Goal: Information Seeking & Learning: Check status

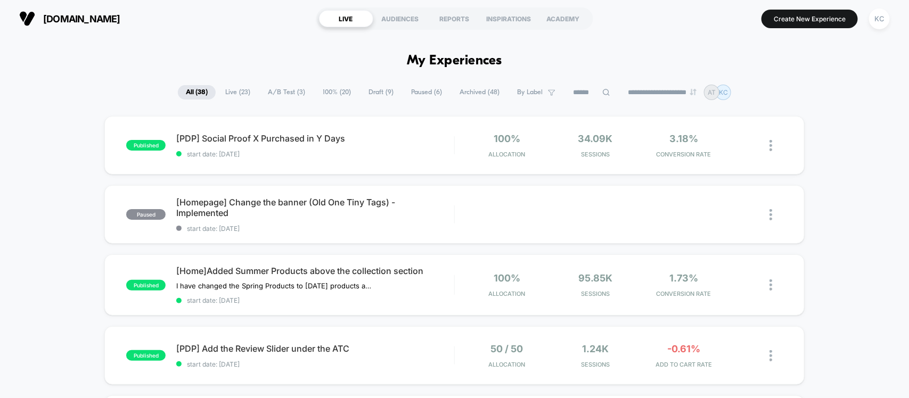
click at [283, 92] on span "A/B Test ( 3 )" at bounding box center [286, 92] width 53 height 14
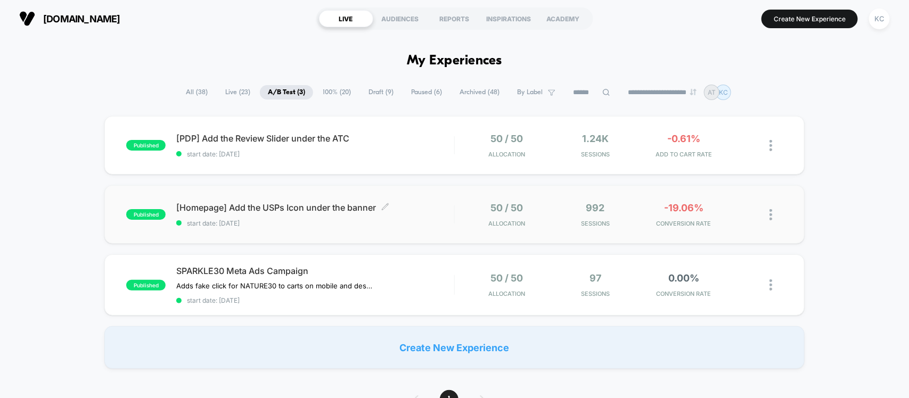
click at [269, 209] on span "[Homepage] Add the USPs Icon under the banner Click to edit experience details" at bounding box center [314, 207] width 277 height 11
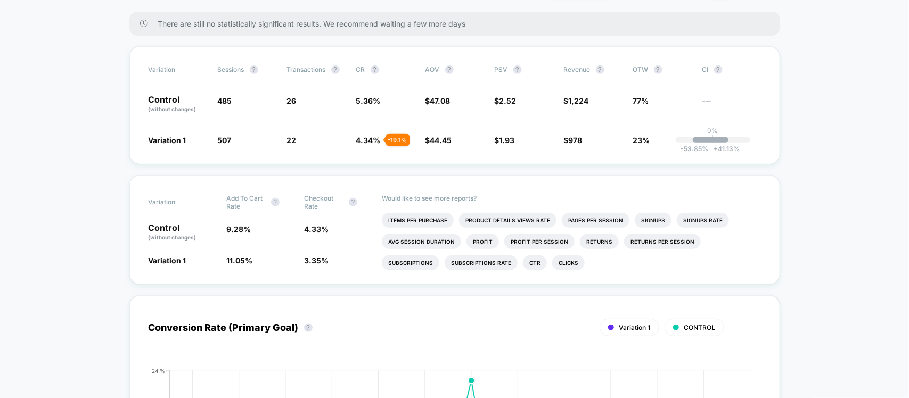
scroll to position [200, 0]
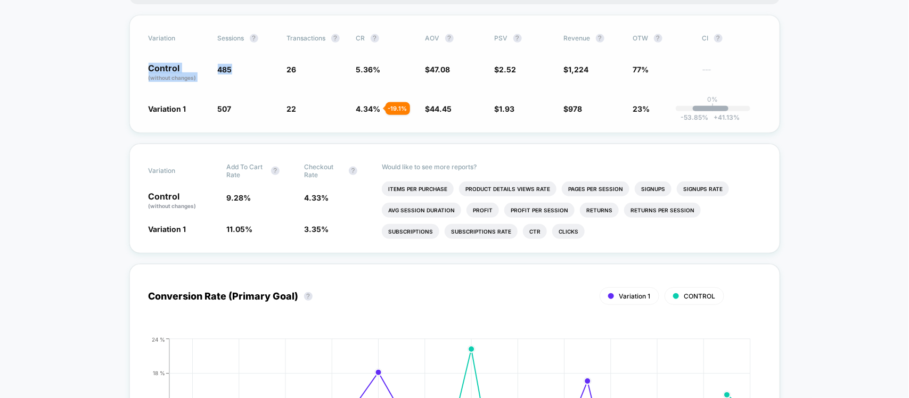
drag, startPoint x: 202, startPoint y: 64, endPoint x: 237, endPoint y: 68, distance: 34.8
click at [237, 68] on div "Control (without changes) 485 26 5.36 % $ 47.08 $ 2.52 $ 1,224 77% ---" at bounding box center [455, 73] width 612 height 18
click at [240, 68] on span "485" at bounding box center [247, 73] width 59 height 18
drag, startPoint x: 217, startPoint y: 101, endPoint x: 243, endPoint y: 107, distance: 26.6
click at [243, 107] on span "507 + 4.5 %" at bounding box center [247, 108] width 59 height 11
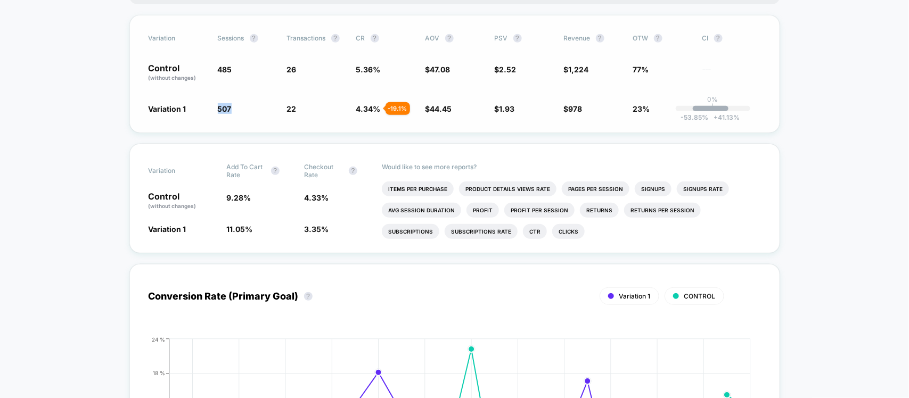
drag, startPoint x: 243, startPoint y: 107, endPoint x: 267, endPoint y: 77, distance: 37.8
click at [244, 107] on span "507 + 4.5 %" at bounding box center [247, 108] width 59 height 11
click at [301, 72] on div "Control (without changes) 485 26 5.36 % $ 47.08 $ 2.52 $ 1,224 77% ---" at bounding box center [455, 73] width 612 height 18
click at [301, 72] on span "26" at bounding box center [316, 73] width 59 height 18
drag, startPoint x: 277, startPoint y: 108, endPoint x: 305, endPoint y: 108, distance: 27.7
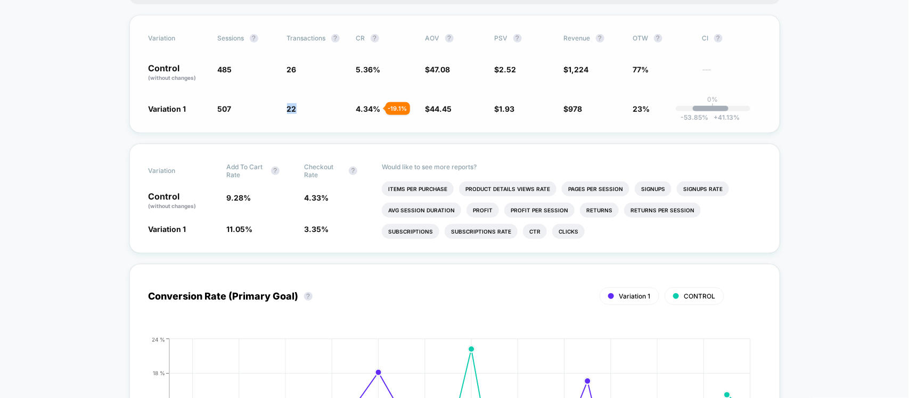
click at [305, 108] on div "Variation 1 507 + 4.5 % 22 - 19.1 % 4.34 % - 19.1 % $ 44.45 - 5.6 % $ 1.93 - 23…" at bounding box center [455, 108] width 612 height 11
click at [305, 108] on span "22 - 19.1 %" at bounding box center [316, 108] width 59 height 11
drag, startPoint x: 348, startPoint y: 67, endPoint x: 419, endPoint y: 78, distance: 72.3
click at [419, 78] on div "Control (without changes) 485 26 5.36 % $ 47.08 $ 2.52 $ 1,224 77% ---" at bounding box center [455, 73] width 612 height 18
click at [411, 77] on span "5.36 %" at bounding box center [385, 73] width 59 height 18
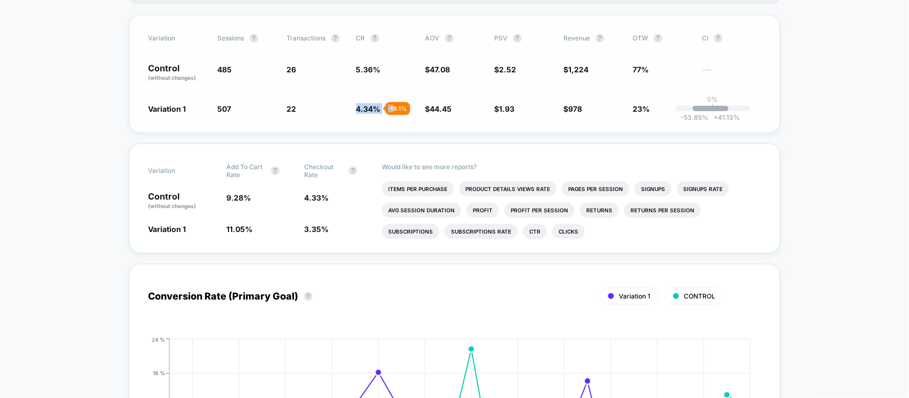
click at [392, 107] on div "Variation 1 507 + 4.5 % 22 - 19.1 % 4.34 % - 19.1 % $ 44.45 - 5.6 % $ 1.93 - 23…" at bounding box center [455, 108] width 612 height 11
drag, startPoint x: 376, startPoint y: 80, endPoint x: 421, endPoint y: 73, distance: 45.8
click at [379, 80] on span "5.36 %" at bounding box center [385, 73] width 59 height 18
click at [421, 71] on div "Control (without changes) 485 26 5.36 % $ 47.08 $ 2.52 $ 1,224 77% ---" at bounding box center [455, 73] width 612 height 18
drag, startPoint x: 421, startPoint y: 68, endPoint x: 478, endPoint y: 77, distance: 57.7
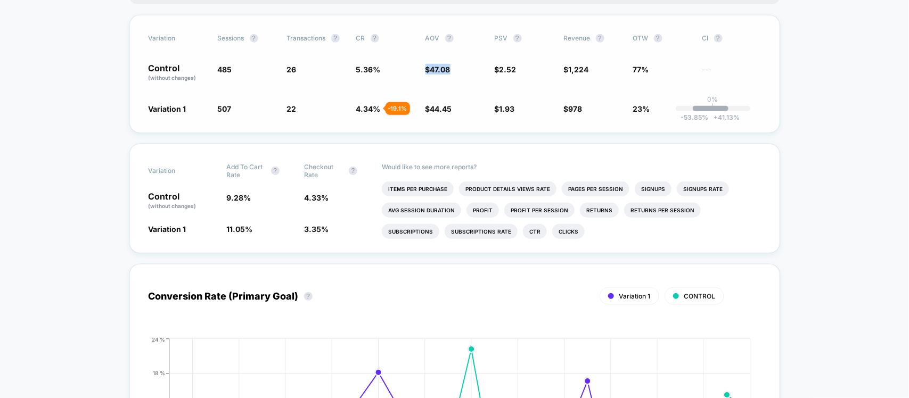
click at [478, 77] on div "Control (without changes) 485 26 5.36 % $ 47.08 $ 2.52 $ 1,224 77% ---" at bounding box center [455, 73] width 612 height 18
click at [469, 81] on div "Variation Sessions ? Transactions ? CR ? AOV ? PSV ? Revenue ? OTW ? CI ? Contr…" at bounding box center [454, 74] width 651 height 118
click at [518, 75] on div "Variation Sessions ? Transactions ? CR ? AOV ? PSV ? Revenue ? OTW ? CI ? Contr…" at bounding box center [454, 74] width 651 height 118
click at [510, 81] on div "Variation Sessions ? Transactions ? CR ? AOV ? PSV ? Revenue ? OTW ? CI ? Contr…" at bounding box center [454, 74] width 651 height 118
drag, startPoint x: 494, startPoint y: 99, endPoint x: 531, endPoint y: 110, distance: 39.1
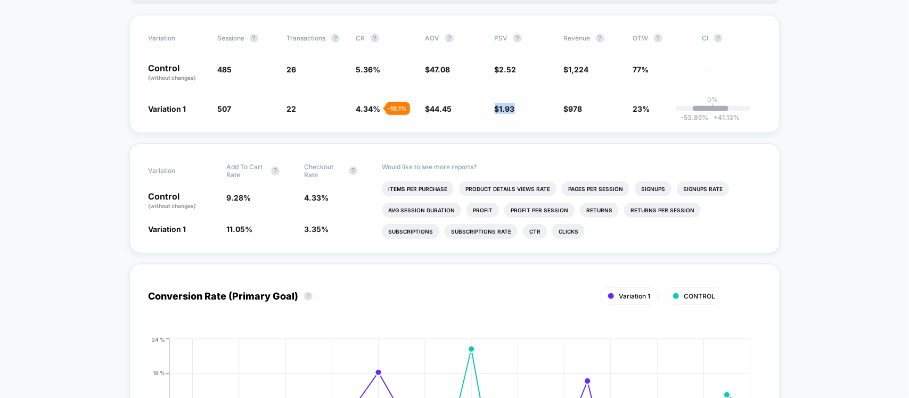
click at [531, 110] on div "Variation Sessions ? Transactions ? CR ? AOV ? PSV ? Revenue ? OTW ? CI ? Contr…" at bounding box center [454, 74] width 651 height 118
click at [529, 103] on span "$ 1.93 - 23.6 %" at bounding box center [524, 108] width 59 height 11
drag, startPoint x: 559, startPoint y: 60, endPoint x: 614, endPoint y: 76, distance: 57.1
click at [614, 76] on div "Variation Sessions ? Transactions ? CR ? AOV ? PSV ? Revenue ? OTW ? CI ? Contr…" at bounding box center [454, 74] width 651 height 118
drag, startPoint x: 578, startPoint y: 91, endPoint x: 549, endPoint y: 102, distance: 31.5
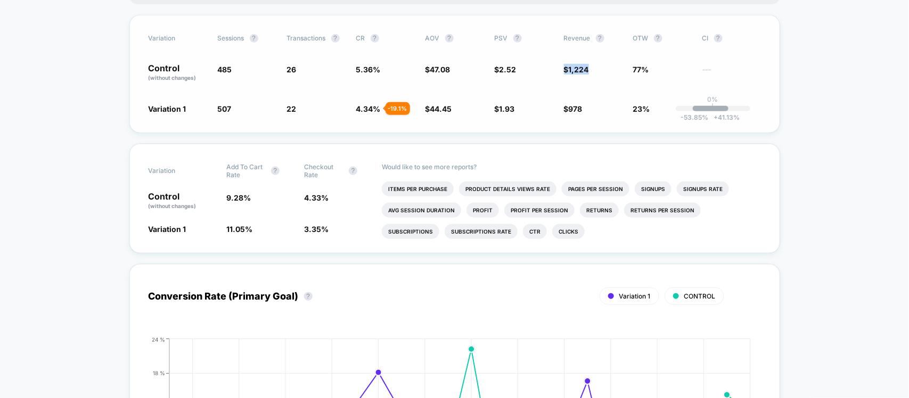
click at [579, 91] on div "Variation Sessions ? Transactions ? CR ? AOV ? PSV ? Revenue ? OTW ? CI ? Contr…" at bounding box center [454, 74] width 651 height 118
drag, startPoint x: 552, startPoint y: 107, endPoint x: 587, endPoint y: 111, distance: 35.3
click at [587, 111] on div "Variation 1 507 + 4.5 % 22 - 19.1 % 4.34 % - 19.1 % $ 44.45 - 5.6 % $ 1.93 - 23…" at bounding box center [455, 108] width 612 height 11
click at [592, 103] on span "$ 978 - 23.6 %" at bounding box center [593, 108] width 59 height 11
drag, startPoint x: 628, startPoint y: 54, endPoint x: 646, endPoint y: 68, distance: 22.4
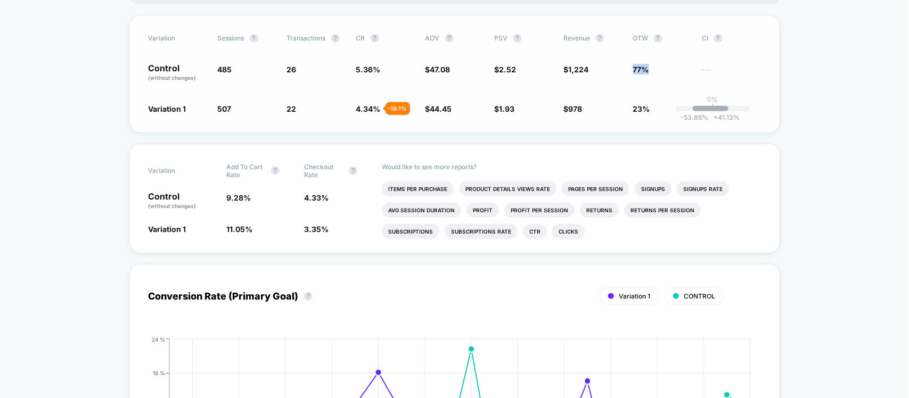
click at [646, 68] on div "Variation Sessions ? Transactions ? CR ? AOV ? PSV ? Revenue ? OTW ? CI ? Contr…" at bounding box center [454, 74] width 651 height 118
drag, startPoint x: 598, startPoint y: 95, endPoint x: 613, endPoint y: 100, distance: 16.3
click at [602, 96] on div "Variation Sessions ? Transactions ? CR ? AOV ? PSV ? Revenue ? OTW ? CI ? Contr…" at bounding box center [454, 74] width 651 height 118
drag, startPoint x: 660, startPoint y: 121, endPoint x: 675, endPoint y: 124, distance: 14.6
click at [675, 124] on div "Variation Sessions ? Transactions ? CR ? AOV ? PSV ? Revenue ? OTW ? CI ? Contr…" at bounding box center [454, 74] width 651 height 118
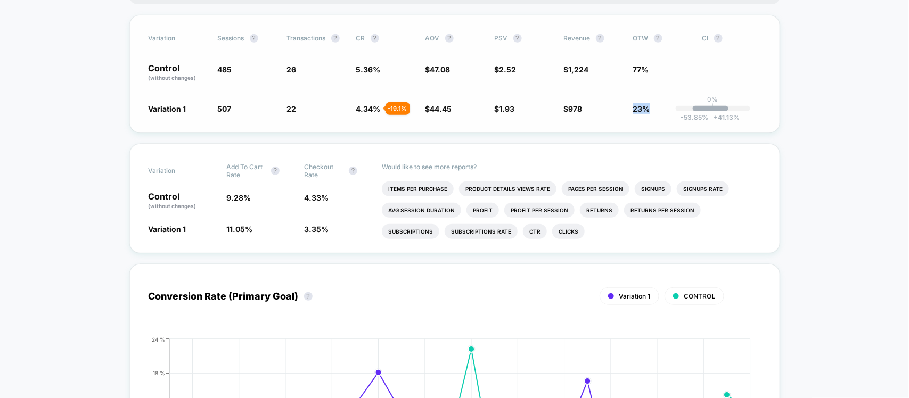
click at [617, 119] on div "Variation Sessions ? Transactions ? CR ? AOV ? PSV ? Revenue ? OTW ? CI ? Contr…" at bounding box center [454, 74] width 651 height 118
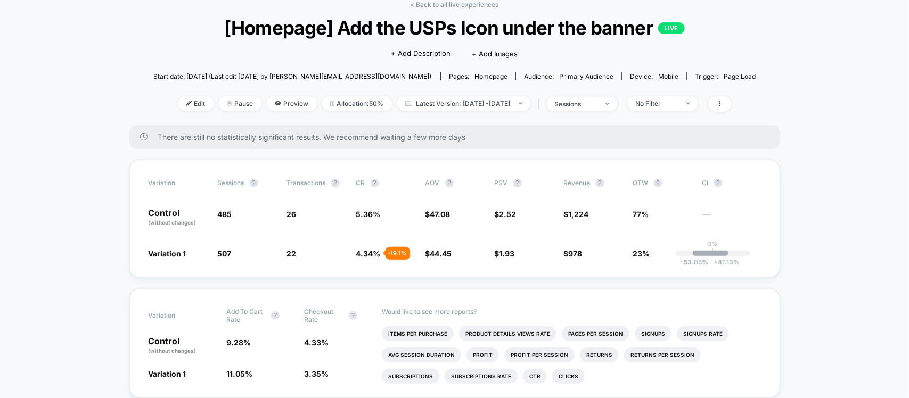
scroll to position [0, 0]
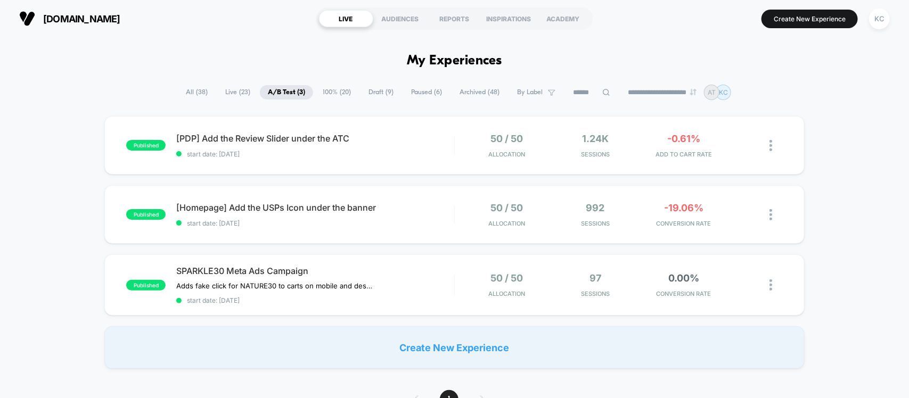
click at [235, 93] on span "Live ( 23 )" at bounding box center [237, 92] width 41 height 14
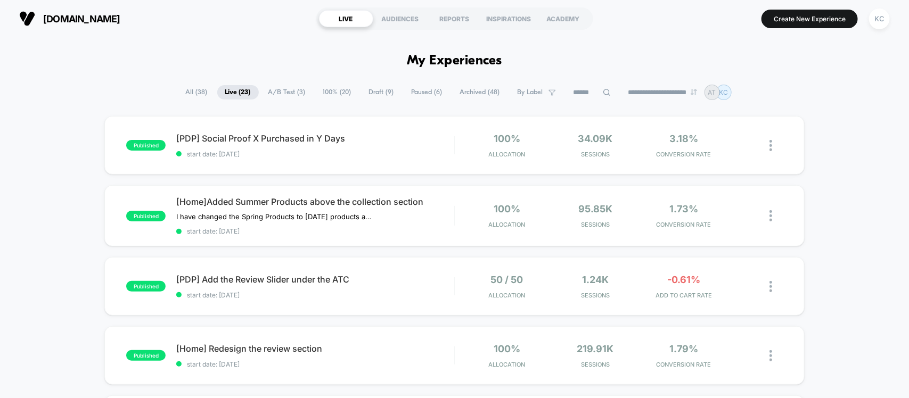
click at [189, 89] on span "All ( 38 )" at bounding box center [197, 92] width 38 height 14
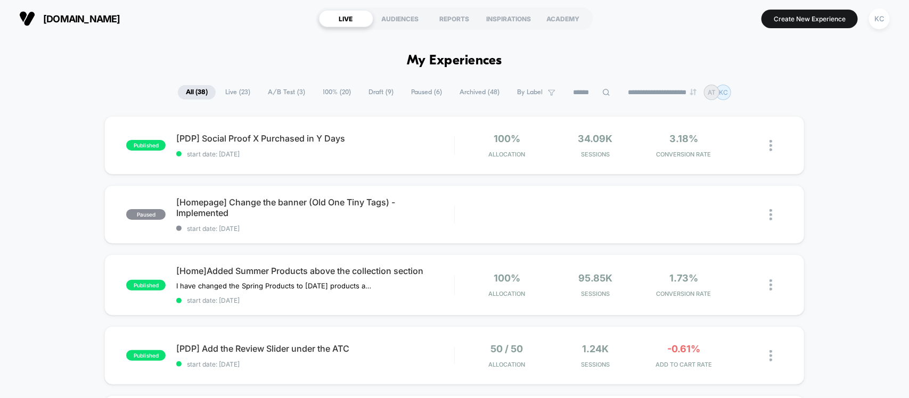
click at [230, 92] on span "Live ( 23 )" at bounding box center [237, 92] width 41 height 14
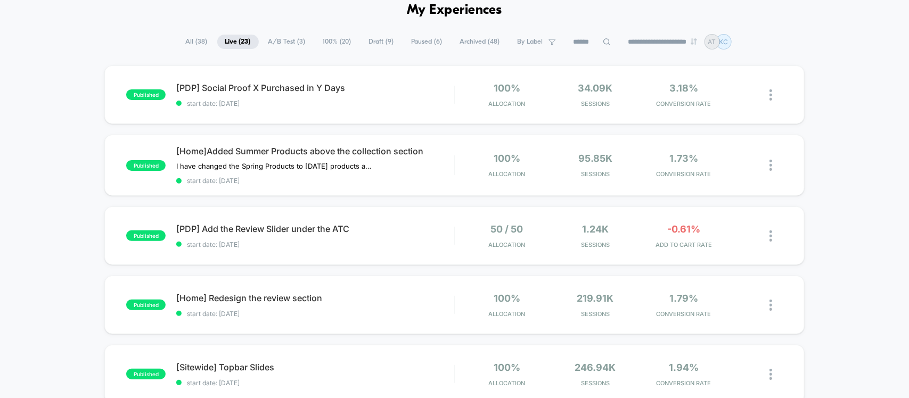
scroll to position [67, 0]
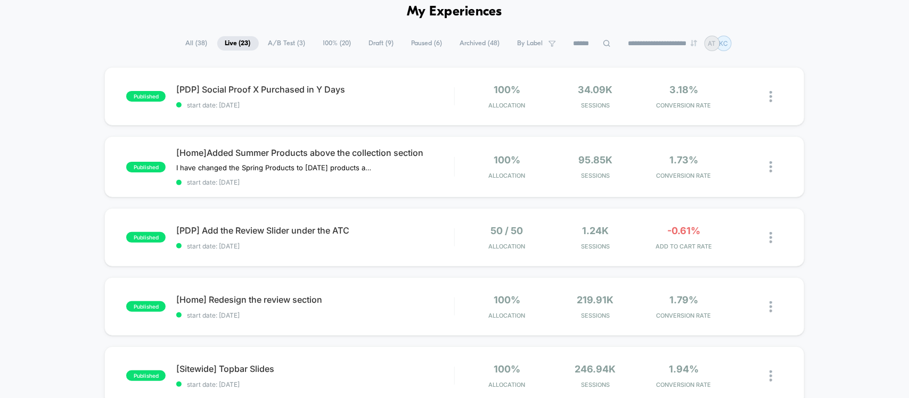
click at [188, 38] on span "All ( 38 )" at bounding box center [197, 43] width 38 height 14
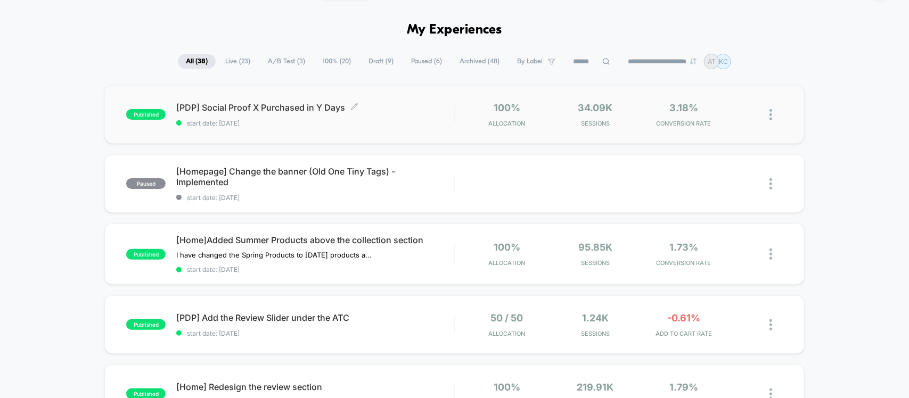
scroll to position [49, 0]
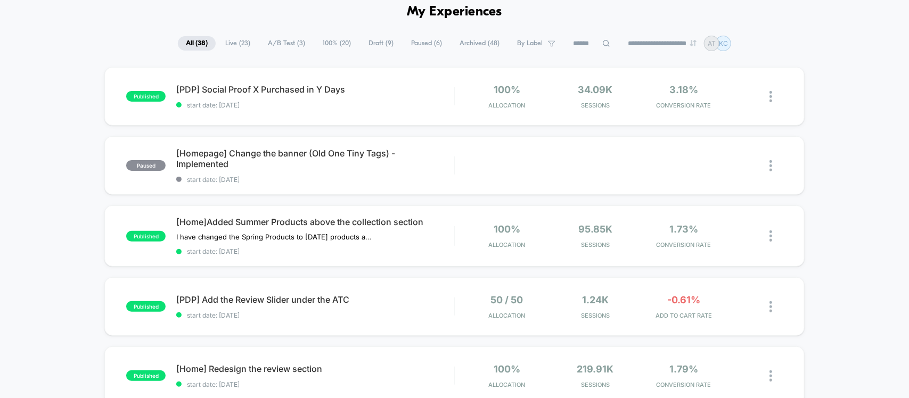
click at [231, 39] on span "Live ( 23 )" at bounding box center [237, 43] width 41 height 14
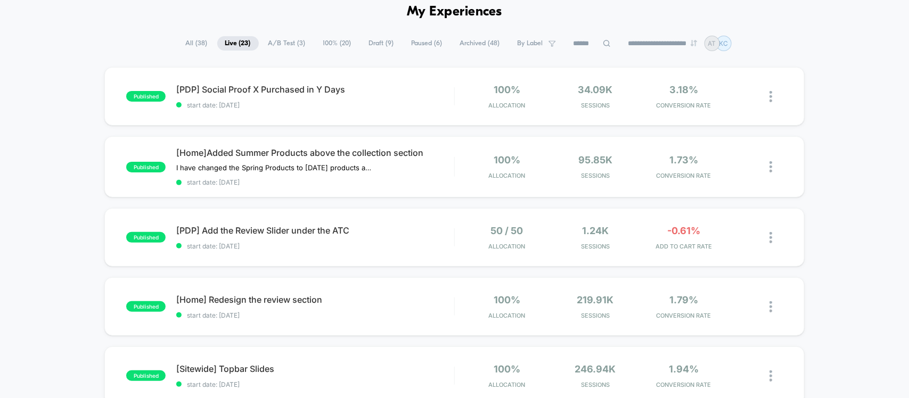
click at [277, 39] on span "A/B Test ( 3 )" at bounding box center [286, 43] width 53 height 14
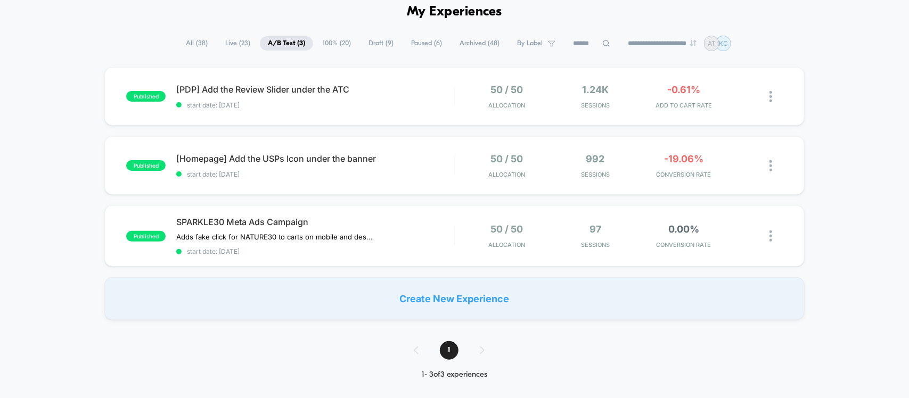
click at [325, 43] on span "100% ( 20 )" at bounding box center [337, 43] width 44 height 14
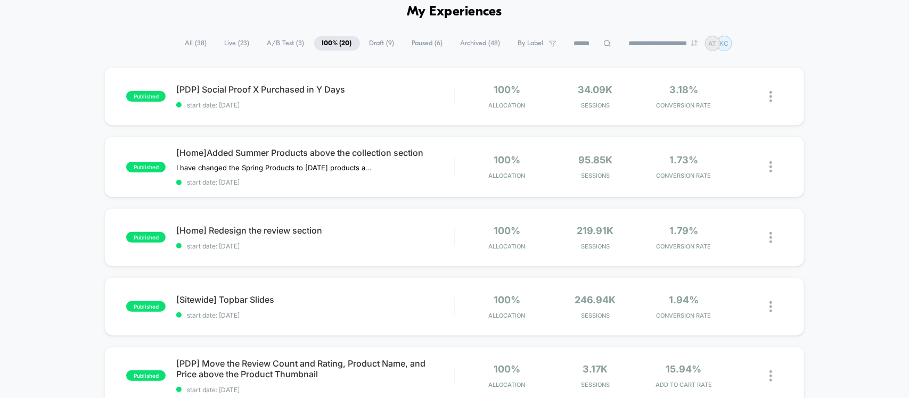
click at [196, 43] on span "All ( 38 )" at bounding box center [196, 43] width 38 height 14
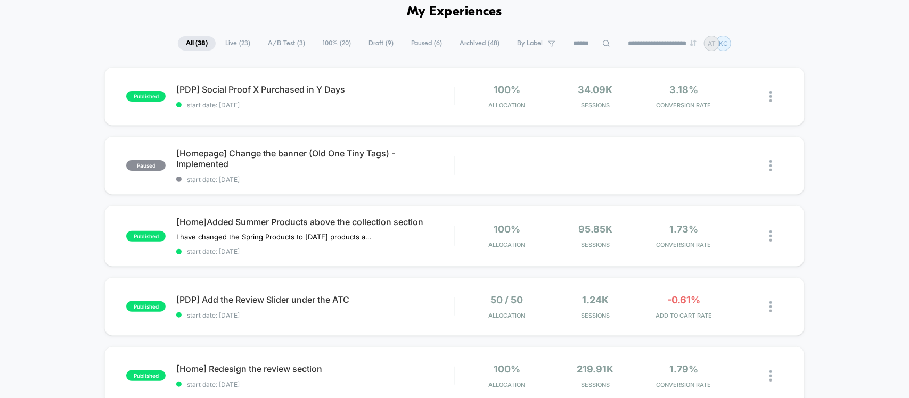
click at [240, 41] on span "Live ( 23 )" at bounding box center [237, 43] width 41 height 14
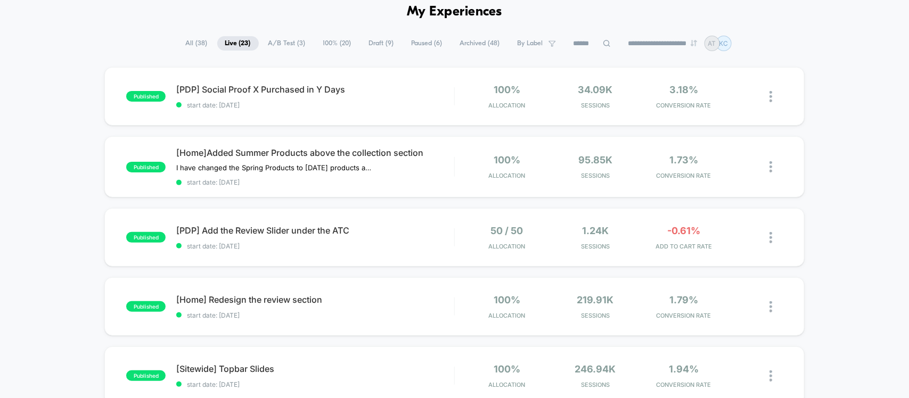
drag, startPoint x: 195, startPoint y: 43, endPoint x: 200, endPoint y: 36, distance: 8.4
click at [200, 36] on span "All ( 38 )" at bounding box center [197, 43] width 38 height 14
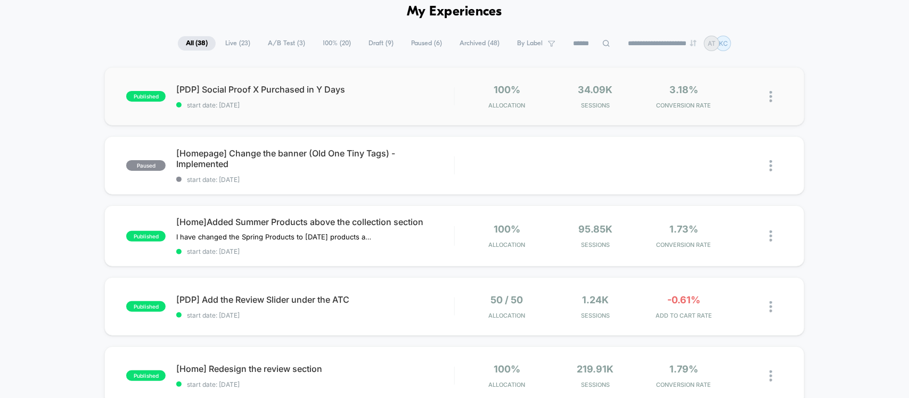
drag, startPoint x: 132, startPoint y: 96, endPoint x: 183, endPoint y: 115, distance: 53.9
click at [183, 115] on div "published [PDP] Social Proof X Purchased in Y Days start date: [DATE] 100% Allo…" at bounding box center [454, 96] width 700 height 59
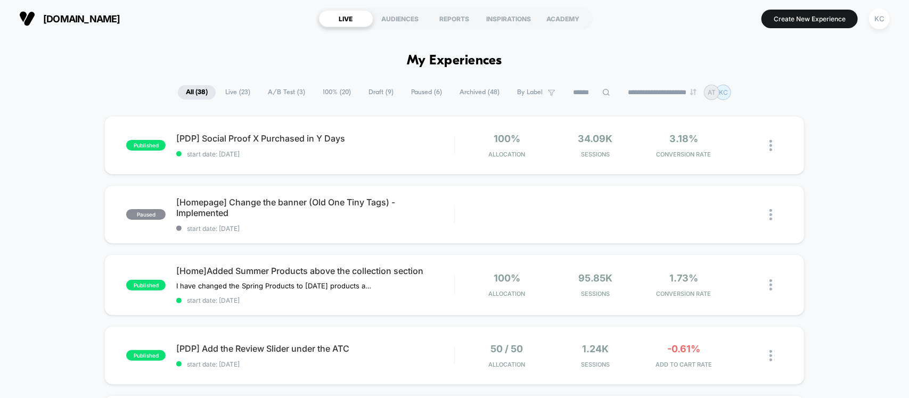
drag, startPoint x: 0, startPoint y: 116, endPoint x: 75, endPoint y: 54, distance: 96.5
click at [237, 91] on span "Live ( 23 )" at bounding box center [237, 92] width 41 height 14
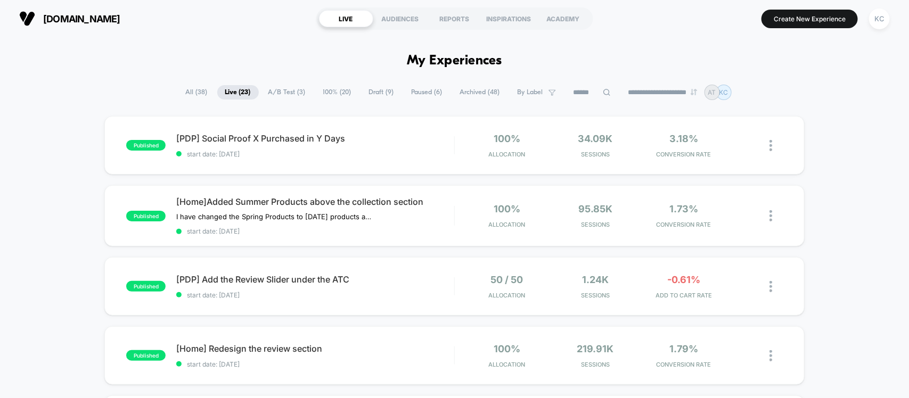
click at [269, 86] on span "A/B Test ( 3 )" at bounding box center [286, 92] width 53 height 14
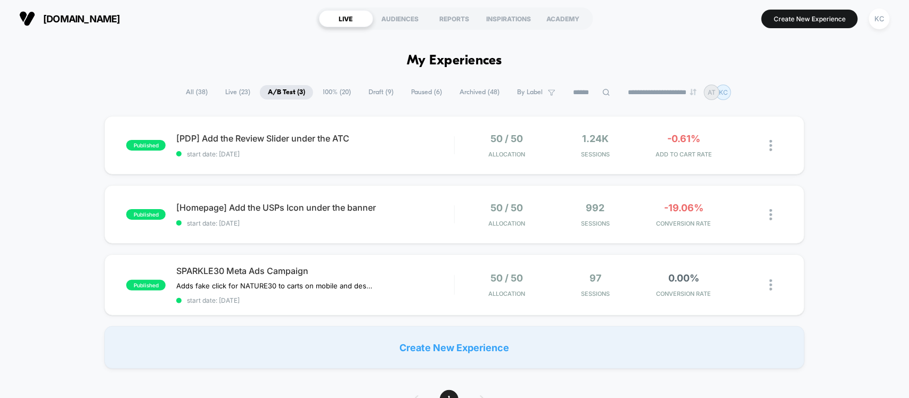
click at [328, 85] on span "100% ( 20 )" at bounding box center [337, 92] width 44 height 14
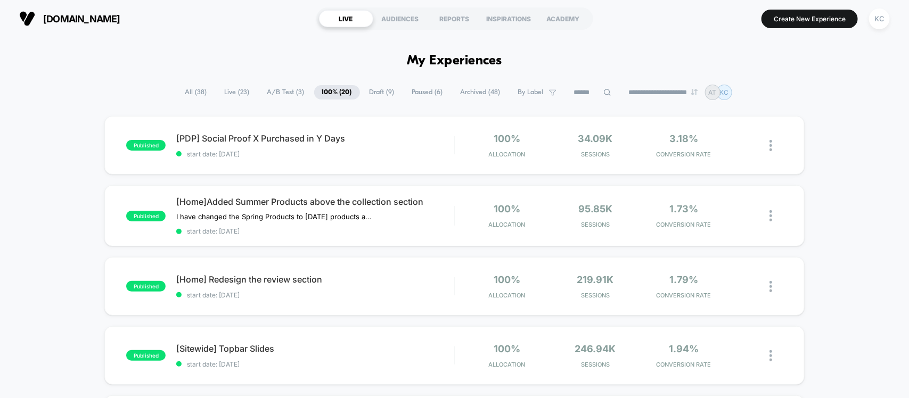
click at [193, 92] on span "All ( 38 )" at bounding box center [196, 92] width 38 height 14
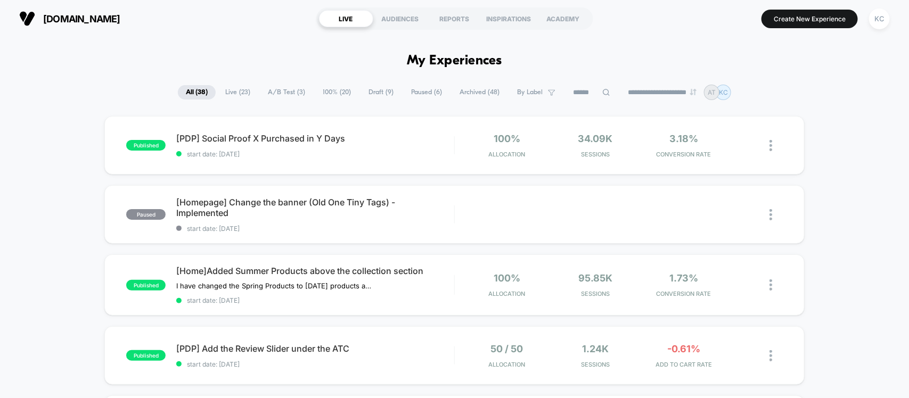
click at [267, 88] on span "A/B Test ( 3 )" at bounding box center [286, 92] width 53 height 14
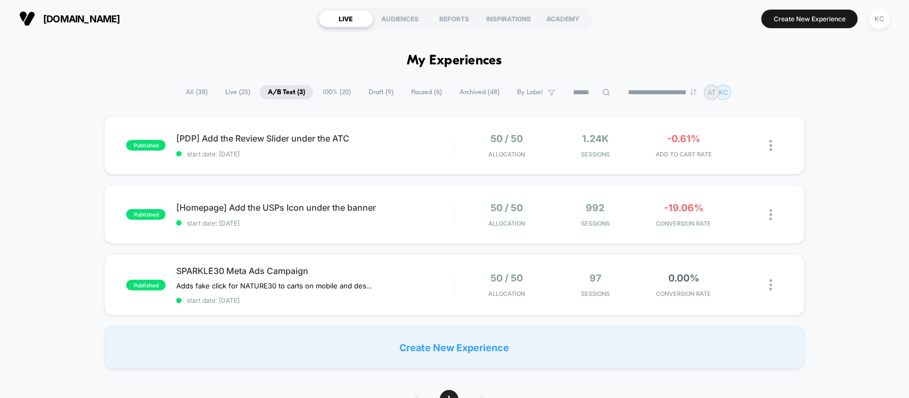
click at [430, 94] on span "Paused ( 6 )" at bounding box center [426, 92] width 47 height 14
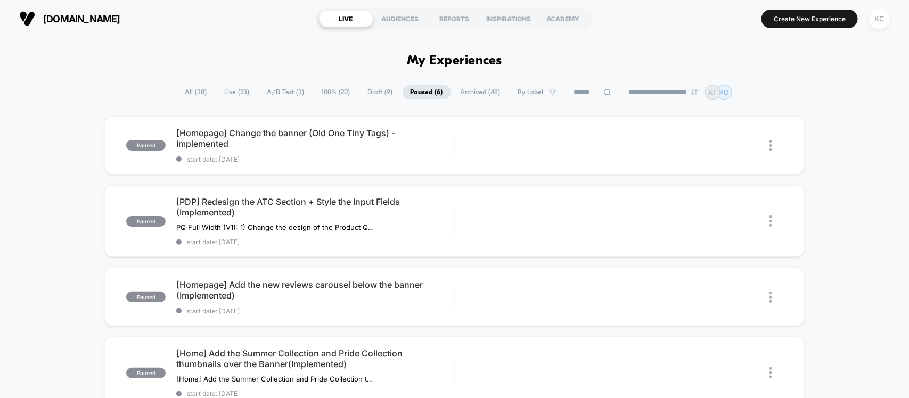
click at [285, 89] on span "A/B Test ( 3 )" at bounding box center [285, 92] width 53 height 14
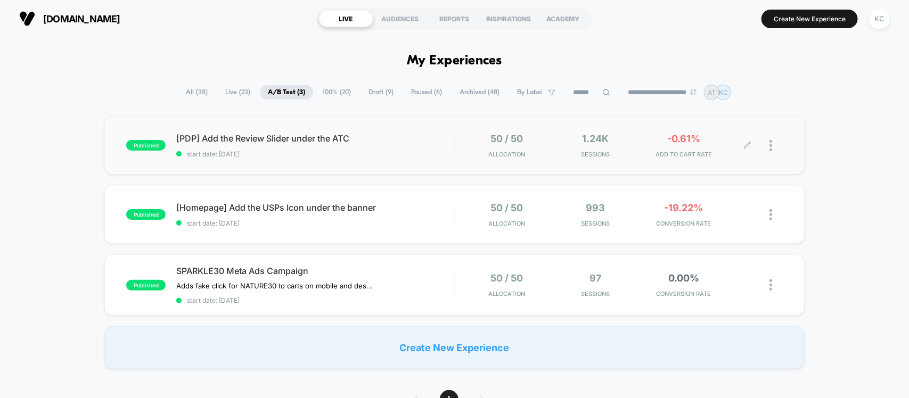
click at [678, 134] on span "-0.61%" at bounding box center [683, 138] width 33 height 11
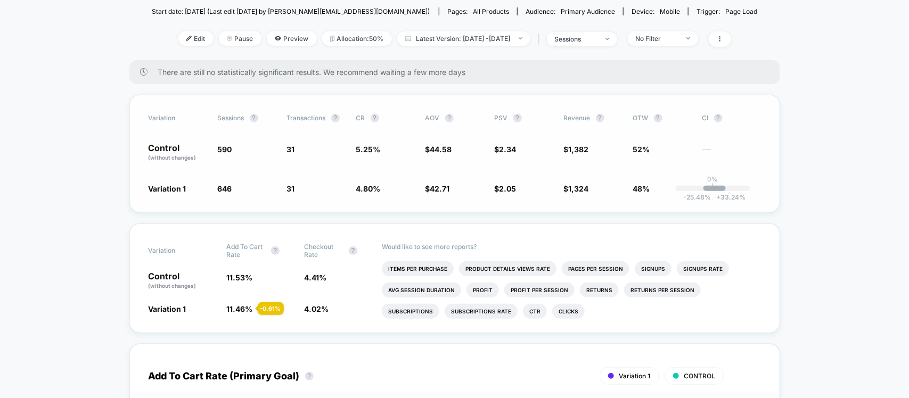
scroll to position [133, 0]
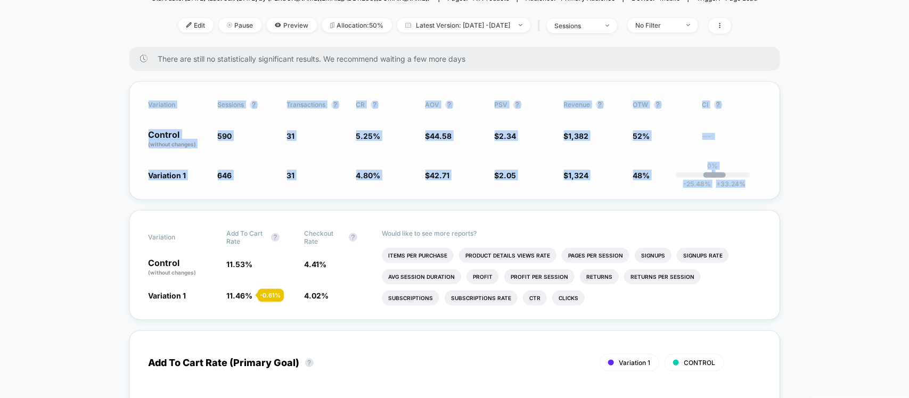
drag, startPoint x: 107, startPoint y: 96, endPoint x: 743, endPoint y: 182, distance: 642.6
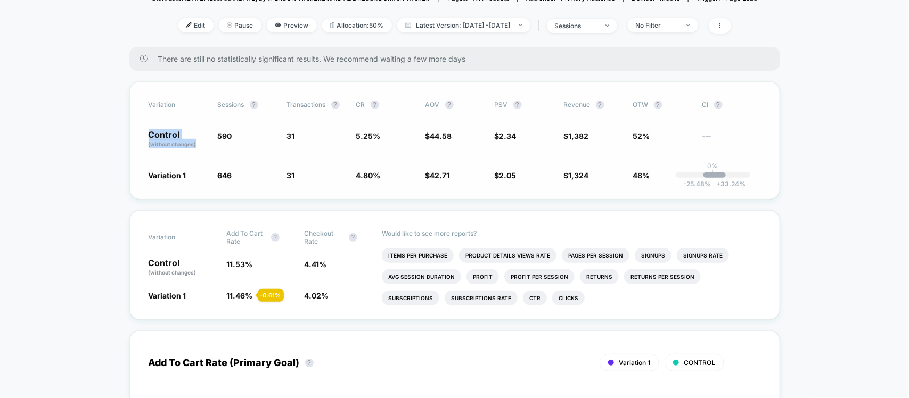
drag, startPoint x: 144, startPoint y: 128, endPoint x: 213, endPoint y: 143, distance: 70.7
click at [209, 153] on div "Variation Sessions ? Transactions ? CR ? AOV ? PSV ? Revenue ? OTW ? CI ? Contr…" at bounding box center [454, 140] width 651 height 118
click at [214, 128] on div "Variation Sessions ? Transactions ? CR ? AOV ? PSV ? Revenue ? OTW ? CI ? Contr…" at bounding box center [454, 140] width 651 height 118
drag, startPoint x: 214, startPoint y: 128, endPoint x: 237, endPoint y: 134, distance: 23.6
click at [237, 134] on div "Variation Sessions ? Transactions ? CR ? AOV ? PSV ? Revenue ? OTW ? CI ? Contr…" at bounding box center [454, 140] width 651 height 118
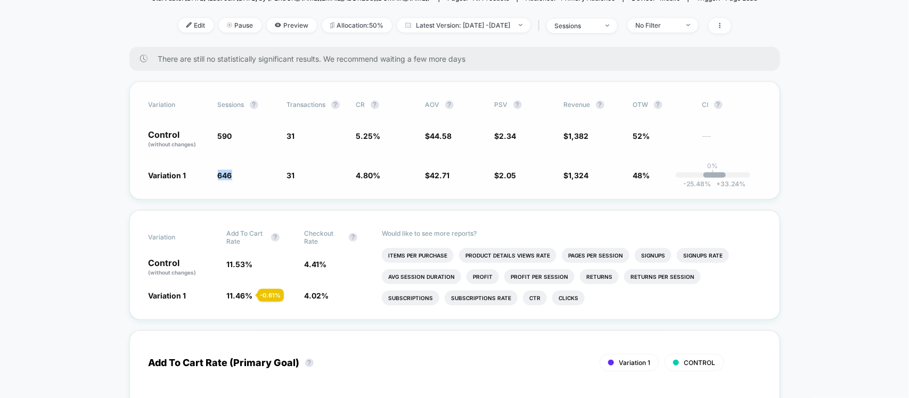
drag, startPoint x: 211, startPoint y: 176, endPoint x: 268, endPoint y: 181, distance: 56.7
click at [268, 181] on div "Variation Sessions ? Transactions ? CR ? AOV ? PSV ? Revenue ? OTW ? CI ? Contr…" at bounding box center [454, 140] width 651 height 118
click at [253, 161] on div "Variation Sessions ? Transactions ? CR ? AOV ? PSV ? Revenue ? OTW ? CI ? Contr…" at bounding box center [454, 140] width 651 height 118
drag, startPoint x: 273, startPoint y: 132, endPoint x: 307, endPoint y: 144, distance: 36.2
click at [307, 144] on div "Control (without changes) 590 31 5.25 % $ 44.58 $ 2.34 $ 1,382 52% ---" at bounding box center [455, 139] width 612 height 18
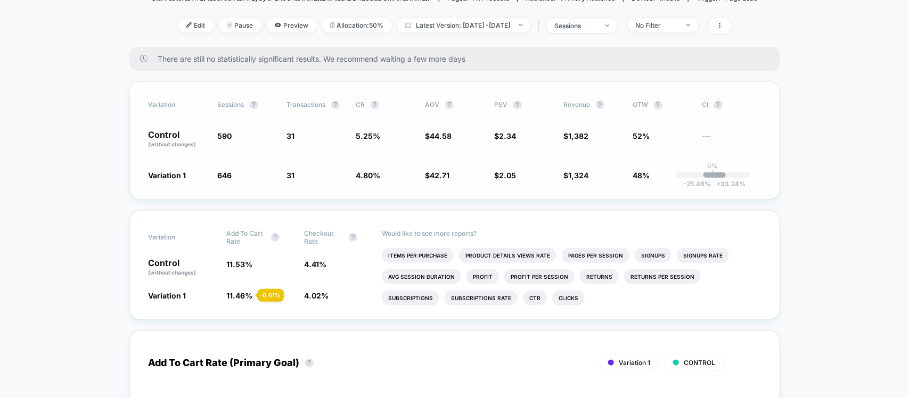
click at [280, 166] on div "Variation Sessions ? Transactions ? CR ? AOV ? PSV ? Revenue ? OTW ? CI ? Contr…" at bounding box center [454, 140] width 651 height 118
drag, startPoint x: 320, startPoint y: 182, endPoint x: 334, endPoint y: 185, distance: 15.2
click at [334, 185] on div "Variation Sessions ? Transactions ? CR ? AOV ? PSV ? Revenue ? OTW ? CI ? Contr…" at bounding box center [454, 140] width 651 height 118
click at [340, 125] on div "Variation Sessions ? Transactions ? CR ? AOV ? PSV ? Revenue ? OTW ? CI ? Contr…" at bounding box center [454, 140] width 651 height 118
drag, startPoint x: 340, startPoint y: 125, endPoint x: 407, endPoint y: 155, distance: 73.9
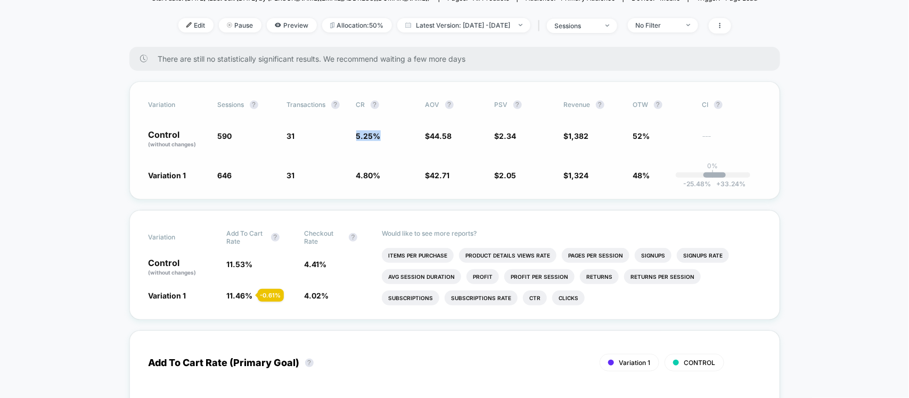
click at [407, 155] on div "Variation Sessions ? Transactions ? CR ? AOV ? PSV ? Revenue ? OTW ? CI ? Contr…" at bounding box center [454, 140] width 651 height 118
click at [351, 170] on div "Variation 1 646 + 9.5 % 31 - 8.7 % 4.80 % - 8.7 % $ 42.71 - 4.2 % $ 2.05 - 12.5…" at bounding box center [455, 175] width 612 height 11
drag, startPoint x: 351, startPoint y: 169, endPoint x: 408, endPoint y: 150, distance: 59.4
click at [404, 184] on div "Variation Sessions ? Transactions ? CR ? AOV ? PSV ? Revenue ? OTW ? CI ? Contr…" at bounding box center [454, 140] width 651 height 118
click at [419, 127] on div "Variation Sessions ? Transactions ? CR ? AOV ? PSV ? Revenue ? OTW ? CI ? Contr…" at bounding box center [454, 140] width 651 height 118
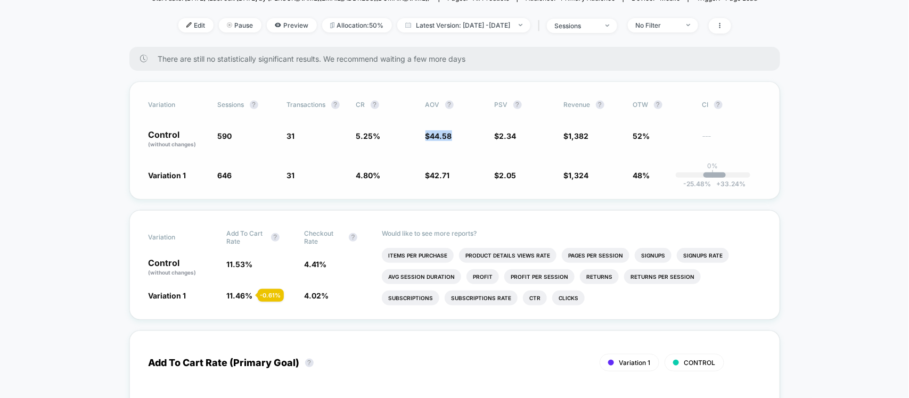
drag, startPoint x: 419, startPoint y: 127, endPoint x: 483, endPoint y: 147, distance: 67.5
click at [483, 147] on div "Variation Sessions ? Transactions ? CR ? AOV ? PSV ? Revenue ? OTW ? CI ? Contr…" at bounding box center [454, 140] width 651 height 118
click at [417, 176] on div "Variation 1 646 + 9.5 % 31 - 8.7 % 4.80 % - 8.7 % $ 42.71 - 4.2 % $ 2.05 - 12.5…" at bounding box center [455, 175] width 612 height 11
drag, startPoint x: 418, startPoint y: 170, endPoint x: 476, endPoint y: 187, distance: 59.8
click at [476, 187] on div "Variation Sessions ? Transactions ? CR ? AOV ? PSV ? Revenue ? OTW ? CI ? Contr…" at bounding box center [454, 140] width 651 height 118
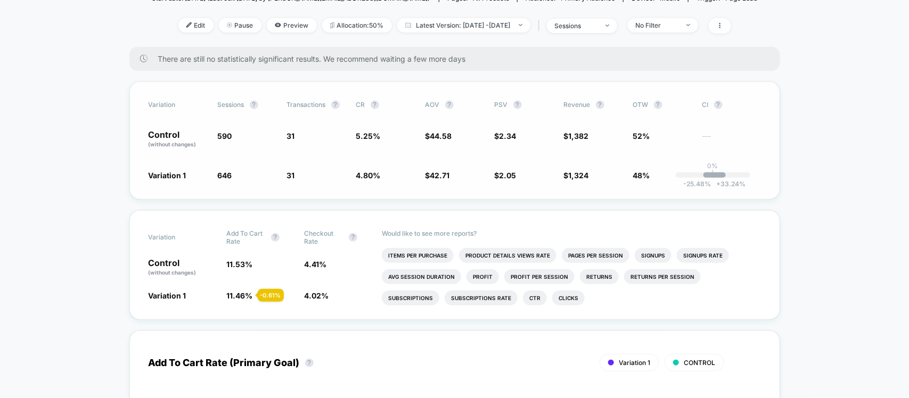
click at [475, 134] on span "$ 44.58" at bounding box center [454, 139] width 59 height 18
drag, startPoint x: 482, startPoint y: 130, endPoint x: 534, endPoint y: 149, distance: 54.9
click at [534, 149] on div "Variation Sessions ? Transactions ? CR ? AOV ? PSV ? Revenue ? OTW ? CI ? Contr…" at bounding box center [454, 140] width 651 height 118
click at [499, 166] on div "Variation Sessions ? Transactions ? CR ? AOV ? PSV ? Revenue ? OTW ? CI ? Contr…" at bounding box center [454, 140] width 651 height 118
drag, startPoint x: 482, startPoint y: 166, endPoint x: 522, endPoint y: 182, distance: 42.5
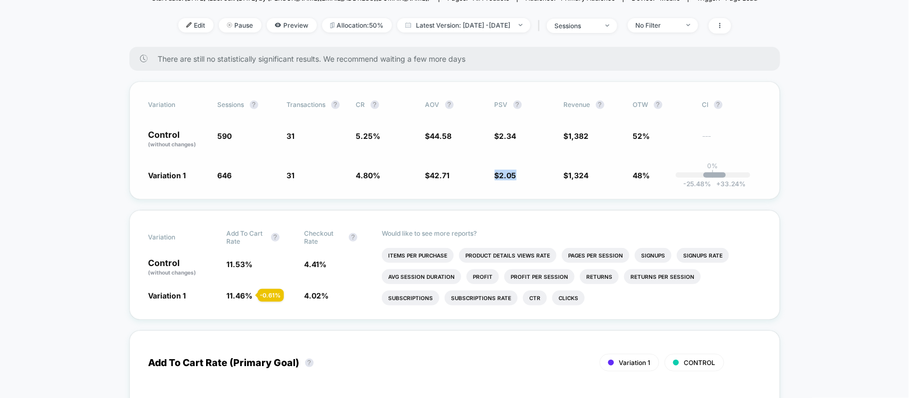
click at [522, 182] on div "Variation Sessions ? Transactions ? CR ? AOV ? PSV ? Revenue ? OTW ? CI ? Contr…" at bounding box center [454, 140] width 651 height 118
drag, startPoint x: 533, startPoint y: 160, endPoint x: 545, endPoint y: 134, distance: 28.1
click at [533, 158] on div "Variation Sessions ? Transactions ? CR ? AOV ? PSV ? Revenue ? OTW ? CI ? Contr…" at bounding box center [454, 140] width 651 height 118
drag, startPoint x: 549, startPoint y: 129, endPoint x: 599, endPoint y: 141, distance: 51.5
click at [599, 141] on div "Control (without changes) 590 31 5.25 % $ 44.58 $ 2.34 $ 1,382 52% ---" at bounding box center [455, 139] width 612 height 18
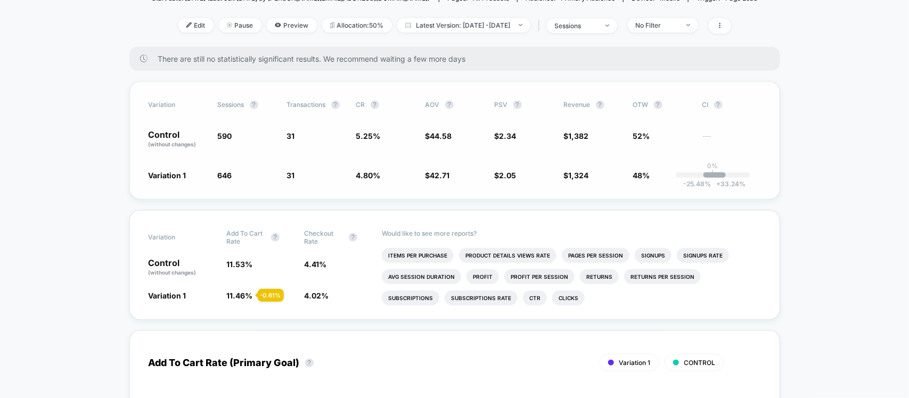
click at [552, 171] on span "$ 2.05 - 12.5 %" at bounding box center [524, 175] width 59 height 11
drag, startPoint x: 552, startPoint y: 171, endPoint x: 597, endPoint y: 177, distance: 45.1
click at [597, 177] on div "Variation 1 646 + 9.5 % 31 - 8.7 % 4.80 % - 8.7 % $ 42.71 - 4.2 % $ 2.05 - 12.5…" at bounding box center [455, 175] width 612 height 11
click at [619, 128] on div "Variation Sessions ? Transactions ? CR ? AOV ? PSV ? Revenue ? OTW ? CI ? Contr…" at bounding box center [454, 140] width 651 height 118
drag, startPoint x: 636, startPoint y: 135, endPoint x: 685, endPoint y: 145, distance: 50.0
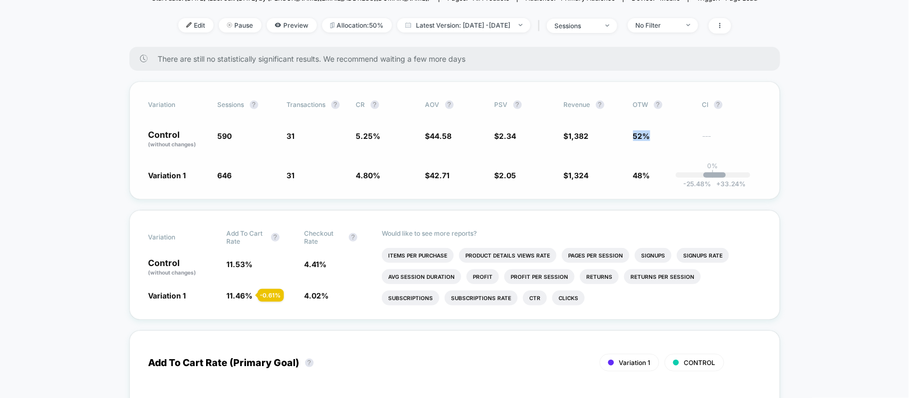
click at [685, 145] on div "Control (without changes) 590 31 5.25 % $ 44.58 $ 2.34 $ 1,382 52% ---" at bounding box center [455, 139] width 612 height 18
click at [629, 170] on div "Variation 1 646 + 9.5 % 31 - 8.7 % 4.80 % - 8.7 % $ 42.71 - 4.2 % $ 2.05 - 12.5…" at bounding box center [455, 175] width 612 height 11
drag, startPoint x: 629, startPoint y: 170, endPoint x: 648, endPoint y: 175, distance: 18.6
click at [648, 175] on div "Variation 1 646 + 9.5 % 31 - 8.7 % 4.80 % - 8.7 % $ 42.71 - 4.2 % $ 2.05 - 12.5…" at bounding box center [455, 175] width 612 height 11
click at [138, 126] on div "Variation Sessions ? Transactions ? CR ? AOV ? PSV ? Revenue ? OTW ? CI ? Contr…" at bounding box center [454, 140] width 651 height 118
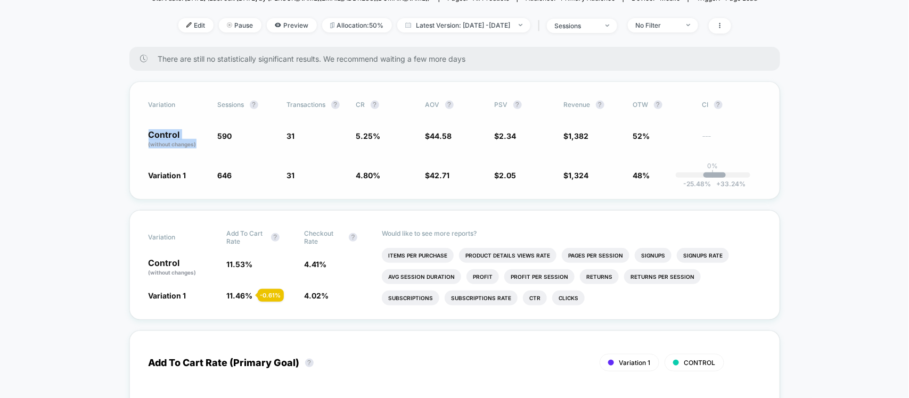
drag, startPoint x: 138, startPoint y: 126, endPoint x: 203, endPoint y: 145, distance: 67.6
click at [203, 145] on div "Variation Sessions ? Transactions ? CR ? AOV ? PSV ? Revenue ? OTW ? CI ? Contr…" at bounding box center [454, 140] width 651 height 118
click at [144, 168] on div "Variation Sessions ? Transactions ? CR ? AOV ? PSV ? Revenue ? OTW ? CI ? Contr…" at bounding box center [454, 140] width 651 height 118
drag, startPoint x: 144, startPoint y: 168, endPoint x: 230, endPoint y: 190, distance: 88.0
click at [230, 190] on div "Variation Sessions ? Transactions ? CR ? AOV ? PSV ? Revenue ? OTW ? CI ? Contr…" at bounding box center [454, 140] width 651 height 118
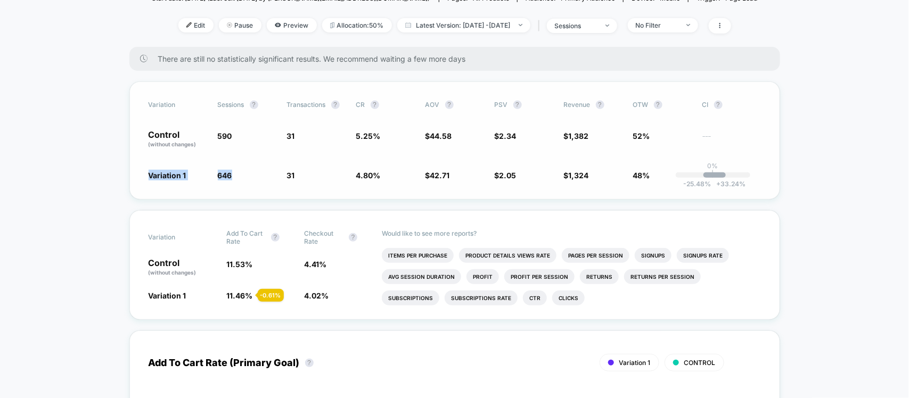
click at [204, 170] on span "Variation 1" at bounding box center [178, 175] width 59 height 11
drag, startPoint x: 232, startPoint y: 144, endPoint x: 238, endPoint y: 148, distance: 6.5
click at [238, 148] on div "Variation Sessions ? Transactions ? CR ? AOV ? PSV ? Revenue ? OTW ? CI ? Contr…" at bounding box center [454, 140] width 651 height 118
drag, startPoint x: 228, startPoint y: 175, endPoint x: 271, endPoint y: 137, distance: 57.0
click at [256, 177] on div "Variation 1 646 + 9.5 % 31 - 8.7 % 4.80 % - 8.7 % $ 42.71 - 4.2 % $ 2.05 - 12.5…" at bounding box center [455, 175] width 612 height 11
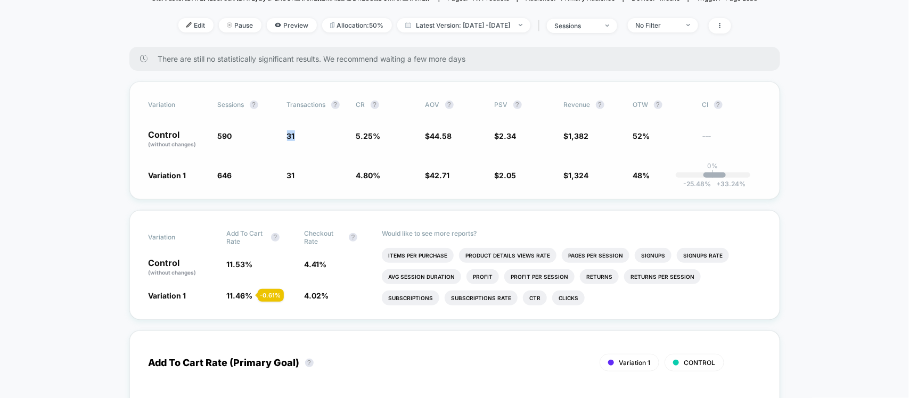
drag, startPoint x: 313, startPoint y: 142, endPoint x: 268, endPoint y: 162, distance: 49.8
click at [325, 150] on div "Variation Sessions ? Transactions ? CR ? AOV ? PSV ? Revenue ? OTW ? CI ? Contr…" at bounding box center [454, 140] width 651 height 118
drag, startPoint x: 288, startPoint y: 176, endPoint x: 307, endPoint y: 182, distance: 19.5
click at [307, 182] on div "Variation Sessions ? Transactions ? CR ? AOV ? PSV ? Revenue ? OTW ? CI ? Contr…" at bounding box center [454, 140] width 651 height 118
drag, startPoint x: 395, startPoint y: 148, endPoint x: 406, endPoint y: 152, distance: 11.5
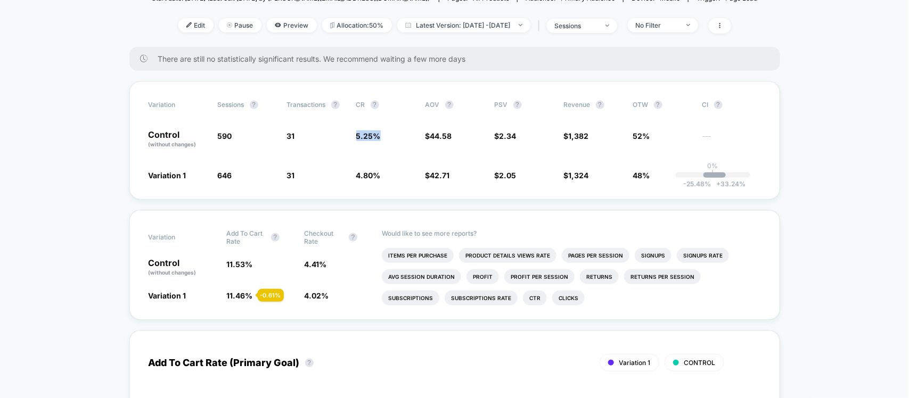
click at [406, 152] on div "Variation Sessions ? Transactions ? CR ? AOV ? PSV ? Revenue ? OTW ? CI ? Contr…" at bounding box center [454, 140] width 651 height 118
drag, startPoint x: 351, startPoint y: 168, endPoint x: 409, endPoint y: 145, distance: 62.1
click at [390, 190] on div "Variation Sessions ? Transactions ? CR ? AOV ? PSV ? Revenue ? OTW ? CI ? Contr…" at bounding box center [454, 140] width 651 height 118
drag, startPoint x: 448, startPoint y: 141, endPoint x: 462, endPoint y: 143, distance: 13.9
click at [462, 143] on div "Variation Sessions ? Transactions ? CR ? AOV ? PSV ? Revenue ? OTW ? CI ? Contr…" at bounding box center [454, 140] width 651 height 118
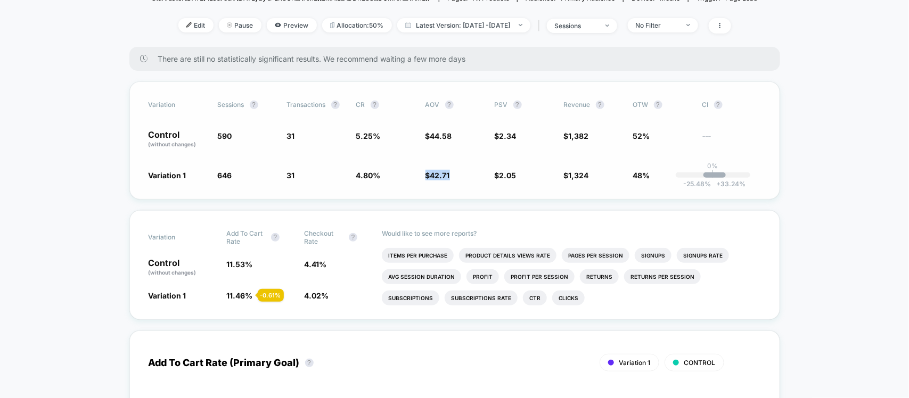
drag, startPoint x: 419, startPoint y: 166, endPoint x: 464, endPoint y: 185, distance: 49.2
click at [464, 185] on div "Variation Sessions ? Transactions ? CR ? AOV ? PSV ? Revenue ? OTW ? CI ? Contr…" at bounding box center [454, 140] width 651 height 118
drag, startPoint x: 488, startPoint y: 128, endPoint x: 511, endPoint y: 165, distance: 44.0
click at [542, 142] on div "Variation Sessions ? Transactions ? CR ? AOV ? PSV ? Revenue ? OTW ? CI ? Contr…" at bounding box center [454, 140] width 651 height 118
drag, startPoint x: 478, startPoint y: 165, endPoint x: 535, endPoint y: 168, distance: 57.6
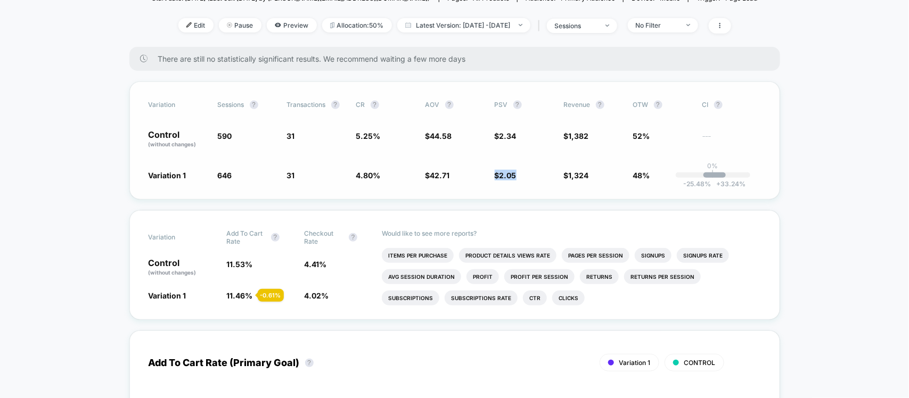
click at [525, 176] on div "Variation Sessions ? Transactions ? CR ? AOV ? PSV ? Revenue ? OTW ? CI ? Contr…" at bounding box center [454, 140] width 651 height 118
drag, startPoint x: 555, startPoint y: 123, endPoint x: 601, endPoint y: 140, distance: 48.4
click at [601, 140] on div "Variation Sessions ? Transactions ? CR ? AOV ? PSV ? Revenue ? OTW ? CI ? Contr…" at bounding box center [454, 140] width 651 height 118
drag
click at [607, 187] on div "Variation Sessions ? Transactions ? CR ? AOV ? PSV ? Revenue ? OTW ? CI ? Contr…" at bounding box center [454, 140] width 651 height 118
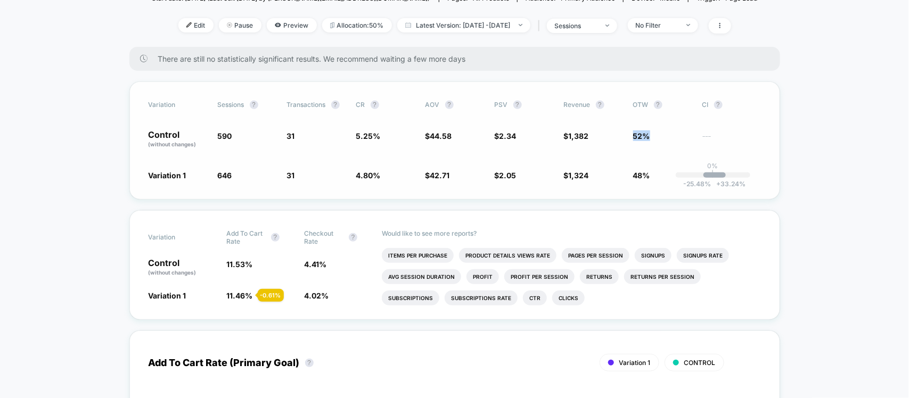
click at [679, 141] on div "Variation Sessions ? Transactions ? CR ? AOV ? PSV ? Revenue ? OTW ? CI ? Contr…" at bounding box center [454, 140] width 651 height 118
click at [659, 174] on div "Variation 1 646 + 9.5 % 31 - 8.7 % 4.80 % - 8.7 % $ 42.71 - 4.2 % $ 2.05 - 12.5…" at bounding box center [455, 175] width 612 height 11
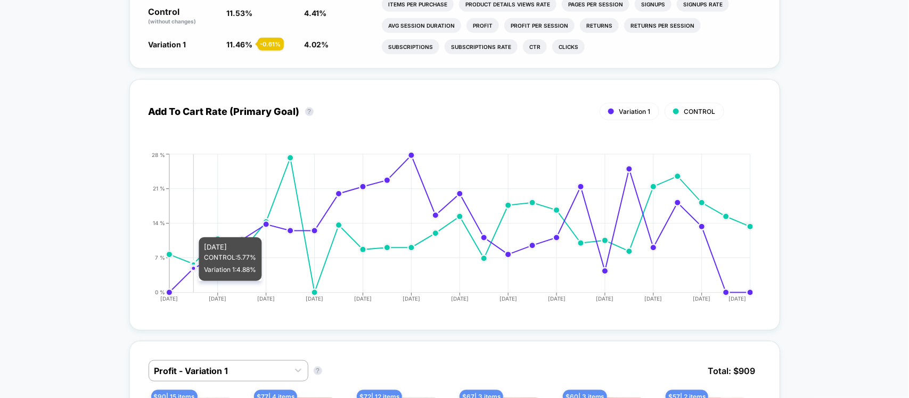
scroll to position [399, 0]
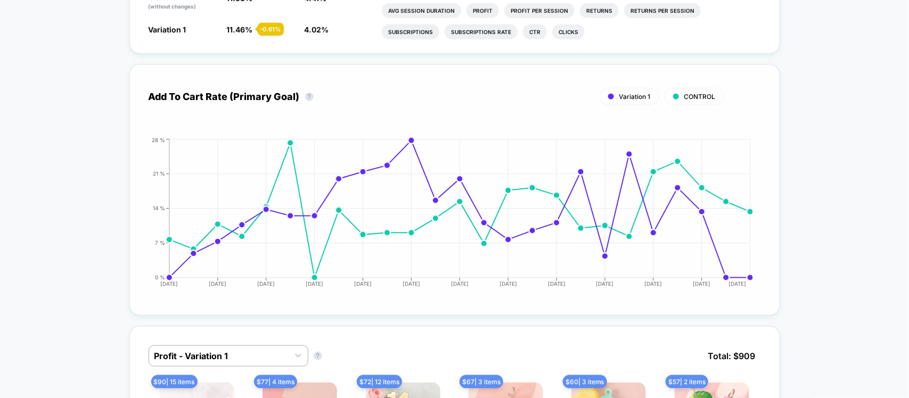
click at [779, 209] on div "Add To Cart Rate (Primary Goal) ? Variation 1 CONTROL Hide [DATE] [DATE] [DATE]…" at bounding box center [454, 189] width 651 height 251
click at [731, 203] on icon "[DATE] [DATE] [DATE] [DATE] [DATE] [DATE] [DATE] [DATE] [DATE] [DATE] [DATE] [D…" at bounding box center [444, 217] width 618 height 160
drag, startPoint x: 705, startPoint y: 185, endPoint x: 687, endPoint y: 166, distance: 26.0
click at [703, 184] on icon "[DATE] [DATE] [DATE] [DATE] [DATE] [DATE] [DATE] [DATE] [DATE] [DATE] [DATE] [D…" at bounding box center [444, 217] width 618 height 160
click at [686, 151] on icon "[DATE] [DATE] [DATE] [DATE] [DATE] [DATE] [DATE] [DATE] [DATE] [DATE] [DATE] [D…" at bounding box center [444, 217] width 618 height 160
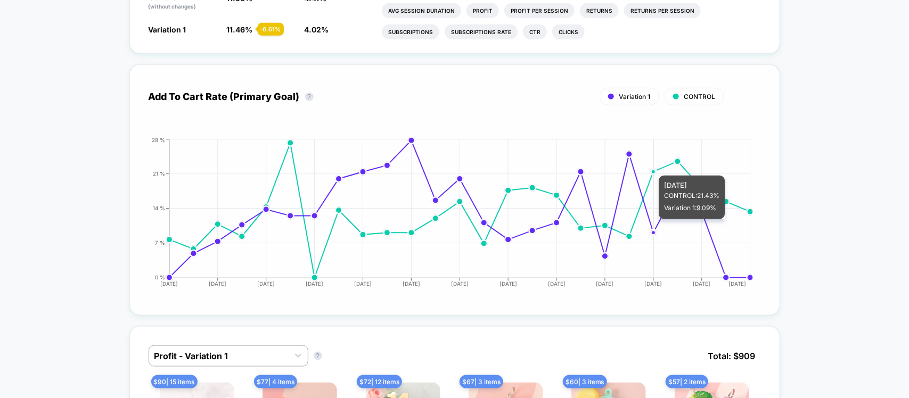
click at [658, 166] on icon at bounding box center [459, 210] width 581 height 135
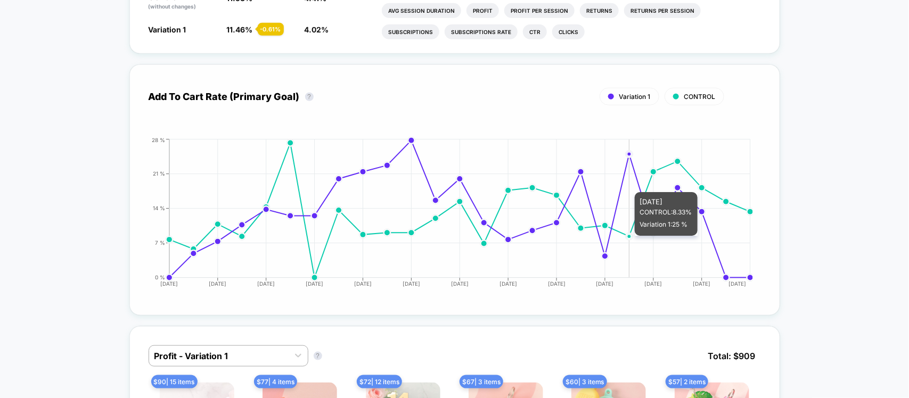
click at [631, 236] on icon "[DATE] [DATE] [DATE] [DATE] [DATE] [DATE] [DATE] [DATE] [DATE] [DATE] [DATE] [D…" at bounding box center [444, 217] width 618 height 160
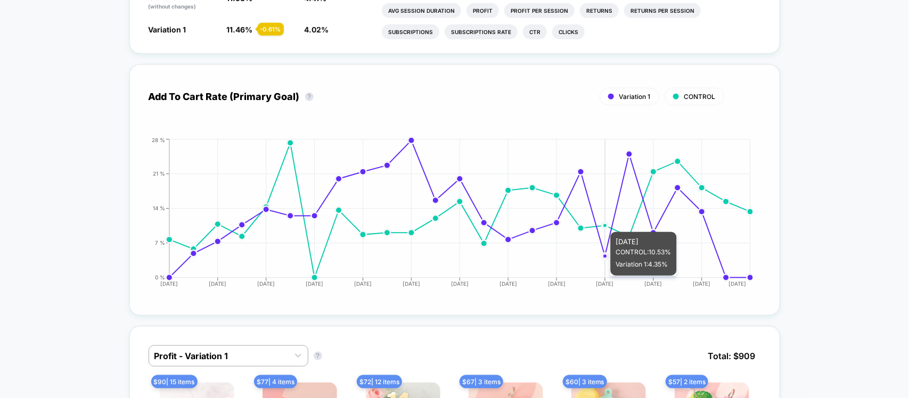
click at [602, 223] on circle at bounding box center [604, 225] width 7 height 7
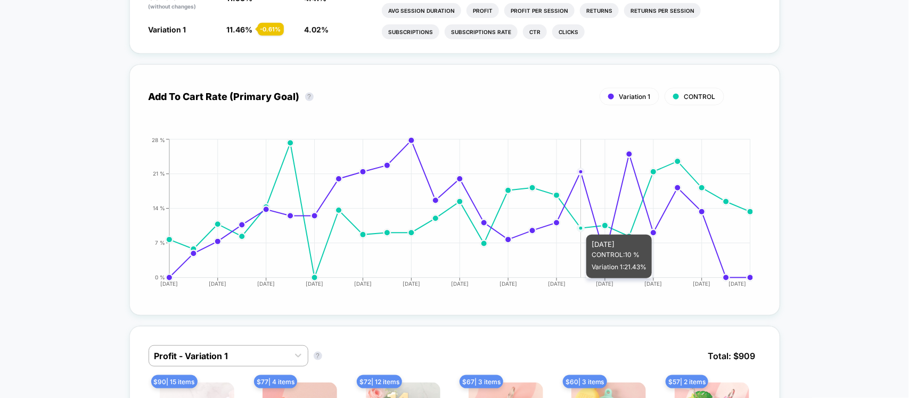
click at [581, 226] on circle at bounding box center [581, 228] width 4 height 4
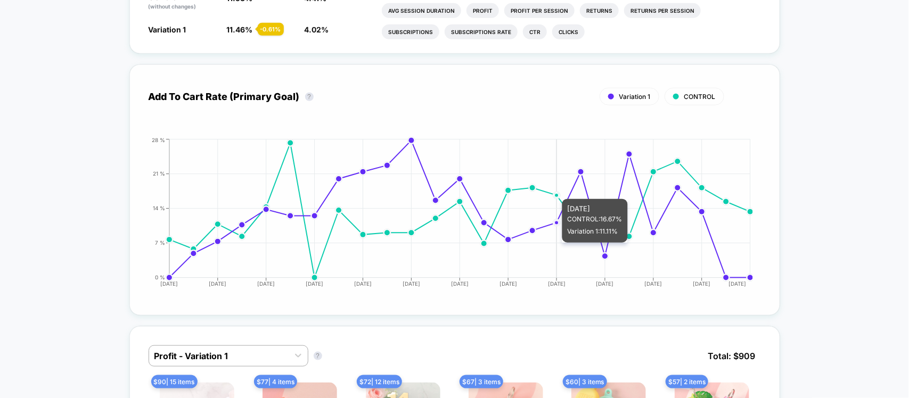
click at [551, 190] on icon at bounding box center [459, 210] width 581 height 135
click at [541, 184] on icon "[DATE] [DATE] [DATE] [DATE] [DATE] [DATE] [DATE] [DATE] [DATE] [DATE] [DATE] [D…" at bounding box center [444, 217] width 618 height 160
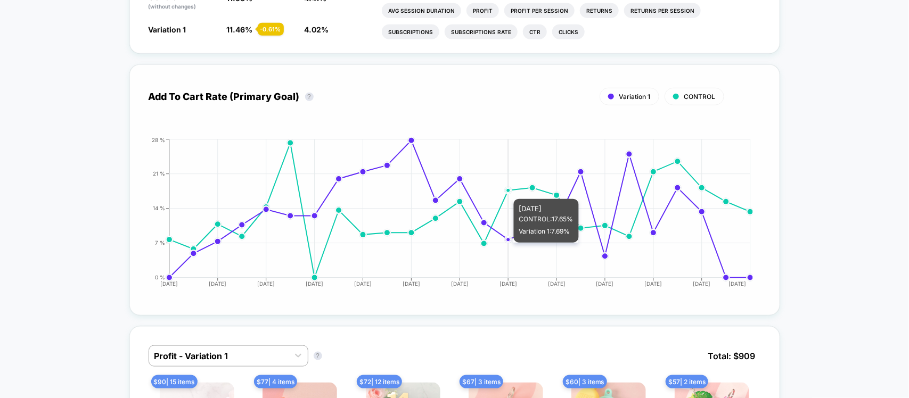
click at [499, 190] on icon "[DATE] [DATE] [DATE] [DATE] [DATE] [DATE] [DATE] [DATE] [DATE] [DATE] [DATE] [D…" at bounding box center [444, 217] width 618 height 160
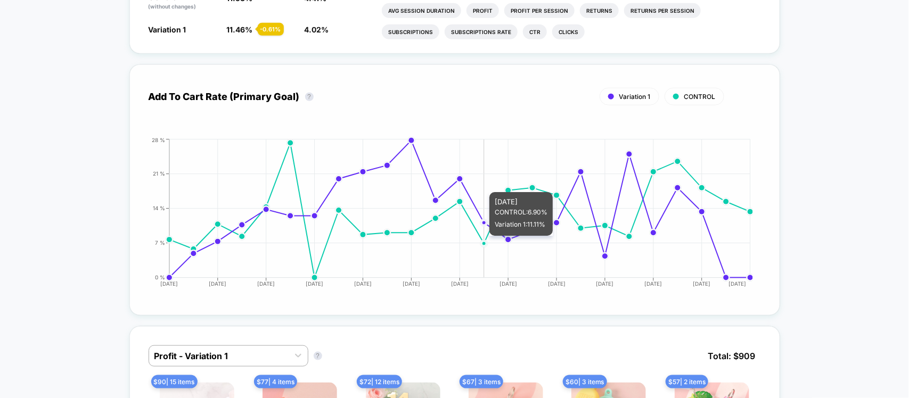
click at [485, 240] on circle at bounding box center [483, 243] width 7 height 7
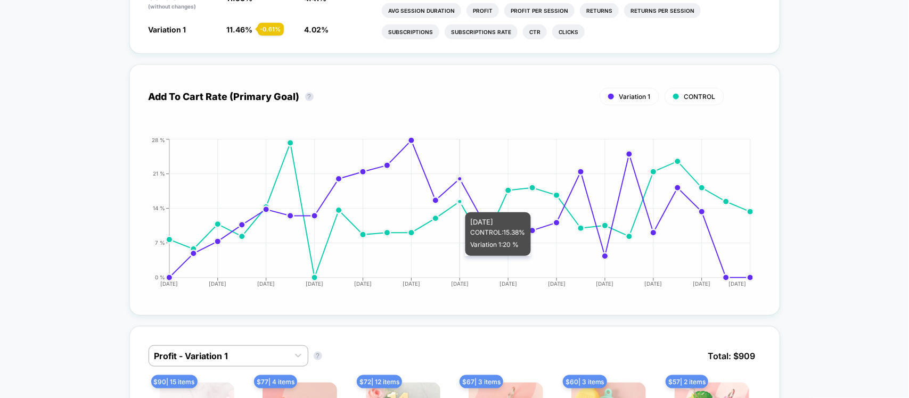
click at [462, 203] on icon "[DATE] [DATE] [DATE] [DATE] [DATE] [DATE] [DATE] [DATE] [DATE] [DATE] [DATE] [D…" at bounding box center [444, 217] width 618 height 160
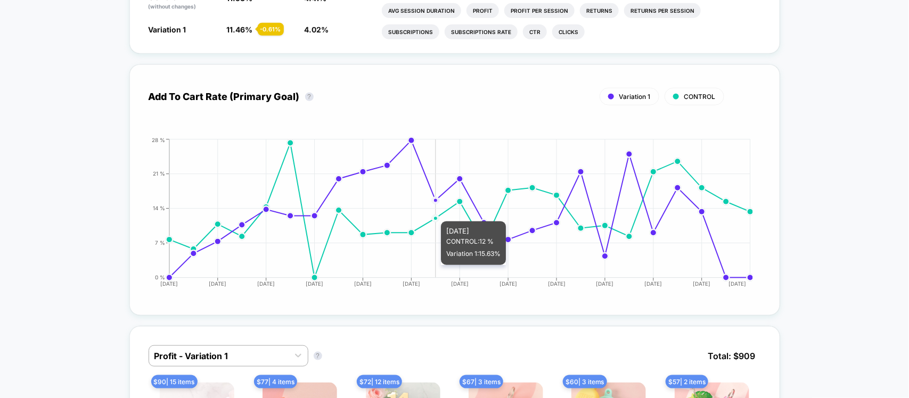
click at [430, 212] on icon "[DATE] [DATE] [DATE] [DATE] [DATE] [DATE] [DATE] [DATE] [DATE] [DATE] [DATE] [D…" at bounding box center [444, 217] width 618 height 160
click at [437, 216] on circle at bounding box center [435, 218] width 4 height 4
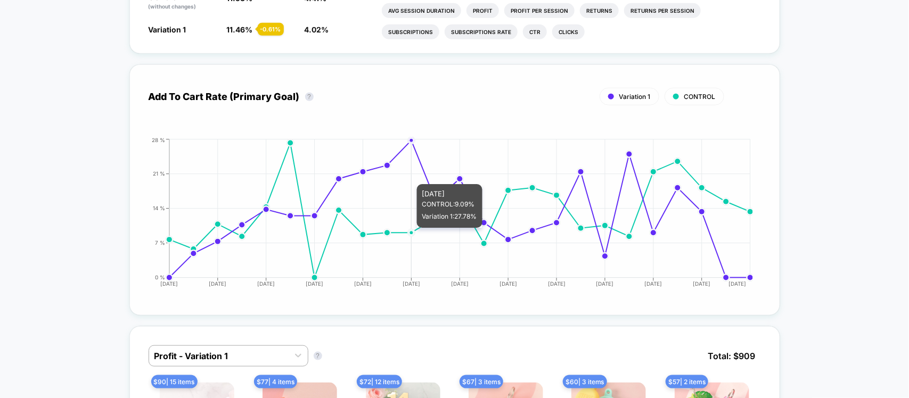
drag, startPoint x: 414, startPoint y: 224, endPoint x: 409, endPoint y: 228, distance: 6.8
click at [410, 231] on circle at bounding box center [412, 233] width 4 height 4
click at [381, 228] on icon "[DATE] [DATE] [DATE] [DATE] [DATE] [DATE] [DATE] [DATE] [DATE] [DATE] [DATE] [D…" at bounding box center [444, 217] width 618 height 160
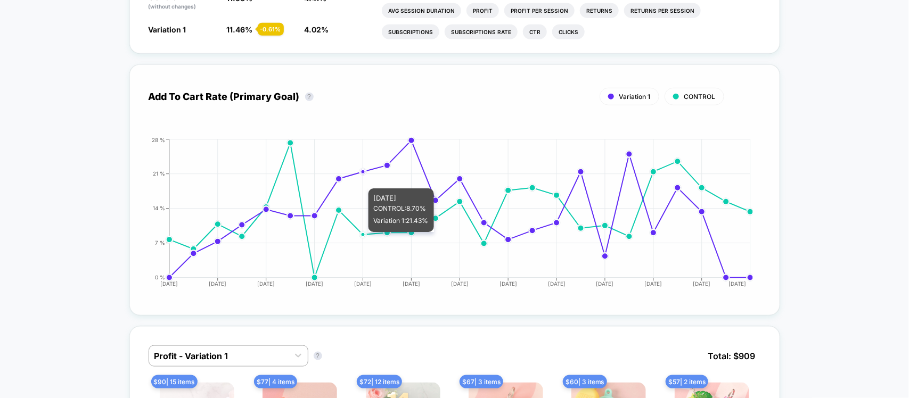
click at [362, 233] on circle at bounding box center [363, 235] width 4 height 4
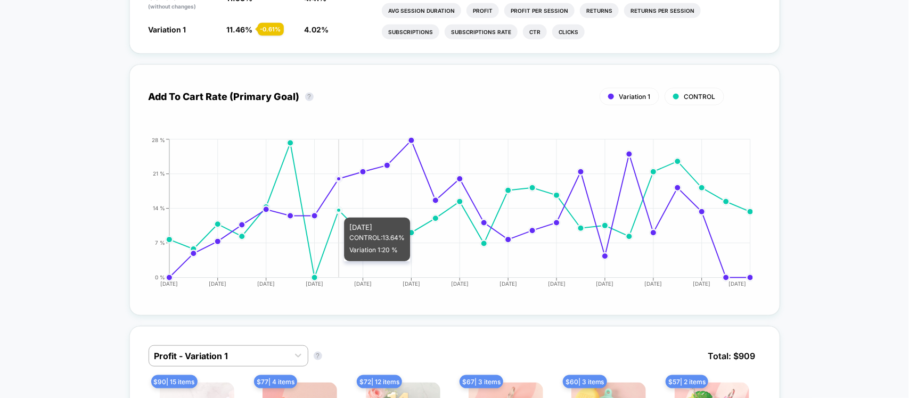
click at [345, 208] on icon "[DATE] [DATE] [DATE] [DATE] [DATE] [DATE] [DATE] [DATE] [DATE] [DATE] [DATE] [D…" at bounding box center [444, 217] width 618 height 160
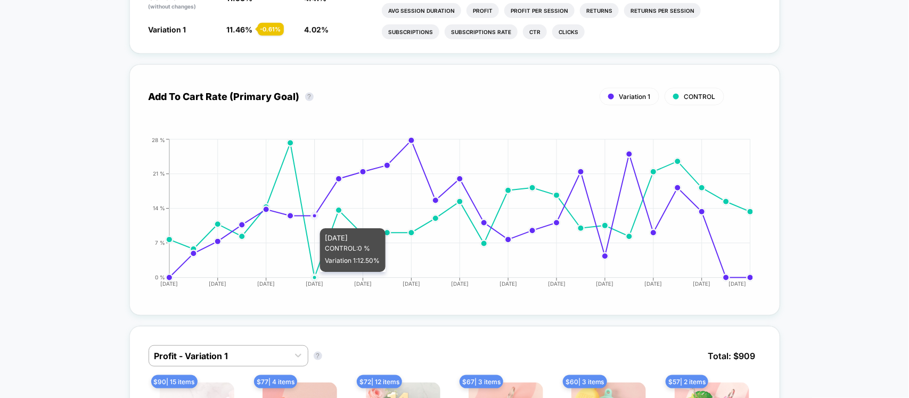
click at [317, 274] on circle at bounding box center [314, 277] width 7 height 7
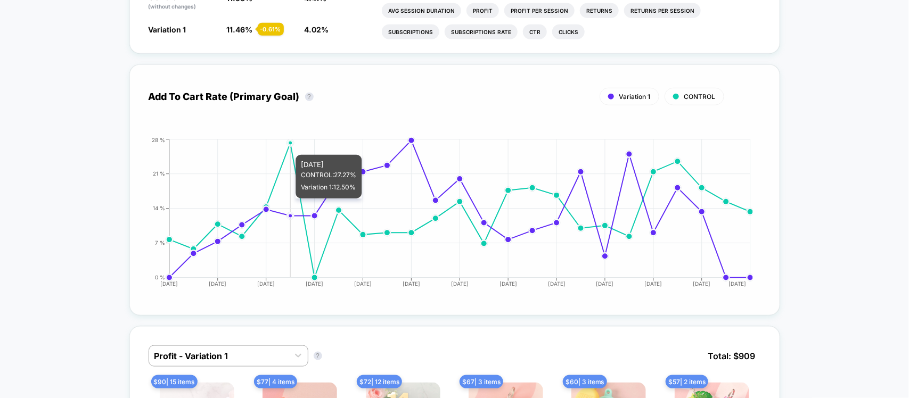
click at [288, 145] on icon at bounding box center [459, 210] width 581 height 135
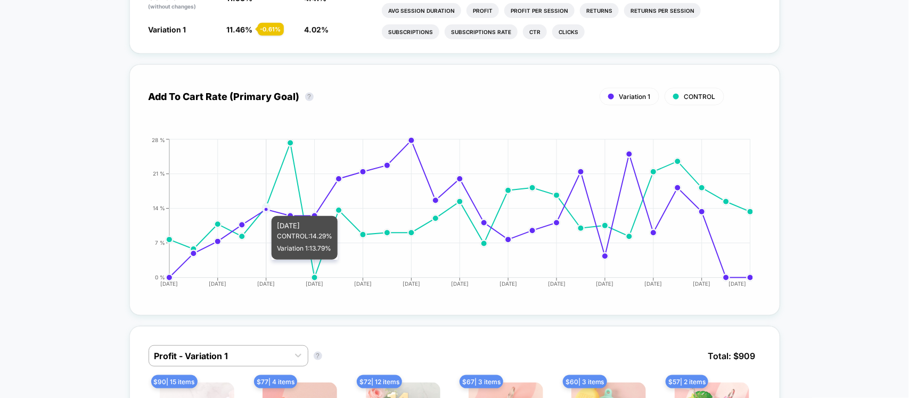
click at [265, 207] on circle at bounding box center [266, 209] width 4 height 4
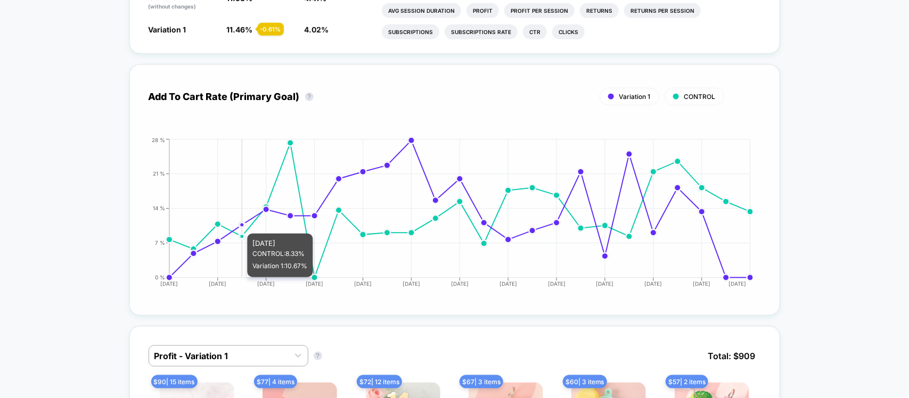
click at [244, 224] on circle at bounding box center [241, 224] width 7 height 7
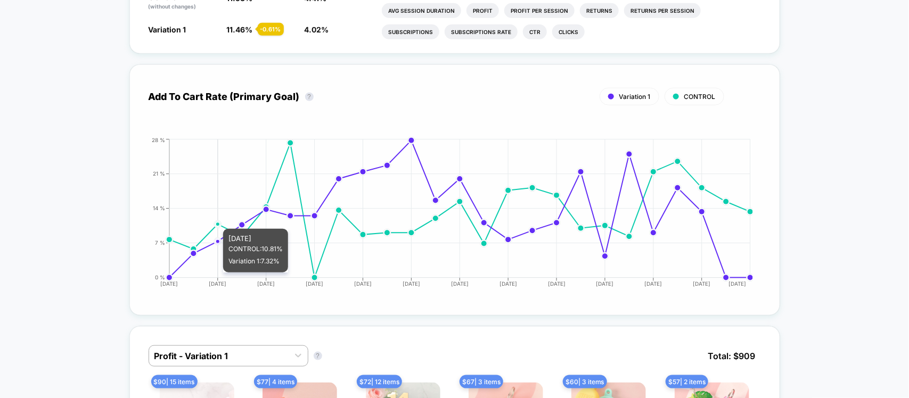
click at [212, 219] on icon "[DATE] [DATE] [DATE] [DATE] [DATE] [DATE] [DATE] [DATE] [DATE] [DATE] [DATE] [D…" at bounding box center [444, 217] width 618 height 160
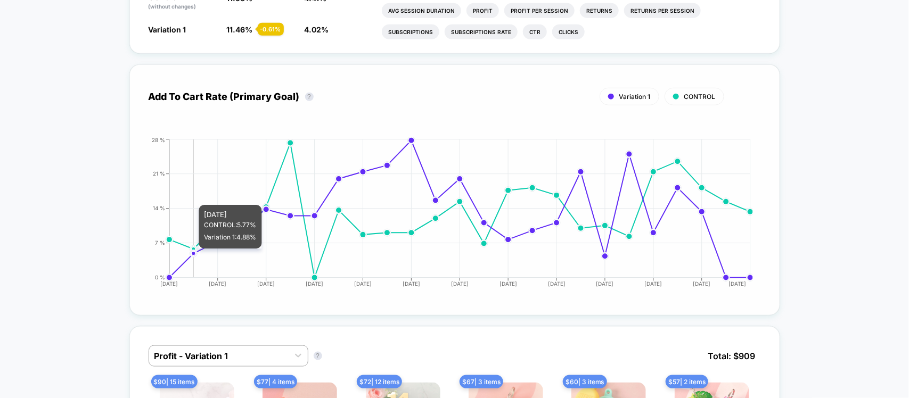
click at [191, 251] on circle at bounding box center [193, 253] width 4 height 4
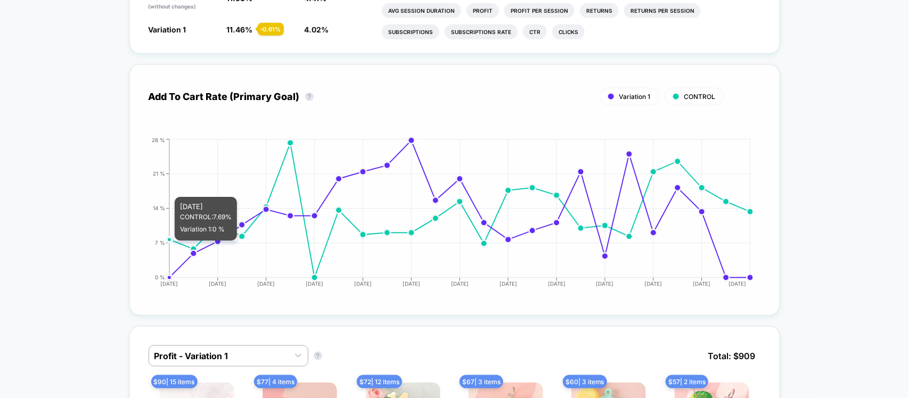
click at [176, 241] on icon "[DATE] [DATE] [DATE] [DATE] [DATE] [DATE] [DATE] [DATE] [DATE] [DATE] [DATE] [D…" at bounding box center [444, 217] width 618 height 160
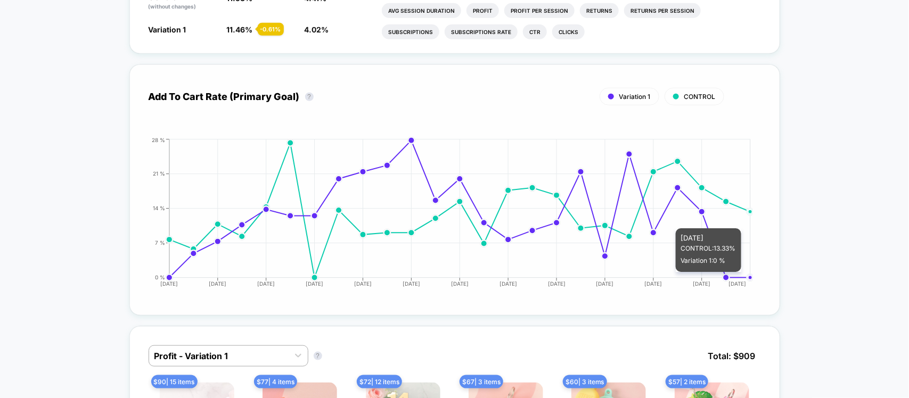
click at [750, 276] on circle at bounding box center [750, 278] width 4 height 4
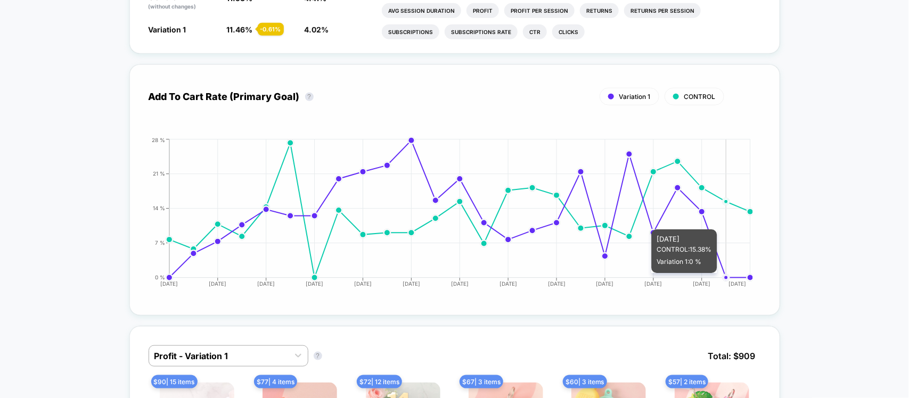
click at [728, 276] on circle at bounding box center [726, 278] width 4 height 4
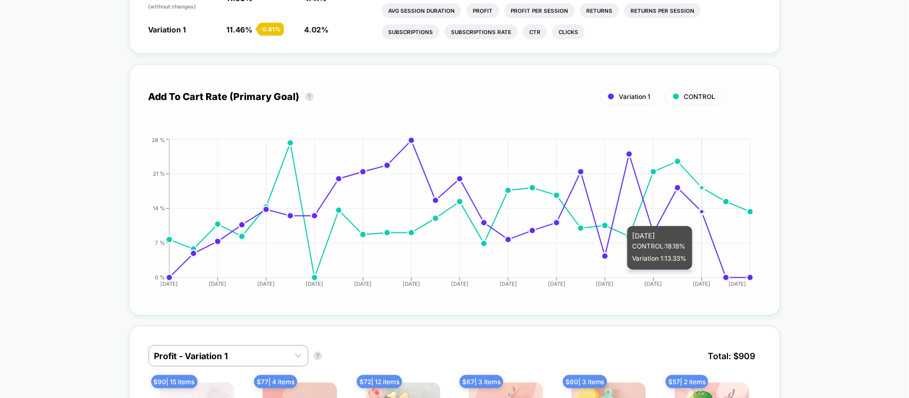
click at [704, 217] on icon "[DATE] [DATE] [DATE] [DATE] [DATE] [DATE] [DATE] [DATE] [DATE] [DATE] [DATE] [D…" at bounding box center [444, 217] width 618 height 160
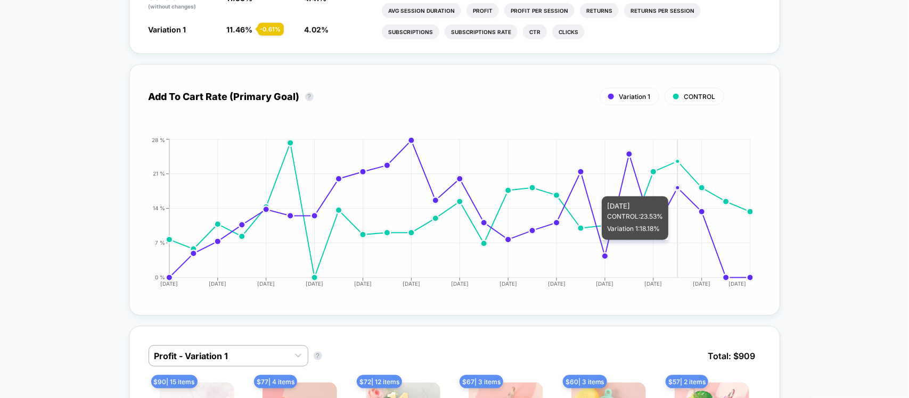
click at [682, 187] on icon at bounding box center [459, 209] width 581 height 137
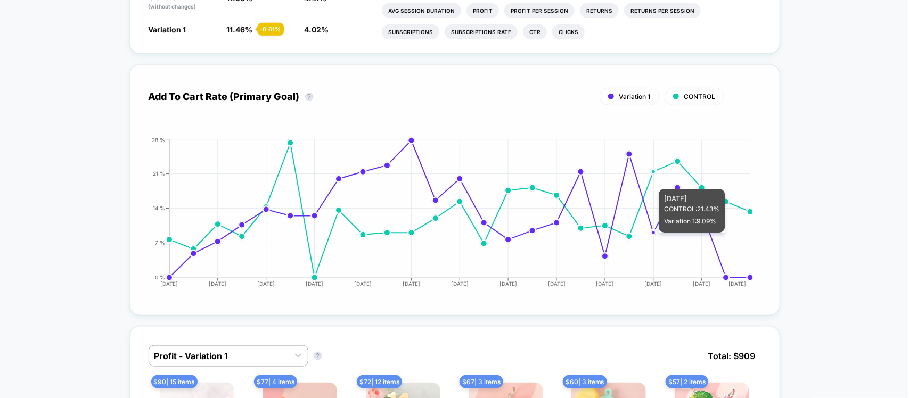
click at [651, 233] on icon "[DATE] [DATE] [DATE] [DATE] [DATE] [DATE] [DATE] [DATE] [DATE] [DATE] [DATE] [D…" at bounding box center [444, 217] width 618 height 160
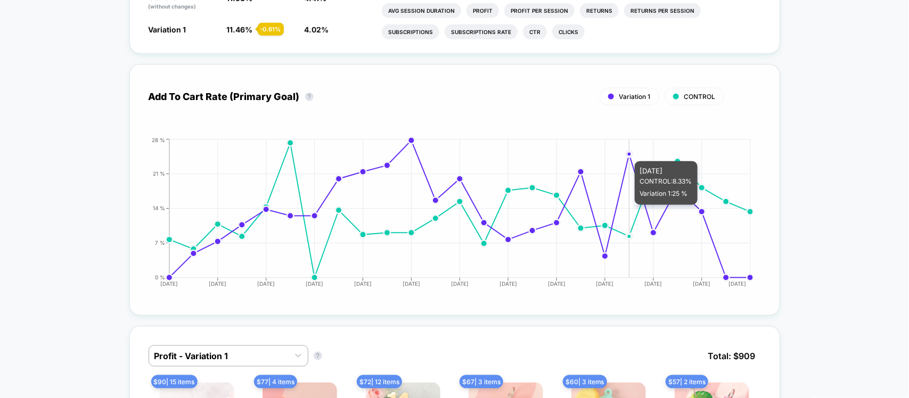
click at [626, 152] on circle at bounding box center [629, 153] width 7 height 7
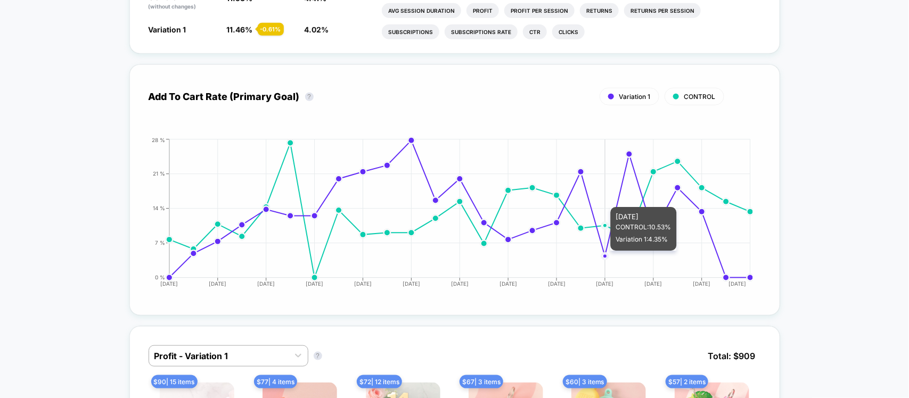
click at [611, 251] on icon "[DATE] [DATE] [DATE] [DATE] [DATE] [DATE] [DATE] [DATE] [DATE] [DATE] [DATE] [D…" at bounding box center [444, 217] width 618 height 160
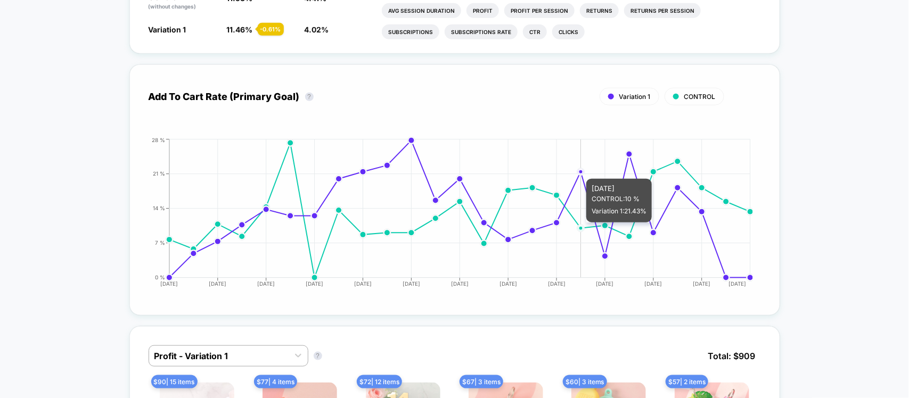
click at [585, 174] on line at bounding box center [459, 174] width 581 height 0
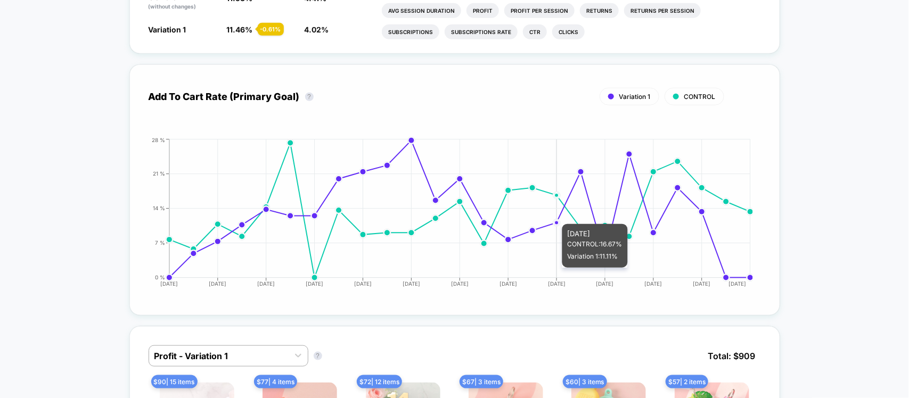
click at [562, 215] on icon "[DATE] [DATE] [DATE] [DATE] [DATE] [DATE] [DATE] [DATE] [DATE] [DATE] [DATE] [D…" at bounding box center [444, 217] width 618 height 160
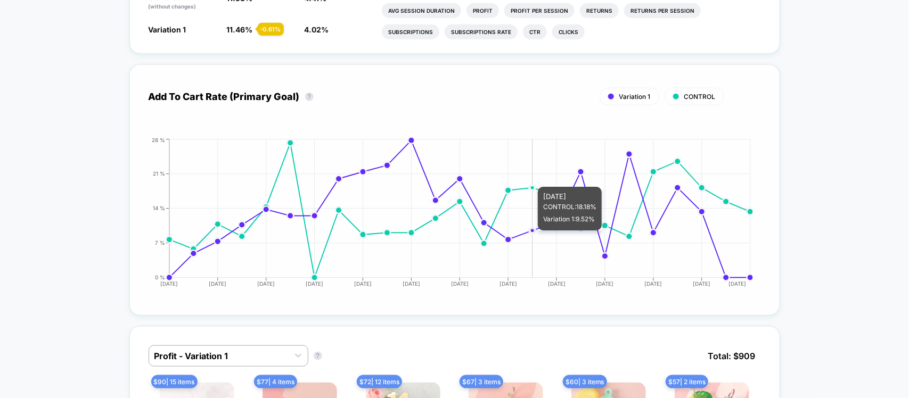
click at [525, 231] on icon "[DATE] [DATE] [DATE] [DATE] [DATE] [DATE] [DATE] [DATE] [DATE] [DATE] [DATE] [D…" at bounding box center [444, 217] width 618 height 160
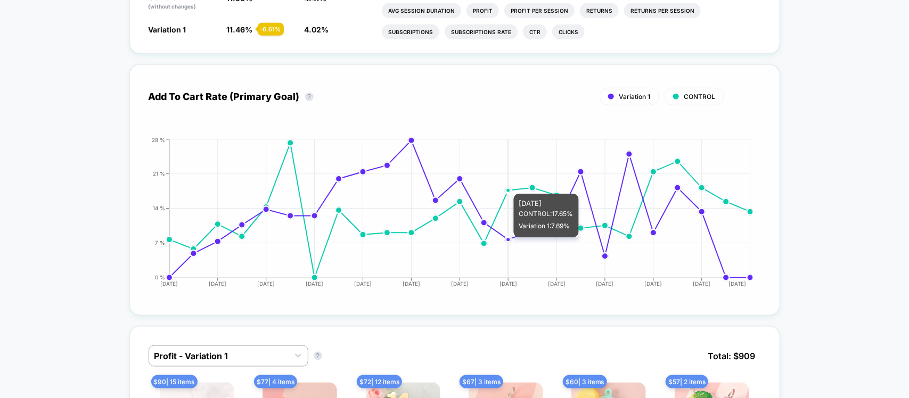
click at [510, 238] on circle at bounding box center [507, 239] width 7 height 7
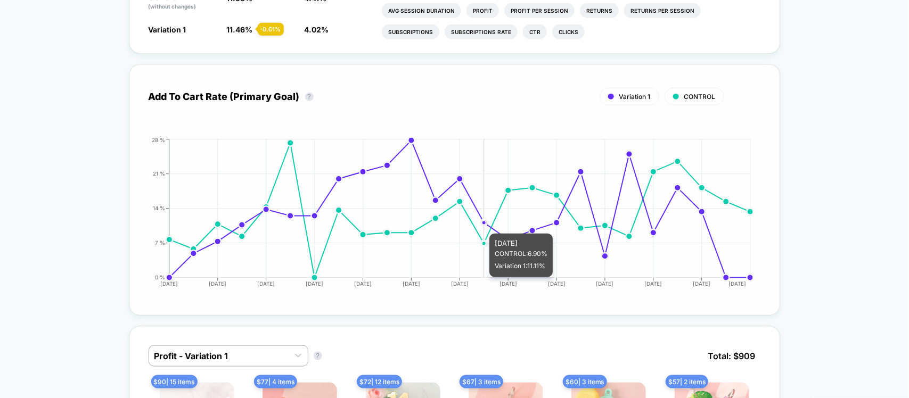
click at [479, 224] on icon "[DATE] [DATE] [DATE] [DATE] [DATE] [DATE] [DATE] [DATE] [DATE] [DATE] [DATE] [D…" at bounding box center [444, 217] width 618 height 160
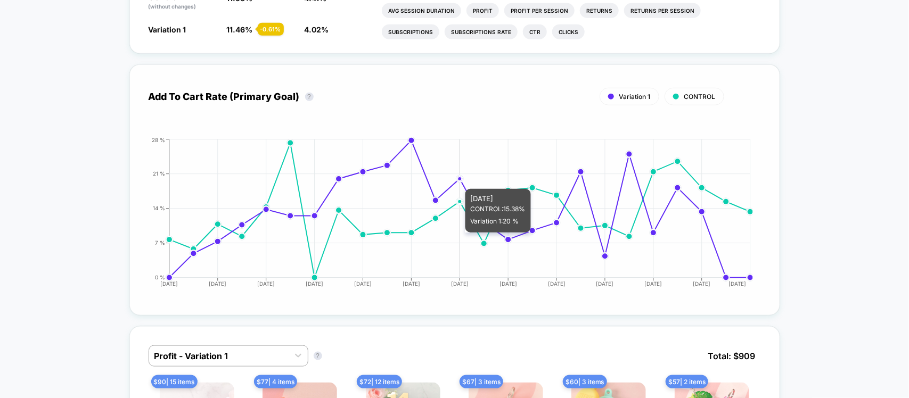
click at [455, 179] on icon at bounding box center [459, 209] width 581 height 137
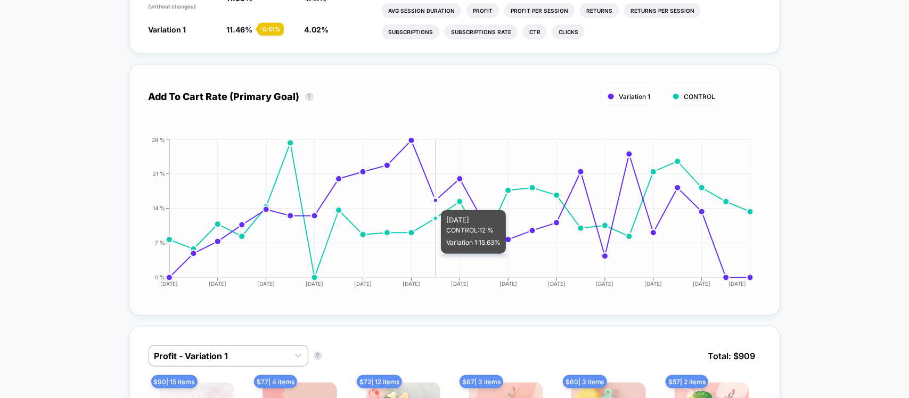
click at [443, 201] on icon "[DATE] [DATE] [DATE] [DATE] [DATE] [DATE] [DATE] [DATE] [DATE] [DATE] [DATE] [D…" at bounding box center [444, 217] width 618 height 160
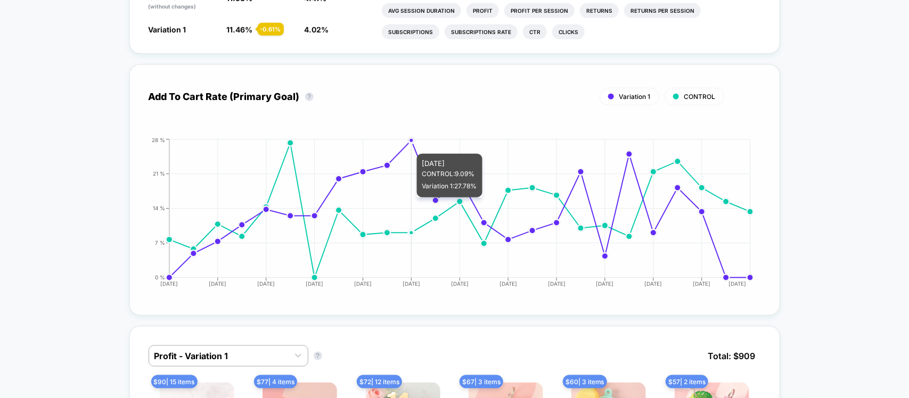
click at [408, 144] on icon "[DATE] [DATE] [DATE] [DATE] [DATE] [DATE] [DATE] [DATE] [DATE] [DATE] [DATE] [D…" at bounding box center [444, 217] width 618 height 160
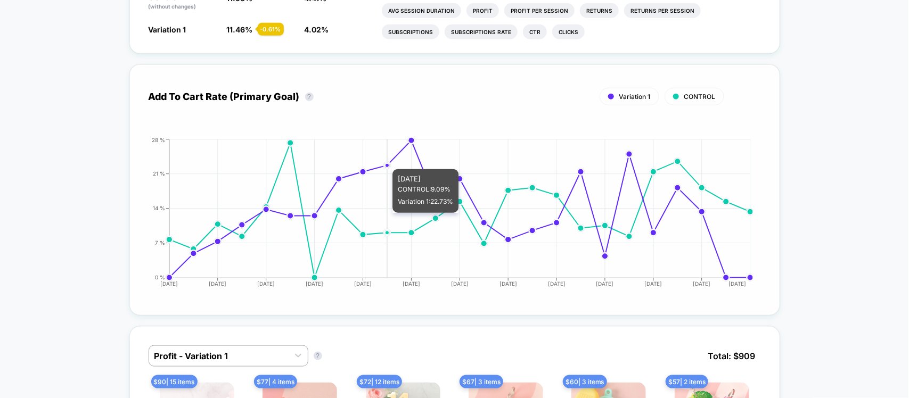
click at [395, 160] on icon "[DATE] [DATE] [DATE] [DATE] [DATE] [DATE] [DATE] [DATE] [DATE] [DATE] [DATE] [D…" at bounding box center [444, 217] width 618 height 160
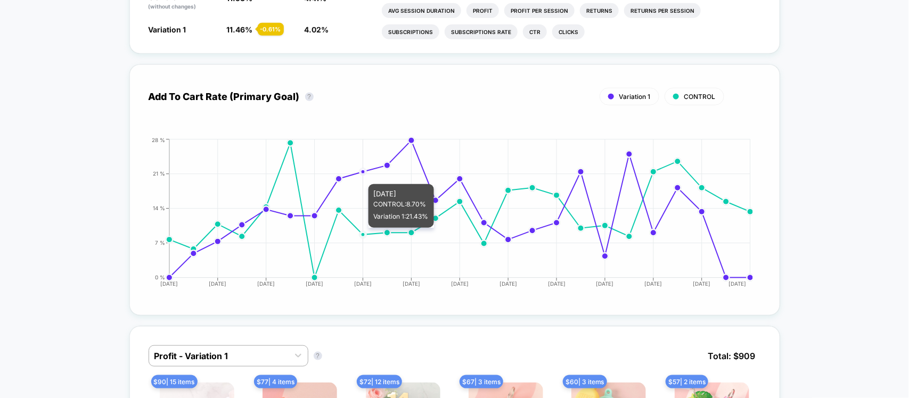
click at [363, 175] on icon "[DATE] [DATE] [DATE] [DATE] [DATE] [DATE] [DATE] [DATE] [DATE] [DATE] [DATE] [D…" at bounding box center [444, 217] width 618 height 160
click at [339, 177] on circle at bounding box center [339, 179] width 4 height 4
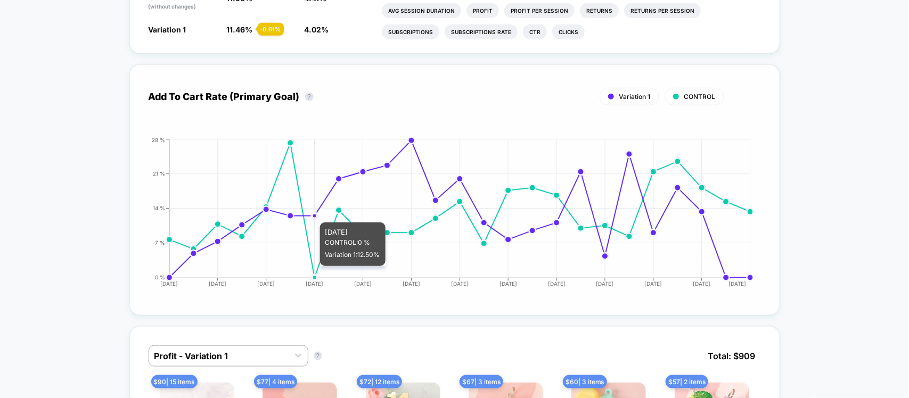
click at [312, 213] on circle at bounding box center [314, 215] width 7 height 7
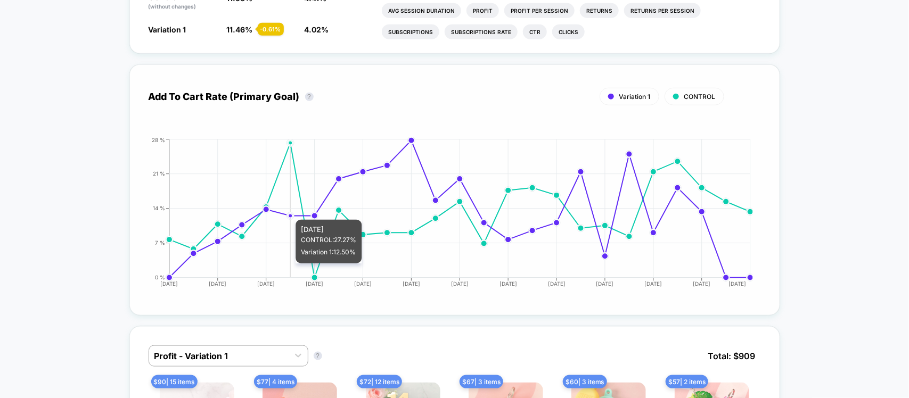
click at [288, 212] on circle at bounding box center [289, 215] width 7 height 7
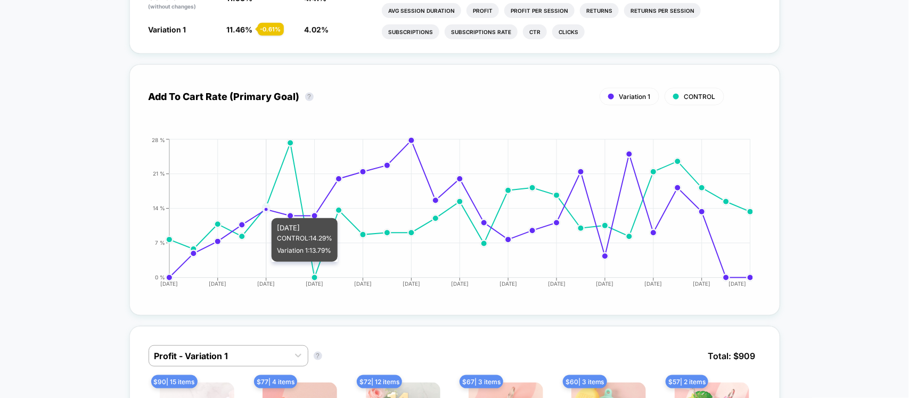
click at [264, 209] on circle at bounding box center [266, 209] width 7 height 7
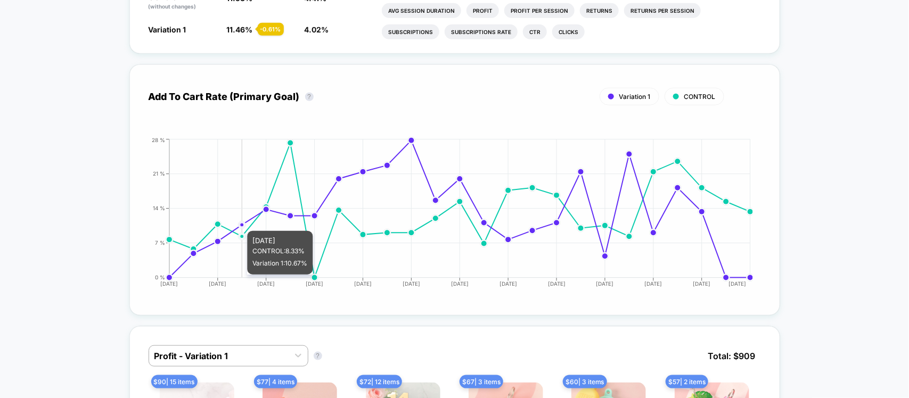
click at [235, 222] on icon "[DATE] [DATE] [DATE] [DATE] [DATE] [DATE] [DATE] [DATE] [DATE] [DATE] [DATE] [D…" at bounding box center [444, 217] width 618 height 160
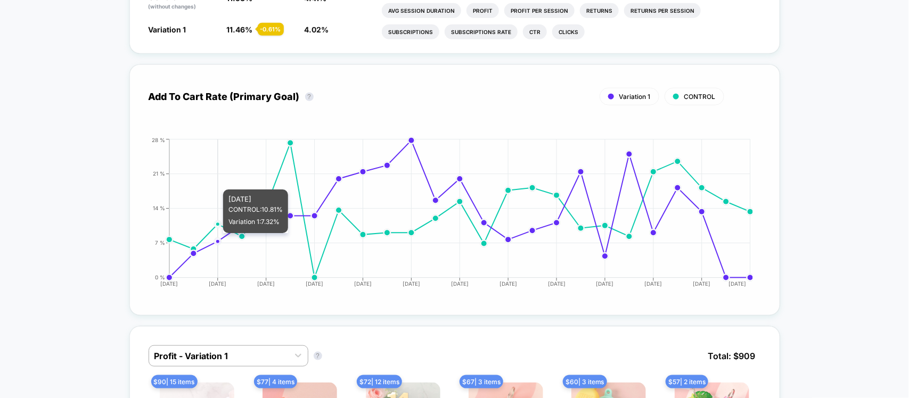
click at [221, 233] on icon "[DATE] [DATE] [DATE] [DATE] [DATE] [DATE] [DATE] [DATE] [DATE] [DATE] [DATE] [D…" at bounding box center [444, 217] width 618 height 160
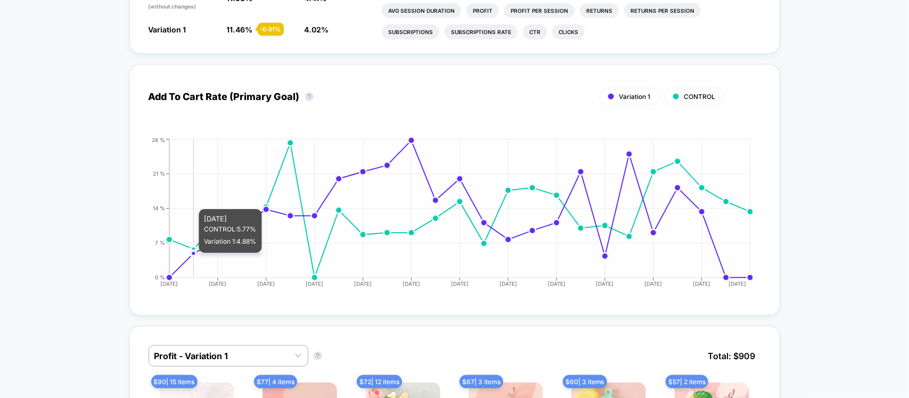
click at [192, 253] on circle at bounding box center [193, 253] width 7 height 7
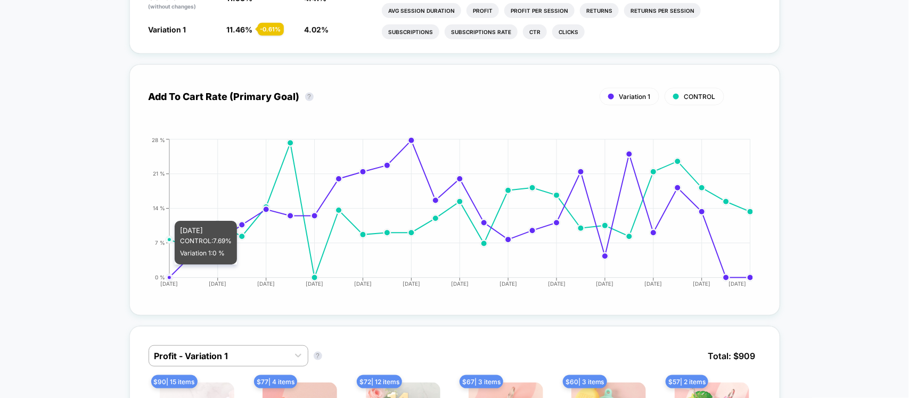
click at [176, 265] on icon "[DATE] [DATE] [DATE] [DATE] [DATE] [DATE] [DATE] [DATE] [DATE] [DATE] [DATE] [D…" at bounding box center [444, 217] width 618 height 160
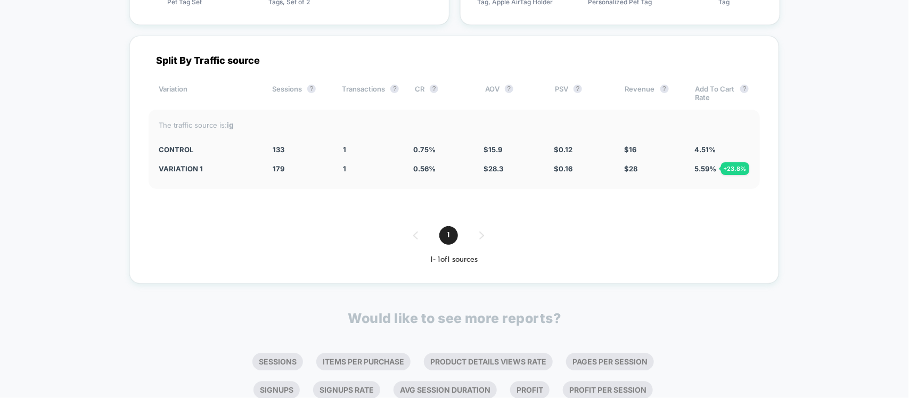
scroll to position [2995, 0]
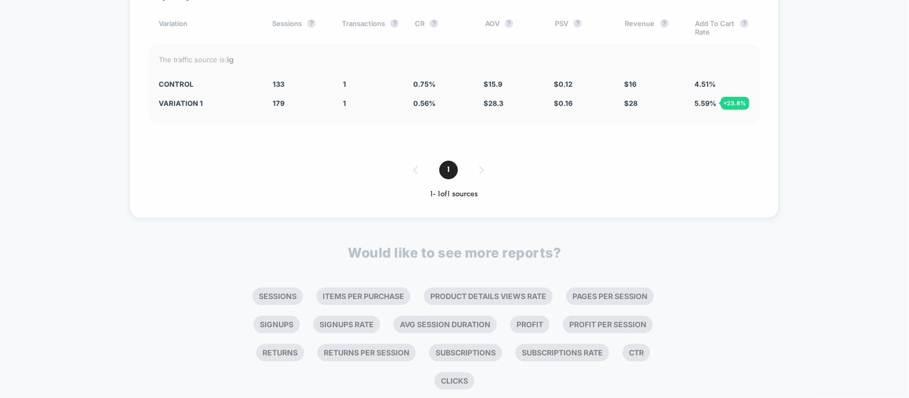
drag, startPoint x: 403, startPoint y: 78, endPoint x: 692, endPoint y: 86, distance: 289.3
click at [690, 86] on div "The traffic source is: ig CONTROL 133 1 0.75 % $ 15.9 $ 0.12 $ 16 4.51 % Variat…" at bounding box center [454, 83] width 611 height 79
drag, startPoint x: 589, startPoint y: 80, endPoint x: 133, endPoint y: 51, distance: 456.7
click at [134, 51] on div "Split By Traffic source Variation Sessions ? Transactions ? CR ? AOV ? PSV ? Re…" at bounding box center [454, 94] width 650 height 248
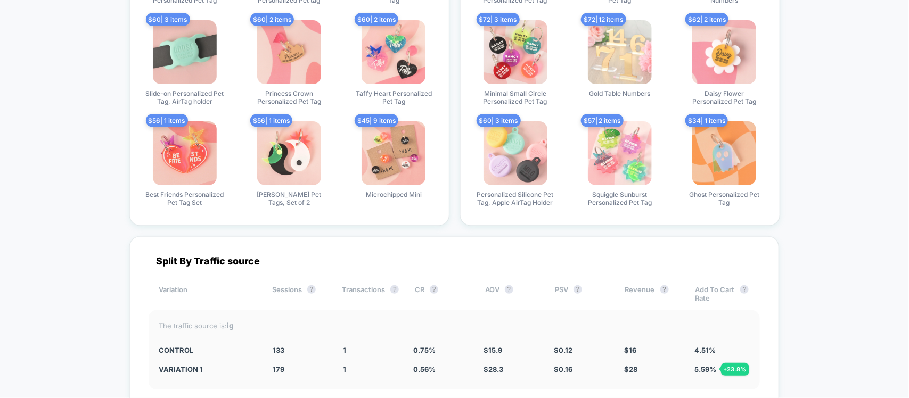
scroll to position [2463, 0]
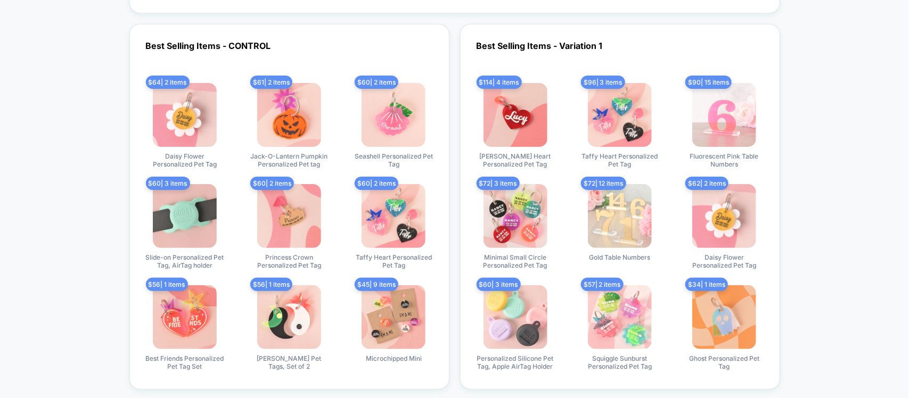
scroll to position [2566, 0]
click at [452, 59] on div "Best Selling Items - CONTROL $ 64 | 2 items Daisy Flower Personalized Pet Tag $…" at bounding box center [454, 206] width 651 height 366
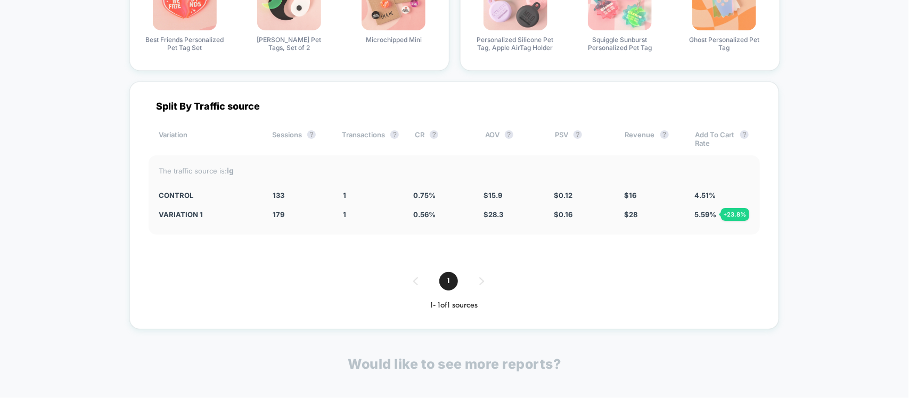
scroll to position [2818, 0]
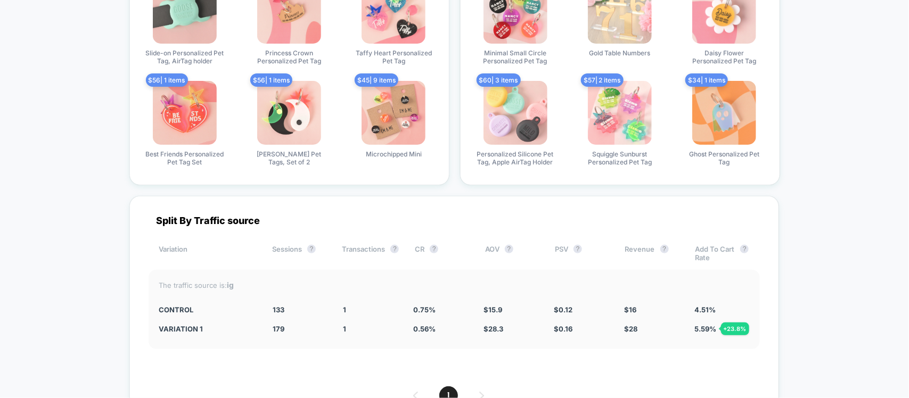
scroll to position [2751, 0]
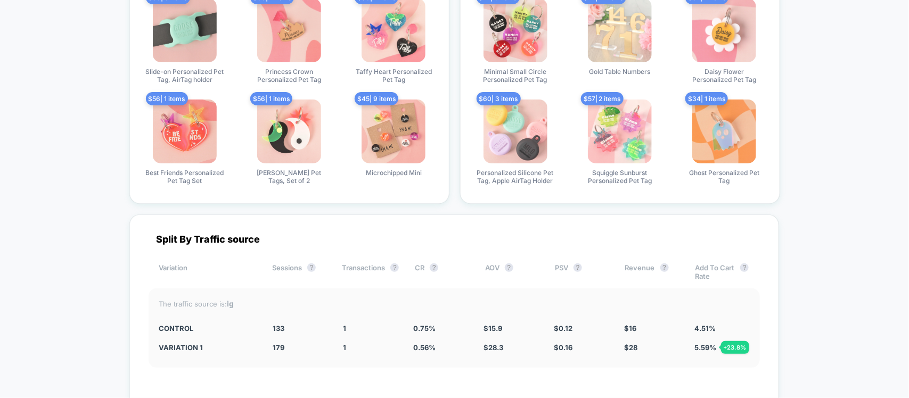
click at [451, 27] on div "Best Selling Items - CONTROL $ 64 | 2 items Daisy Flower Personalized Pet Tag $…" at bounding box center [454, 21] width 651 height 366
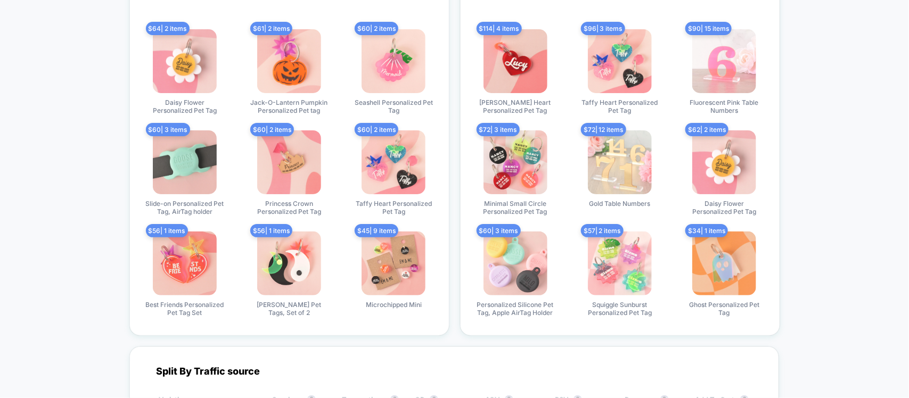
scroll to position [2618, 0]
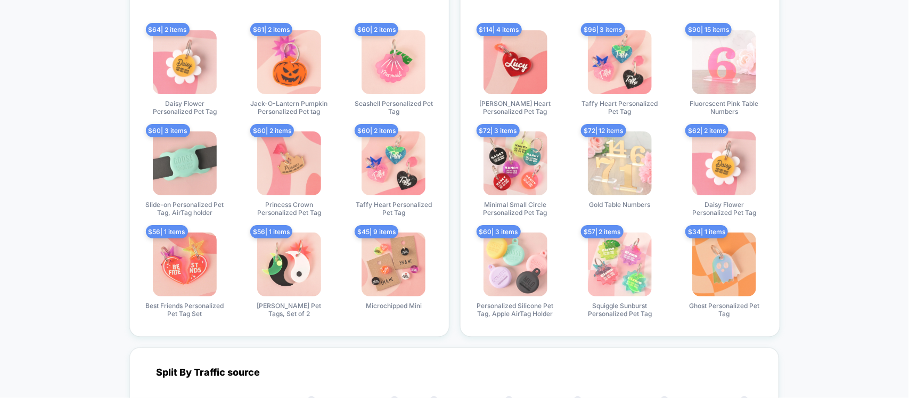
click at [451, 27] on div "Best Selling Items - CONTROL $ 64 | 2 items Daisy Flower Personalized Pet Tag $…" at bounding box center [454, 154] width 651 height 366
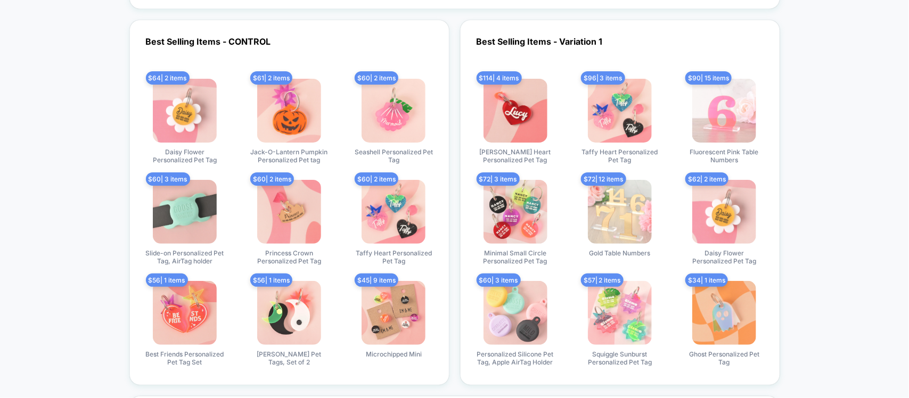
scroll to position [2551, 0]
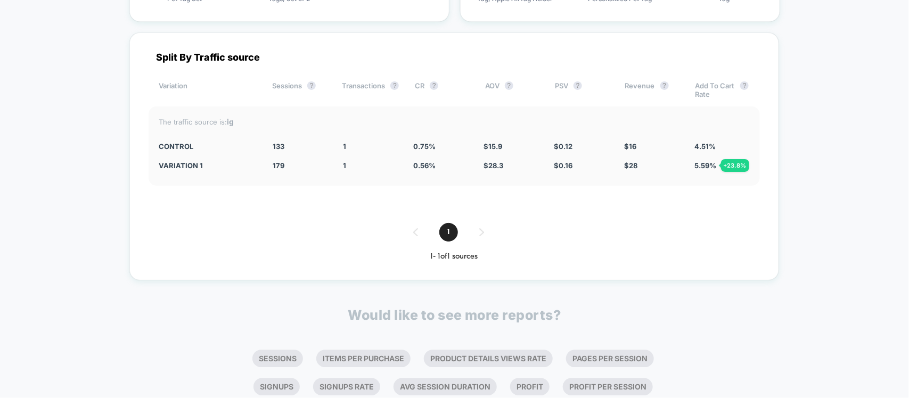
scroll to position [2951, 0]
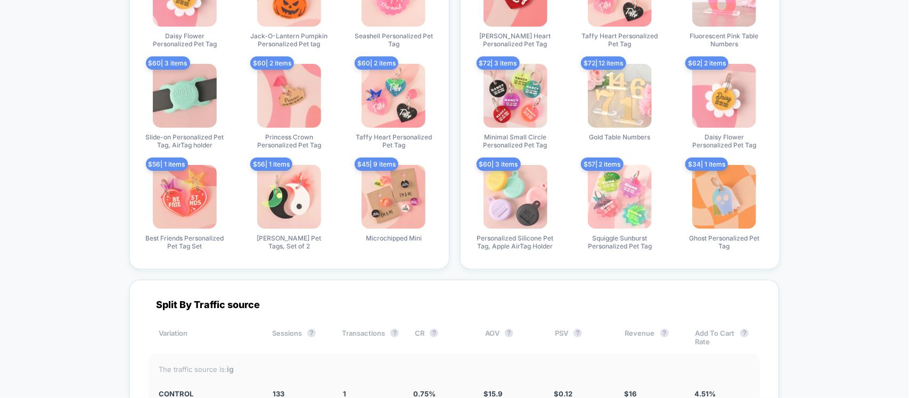
scroll to position [2684, 0]
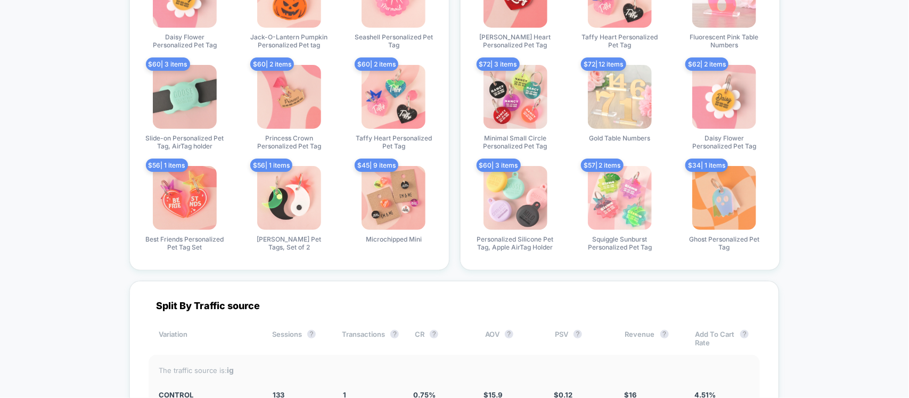
click at [518, 103] on img at bounding box center [516, 97] width 64 height 64
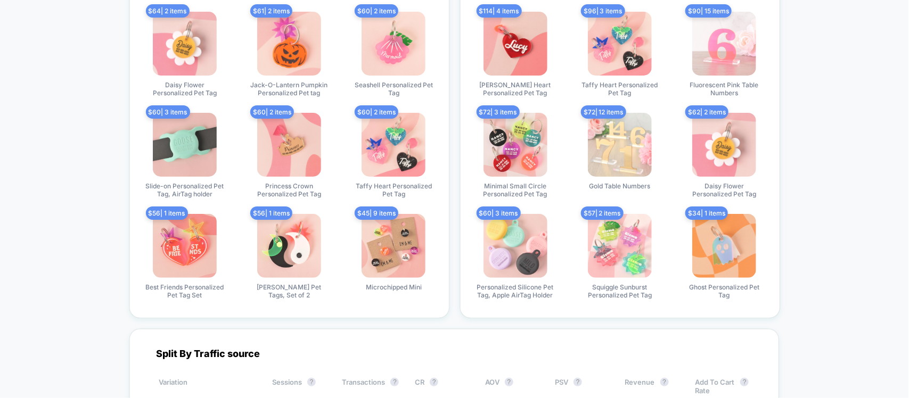
scroll to position [2618, 0]
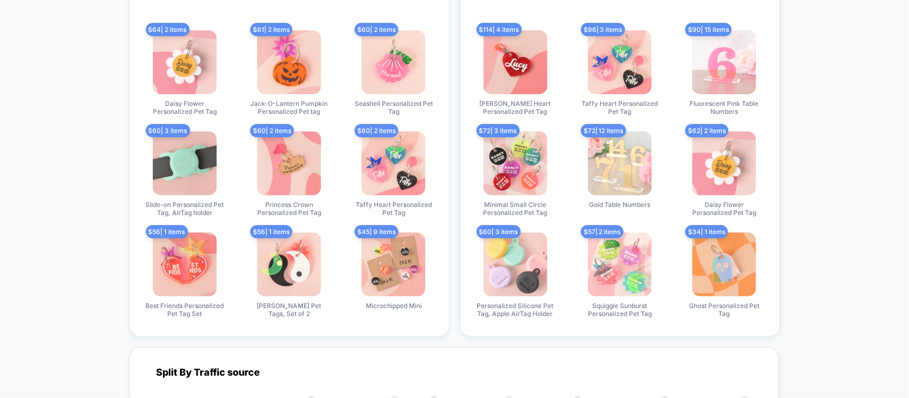
click at [172, 52] on img at bounding box center [185, 62] width 64 height 64
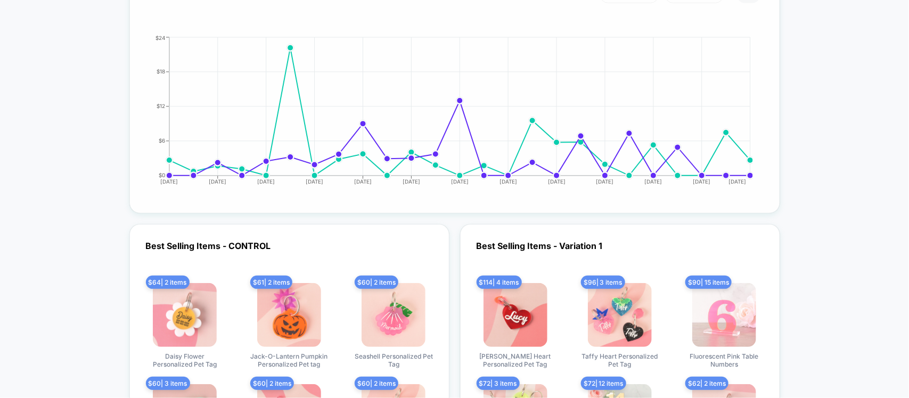
scroll to position [2352, 0]
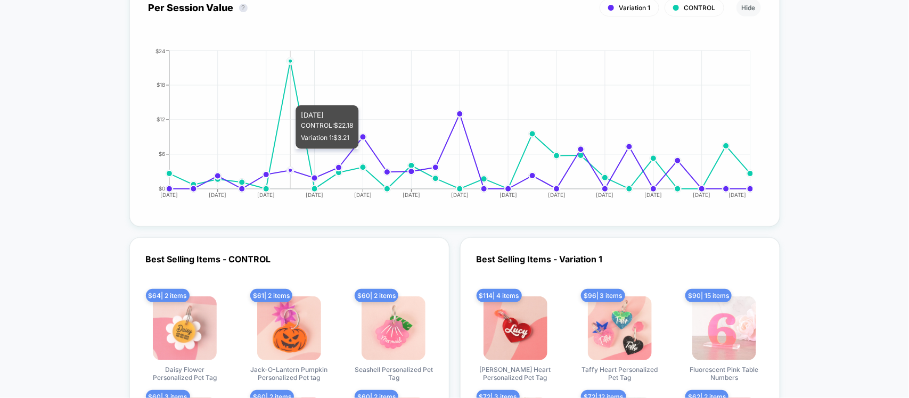
click at [296, 95] on icon "[DATE] [DATE] [DATE] [DATE] [DATE] [DATE] [DATE] [DATE] [DATE] [DATE] [DATE] [D…" at bounding box center [444, 128] width 618 height 160
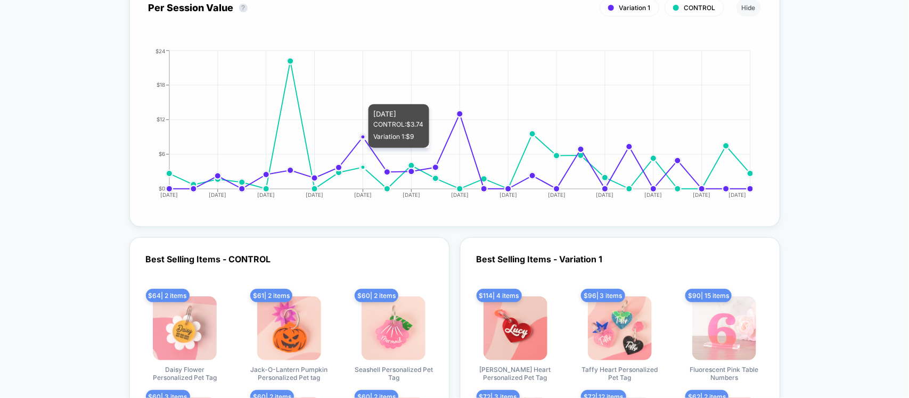
click at [355, 94] on icon "[DATE] [DATE] [DATE] [DATE] [DATE] [DATE] [DATE] [DATE] [DATE] [DATE] [DATE] [D…" at bounding box center [444, 128] width 618 height 160
click at [389, 88] on icon "[DATE] [DATE] [DATE] [DATE] [DATE] [DATE] [DATE] [DATE] [DATE] [DATE] [DATE] [D…" at bounding box center [444, 128] width 618 height 160
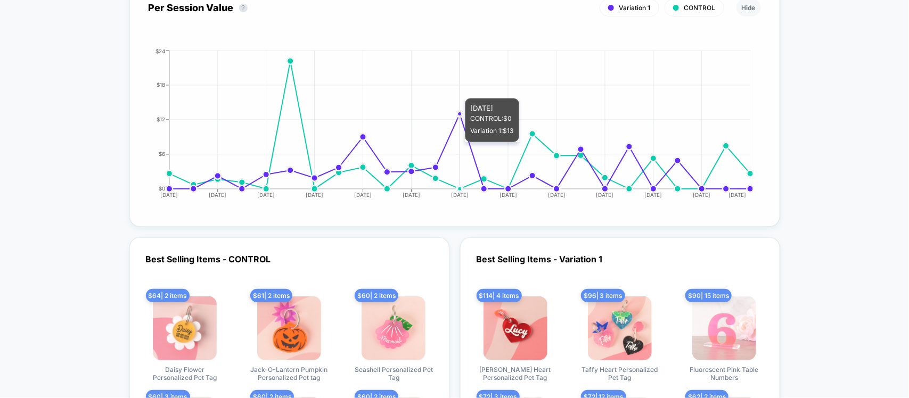
click at [464, 88] on icon "[DATE] [DATE] [DATE] [DATE] [DATE] [DATE] [DATE] [DATE] [DATE] [DATE] [DATE] [D…" at bounding box center [444, 128] width 618 height 160
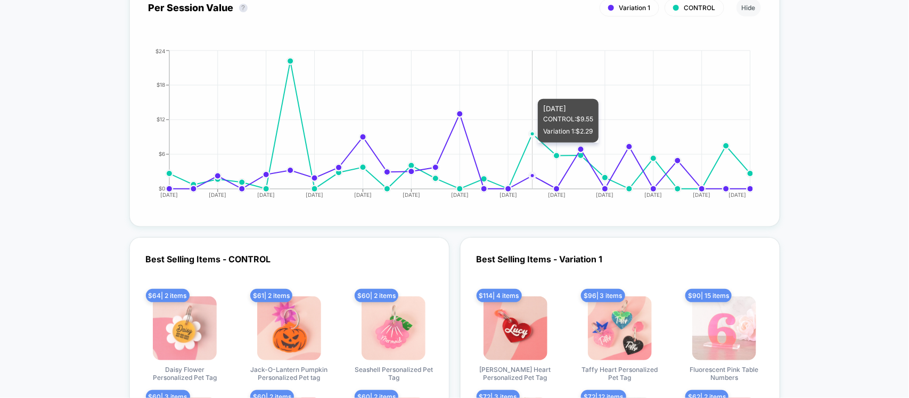
click at [543, 88] on icon "[DATE] [DATE] [DATE] [DATE] [DATE] [DATE] [DATE] [DATE] [DATE] [DATE] [DATE] [D…" at bounding box center [444, 128] width 618 height 160
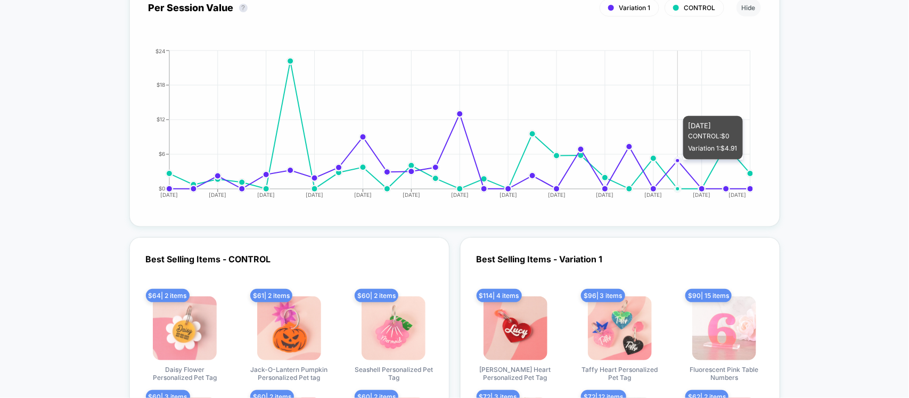
click at [675, 105] on icon "[DATE] [DATE] [DATE] [DATE] [DATE] [DATE] [DATE] [DATE] [DATE] [DATE] [DATE] [D…" at bounding box center [444, 128] width 618 height 160
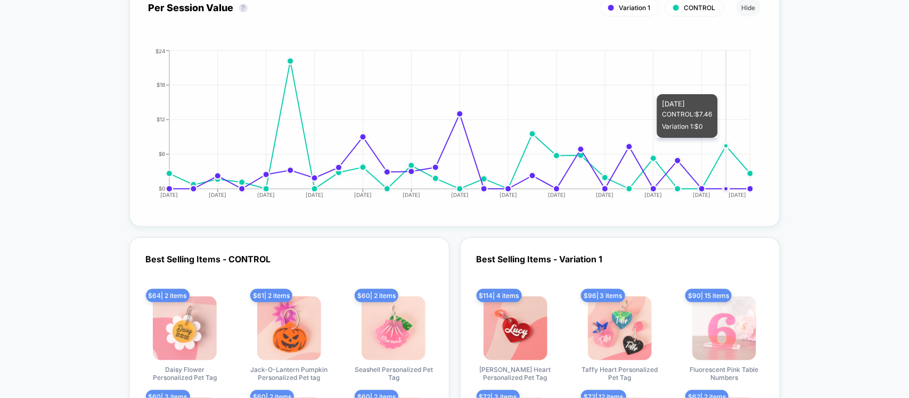
drag, startPoint x: 731, startPoint y: 137, endPoint x: 722, endPoint y: 165, distance: 29.5
click at [731, 140] on icon "[DATE] [DATE] [DATE] [DATE] [DATE] [DATE] [DATE] [DATE] [DATE] [DATE] [DATE] [D…" at bounding box center [444, 128] width 618 height 160
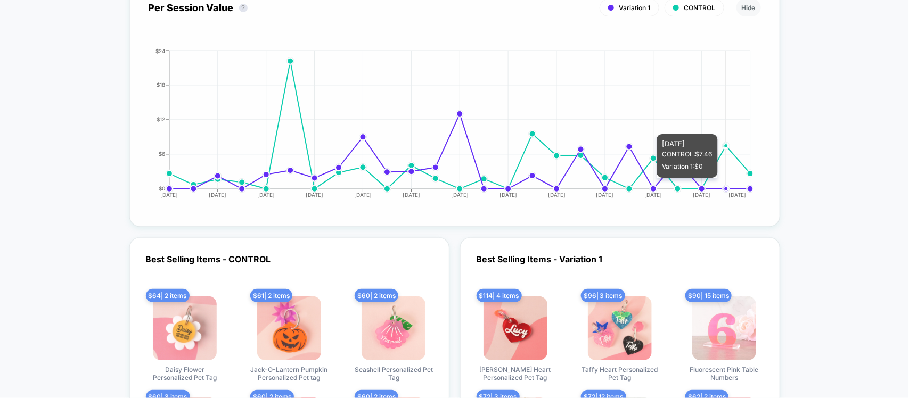
click at [719, 177] on icon "[DATE] [DATE] [DATE] [DATE] [DATE] [DATE] [DATE] [DATE] [DATE] [DATE] [DATE] [D…" at bounding box center [444, 128] width 618 height 160
click at [677, 186] on circle at bounding box center [677, 188] width 5 height 5
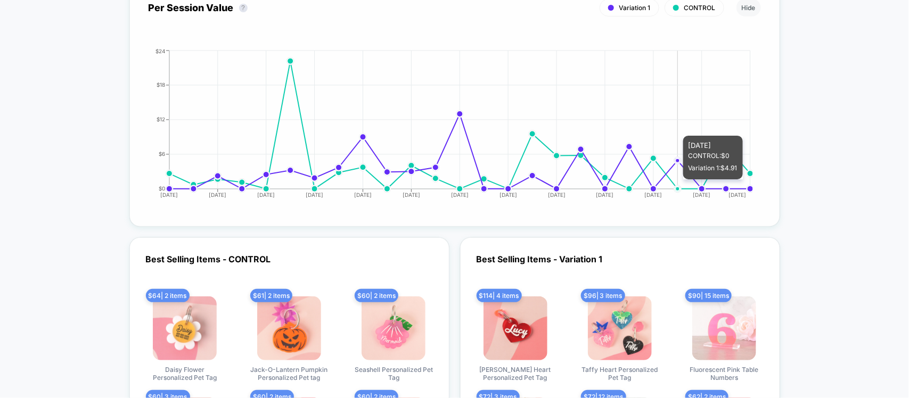
click at [679, 177] on icon "[DATE] [DATE] [DATE] [DATE] [DATE] [DATE] [DATE] [DATE] [DATE] [DATE] [DATE] [D…" at bounding box center [444, 128] width 618 height 160
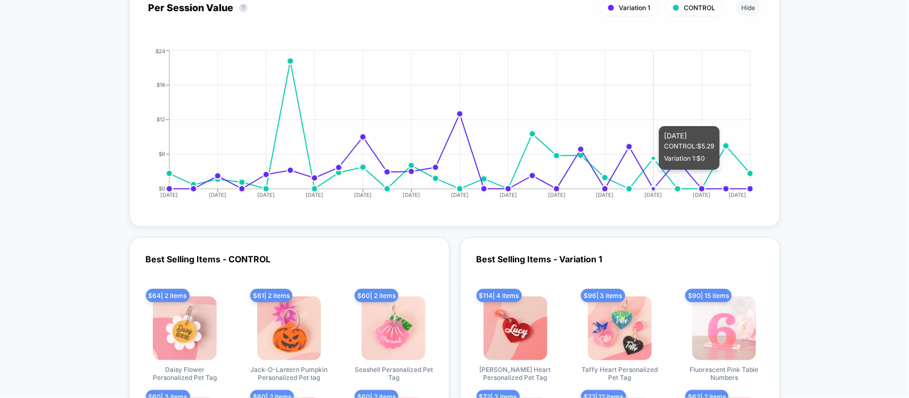
click at [647, 169] on icon "[DATE] [DATE] [DATE] [DATE] [DATE] [DATE] [DATE] [DATE] [DATE] [DATE] [DATE] [D…" at bounding box center [444, 128] width 618 height 160
click at [632, 169] on icon "[DATE] [DATE] [DATE] [DATE] [DATE] [DATE] [DATE] [DATE] [DATE] [DATE] [DATE] [D…" at bounding box center [444, 128] width 618 height 160
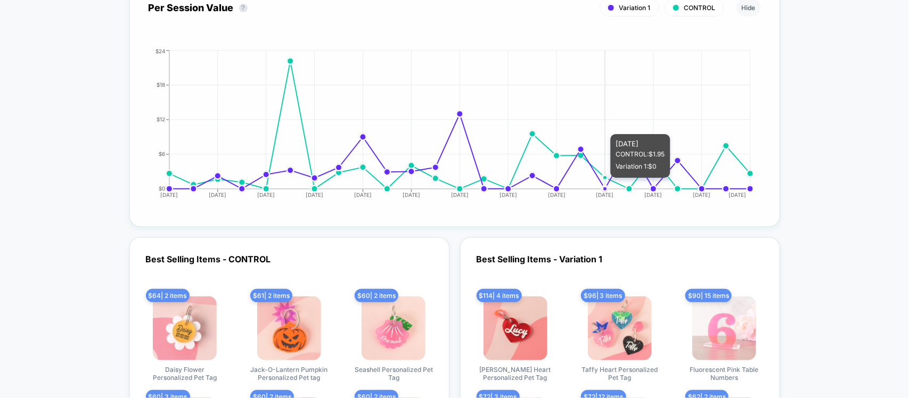
click at [605, 177] on line at bounding box center [605, 120] width 0 height 138
click at [584, 176] on icon "[DATE] [DATE] [DATE] [DATE] [DATE] [DATE] [DATE] [DATE] [DATE] [DATE] [DATE] [D…" at bounding box center [444, 128] width 618 height 160
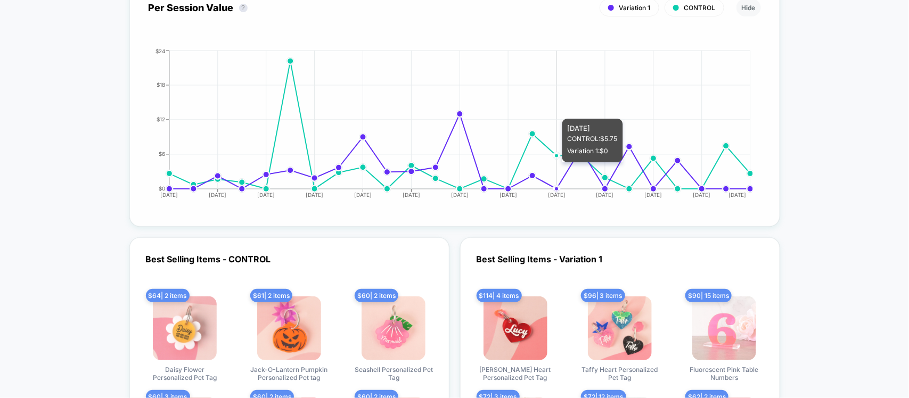
click at [549, 161] on icon "[DATE] [DATE] [DATE] [DATE] [DATE] [DATE] [DATE] [DATE] [DATE] [DATE] [DATE] [D…" at bounding box center [444, 128] width 618 height 160
click at [555, 161] on icon "[DATE] [DATE] [DATE] [DATE] [DATE] [DATE] [DATE] [DATE] [DATE] [DATE] [DATE] [D…" at bounding box center [444, 128] width 618 height 160
click at [530, 162] on icon "[DATE] [DATE] [DATE] [DATE] [DATE] [DATE] [DATE] [DATE] [DATE] [DATE] [DATE] [D…" at bounding box center [444, 128] width 618 height 160
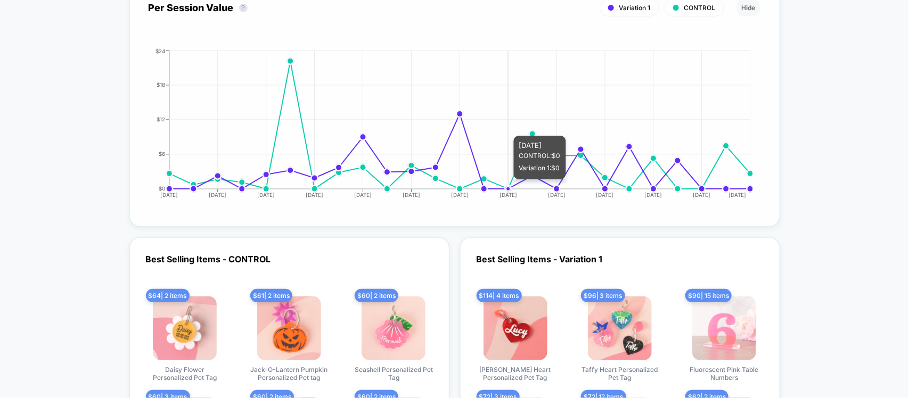
click at [502, 178] on icon "[DATE] [DATE] [DATE] [DATE] [DATE] [DATE] [DATE] [DATE] [DATE] [DATE] [DATE] [D…" at bounding box center [444, 128] width 618 height 160
click at [480, 176] on icon "[DATE] [DATE] [DATE] [DATE] [DATE] [DATE] [DATE] [DATE] [DATE] [DATE] [DATE] [D…" at bounding box center [444, 128] width 618 height 160
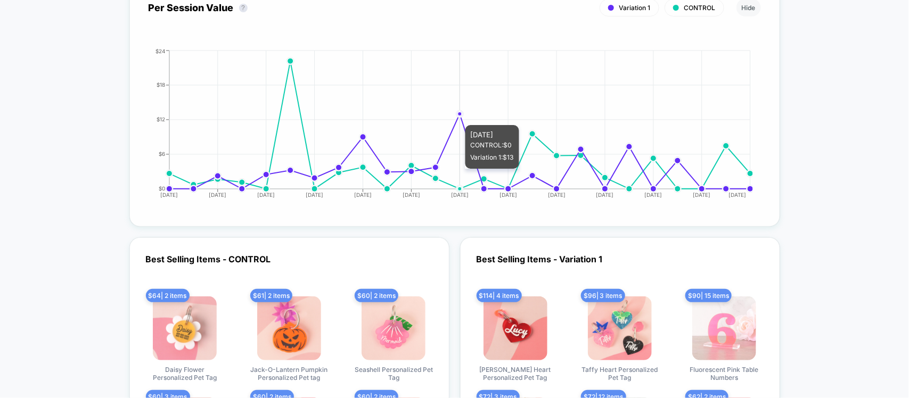
click at [459, 168] on icon "[DATE] [DATE] [DATE] [DATE] [DATE] [DATE] [DATE] [DATE] [DATE] [DATE] [DATE] [D…" at bounding box center [444, 128] width 618 height 160
click at [440, 169] on icon "[DATE] [DATE] [DATE] [DATE] [DATE] [DATE] [DATE] [DATE] [DATE] [DATE] [DATE] [D…" at bounding box center [444, 128] width 618 height 160
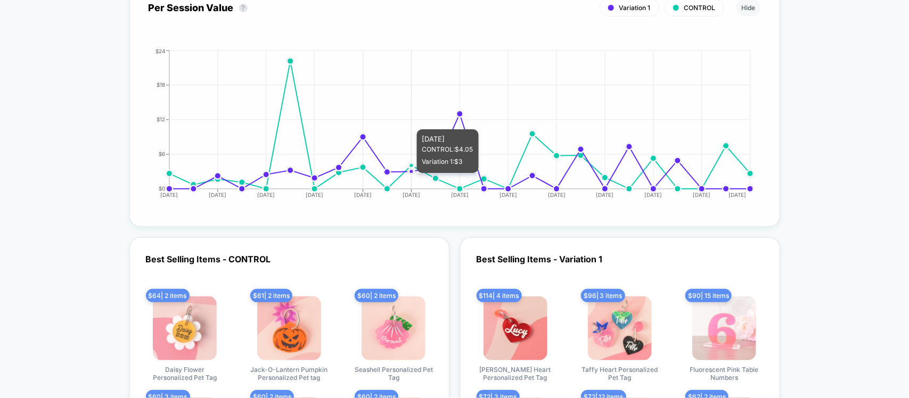
click at [415, 172] on icon "[DATE] [DATE] [DATE] [DATE] [DATE] [DATE] [DATE] [DATE] [DATE] [DATE] [DATE] [D…" at bounding box center [444, 128] width 618 height 160
click at [394, 172] on icon "[DATE] [DATE] [DATE] [DATE] [DATE] [DATE] [DATE] [DATE] [DATE] [DATE] [DATE] [D…" at bounding box center [444, 128] width 618 height 160
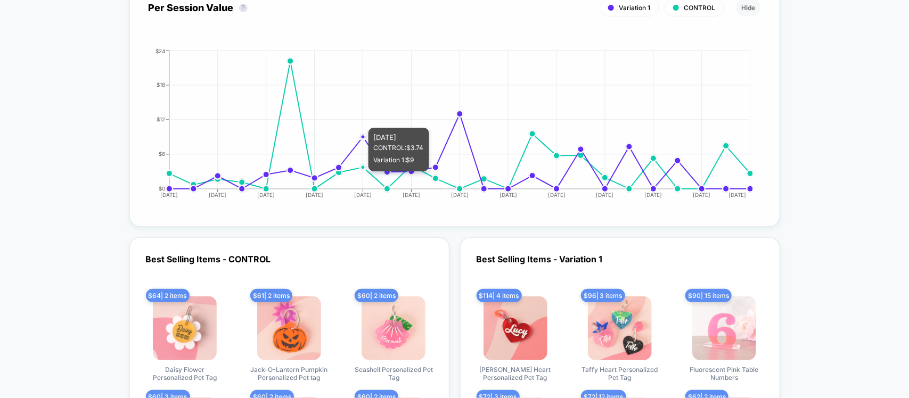
click at [370, 170] on icon "[DATE] [DATE] [DATE] [DATE] [DATE] [DATE] [DATE] [DATE] [DATE] [DATE] [DATE] [D…" at bounding box center [444, 128] width 618 height 160
click at [345, 171] on icon "[DATE] [DATE] [DATE] [DATE] [DATE] [DATE] [DATE] [DATE] [DATE] [DATE] [DATE] [D…" at bounding box center [444, 128] width 618 height 160
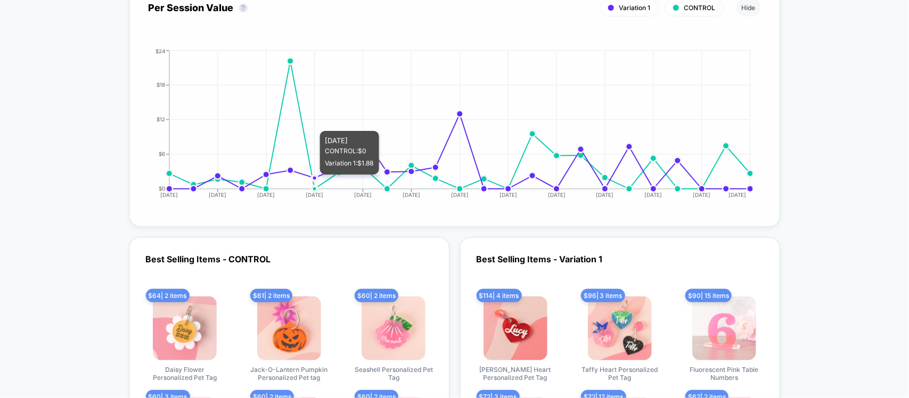
click at [317, 174] on circle at bounding box center [314, 177] width 7 height 7
click at [288, 174] on icon "[DATE] [DATE] [DATE] [DATE] [DATE] [DATE] [DATE] [DATE] [DATE] [DATE] [DATE] [D…" at bounding box center [444, 128] width 618 height 160
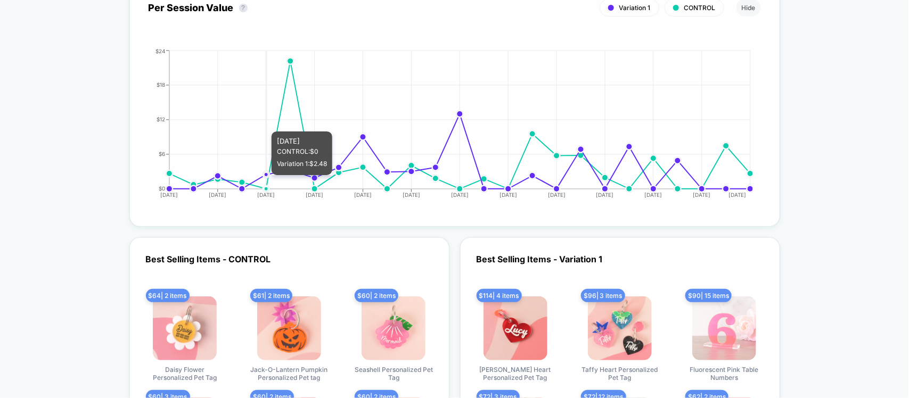
click at [264, 174] on icon "[DATE] [DATE] [DATE] [DATE] [DATE] [DATE] [DATE] [DATE] [DATE] [DATE] [DATE] [D…" at bounding box center [444, 128] width 618 height 160
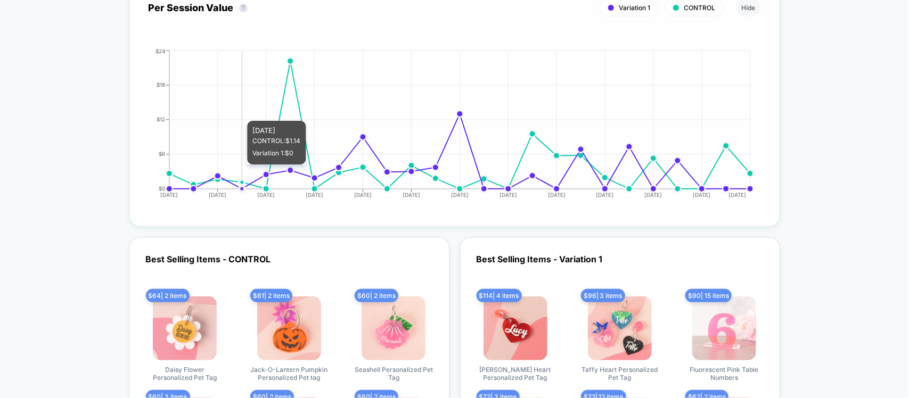
click at [239, 163] on icon "[DATE] [DATE] [DATE] [DATE] [DATE] [DATE] [DATE] [DATE] [DATE] [DATE] [DATE] [D…" at bounding box center [444, 128] width 618 height 160
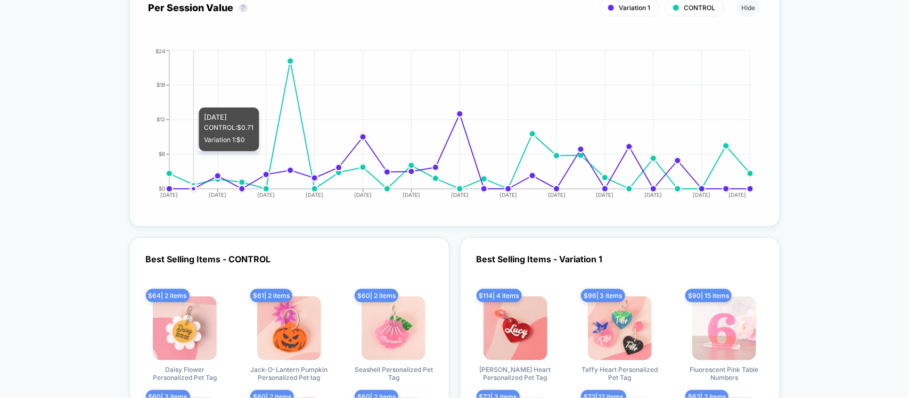
click at [200, 150] on icon "[DATE] [DATE] [DATE] [DATE] [DATE] [DATE] [DATE] [DATE] [DATE] [DATE] [DATE] [D…" at bounding box center [444, 128] width 618 height 160
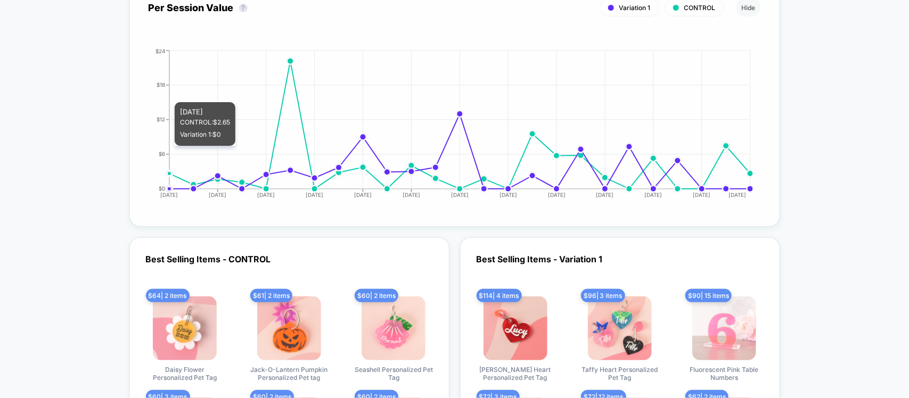
click at [174, 145] on icon "[DATE] [DATE] [DATE] [DATE] [DATE] [DATE] [DATE] [DATE] [DATE] [DATE] [DATE] [D…" at bounding box center [444, 128] width 618 height 160
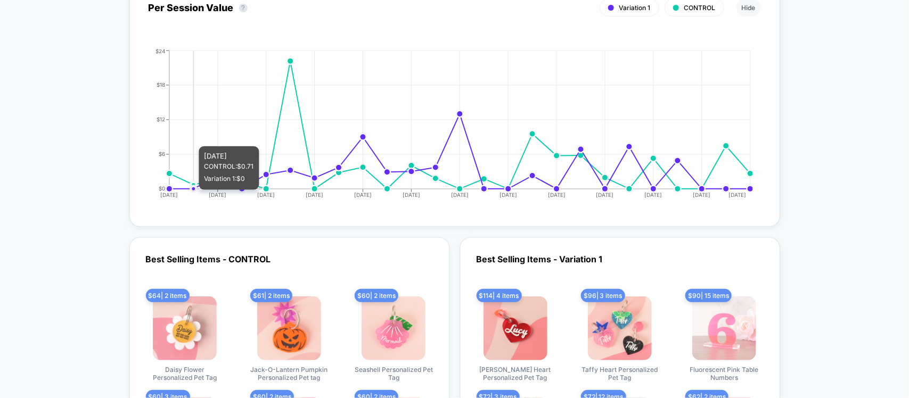
click at [193, 136] on icon "[DATE] [DATE] [DATE] [DATE] [DATE] [DATE] [DATE] [DATE] [DATE] [DATE] [DATE] [D…" at bounding box center [444, 128] width 618 height 160
click at [225, 136] on icon "[DATE] [DATE] [DATE] [DATE] [DATE] [DATE] [DATE] [DATE] [DATE] [DATE] [DATE] [D…" at bounding box center [444, 128] width 618 height 160
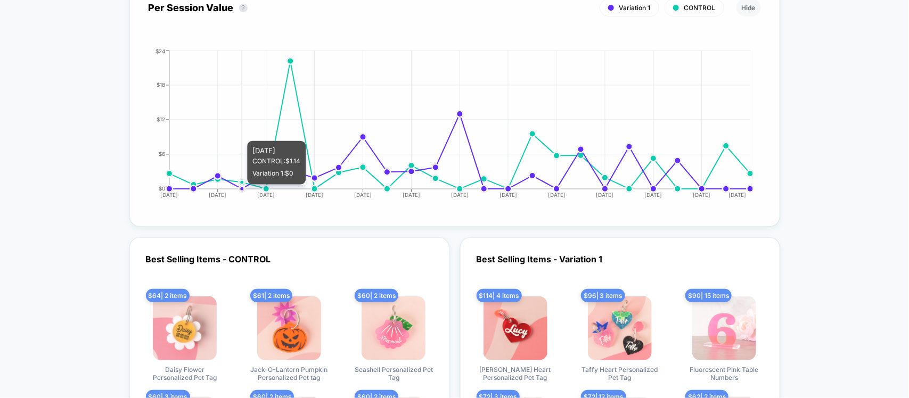
click at [243, 130] on icon "[DATE] [DATE] [DATE] [DATE] [DATE] [DATE] [DATE] [DATE] [DATE] [DATE] [DATE] [D…" at bounding box center [444, 128] width 618 height 160
click at [241, 116] on icon "[DATE] [DATE] [DATE] [DATE] [DATE] [DATE] [DATE] [DATE] [DATE] [DATE] [DATE] [D…" at bounding box center [444, 128] width 618 height 160
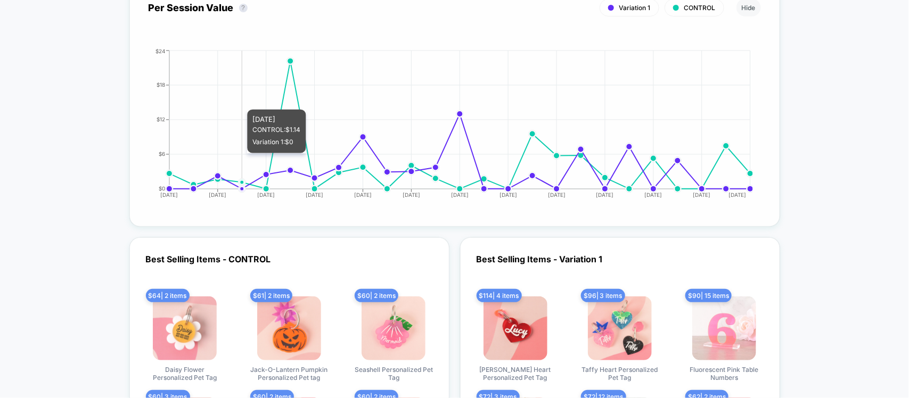
click at [252, 99] on icon "[DATE] [DATE] [DATE] [DATE] [DATE] [DATE] [DATE] [DATE] [DATE] [DATE] [DATE] [D…" at bounding box center [444, 128] width 618 height 160
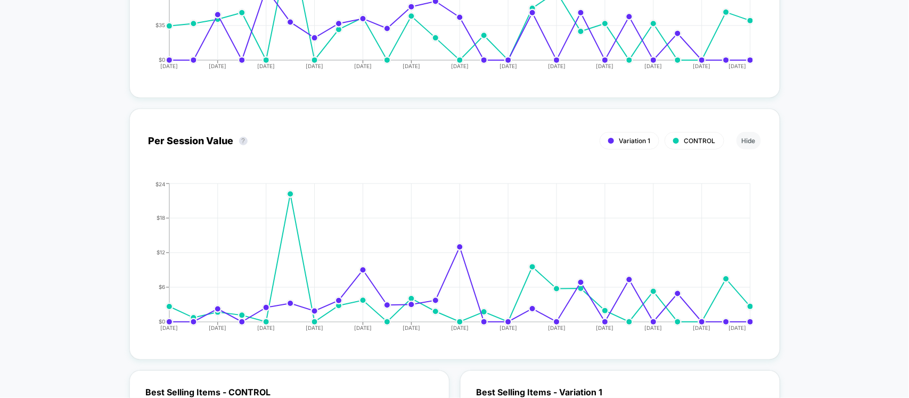
scroll to position [2019, 0]
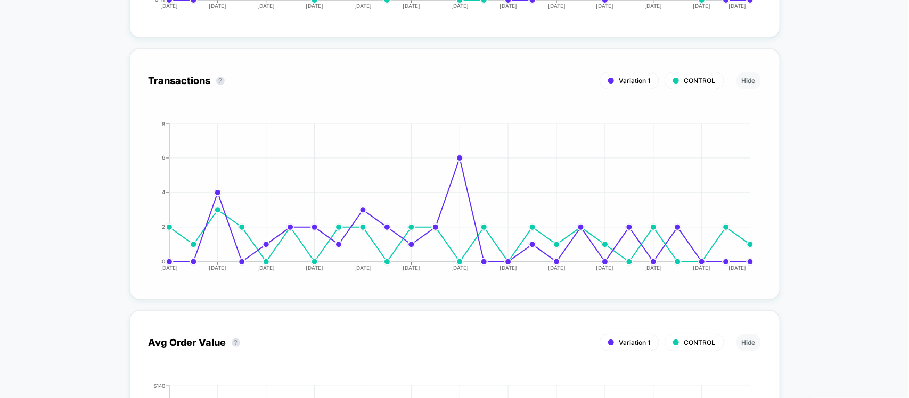
scroll to position [1753, 0]
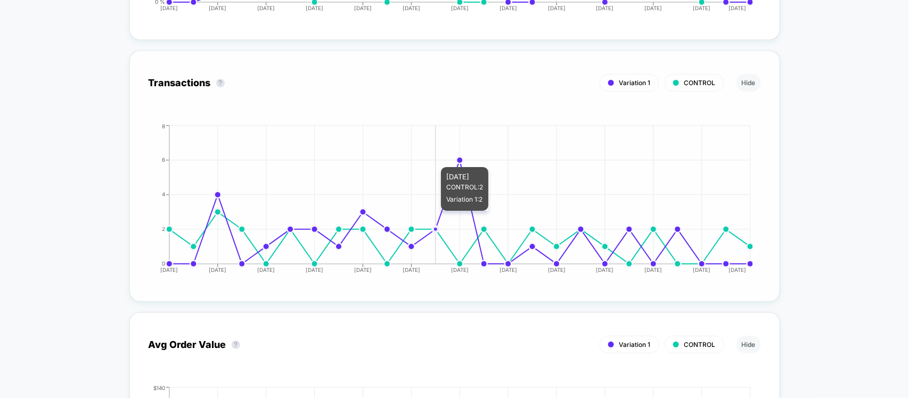
click at [445, 161] on icon "[DATE] [DATE] [DATE] [DATE] [DATE] [DATE] [DATE] [DATE] [DATE] [DATE] [DATE] [D…" at bounding box center [444, 203] width 618 height 160
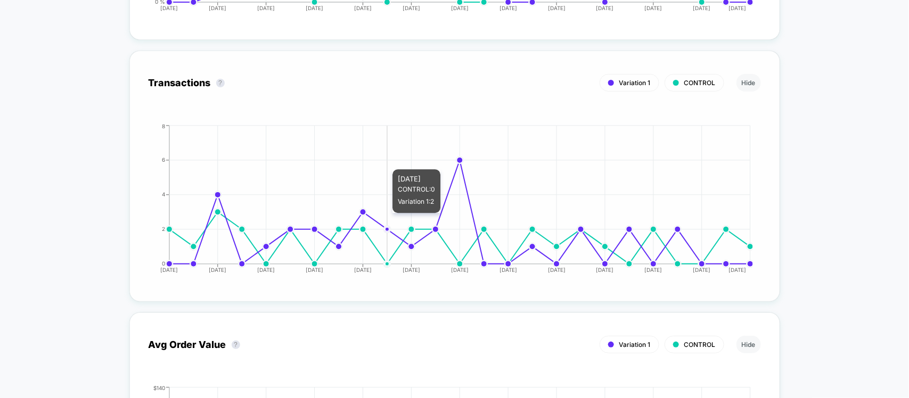
click at [398, 210] on icon "[DATE] [DATE] [DATE] [DATE] [DATE] [DATE] [DATE] [DATE] [DATE] [DATE] [DATE] [D…" at bounding box center [444, 203] width 618 height 160
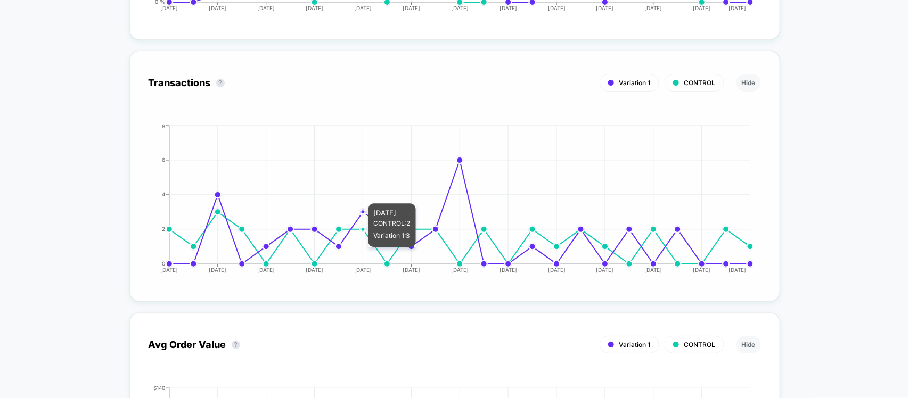
click at [359, 245] on icon "[DATE] [DATE] [DATE] [DATE] [DATE] [DATE] [DATE] [DATE] [DATE] [DATE] [DATE] [D…" at bounding box center [444, 203] width 618 height 160
click at [349, 245] on icon "[DATE] [DATE] [DATE] [DATE] [DATE] [DATE] [DATE] [DATE] [DATE] [DATE] [DATE] [D…" at bounding box center [444, 203] width 618 height 160
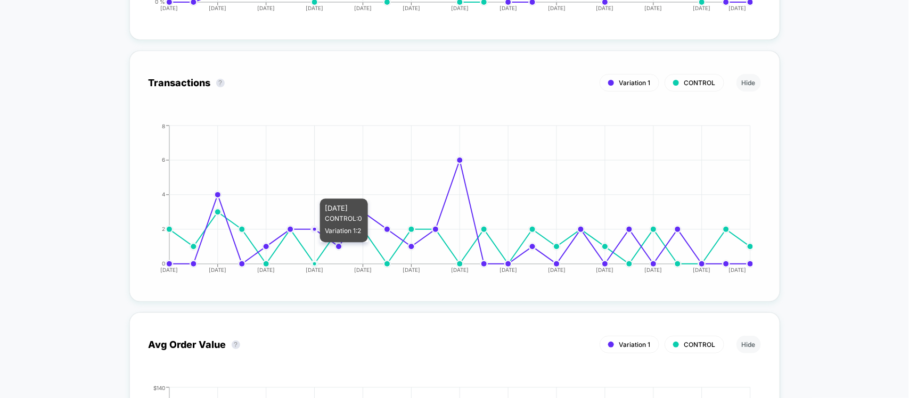
click at [315, 241] on line at bounding box center [315, 195] width 0 height 138
click at [281, 241] on icon "[DATE] [DATE] [DATE] [DATE] [DATE] [DATE] [DATE] [DATE] [DATE] [DATE] [DATE] [D…" at bounding box center [444, 203] width 618 height 160
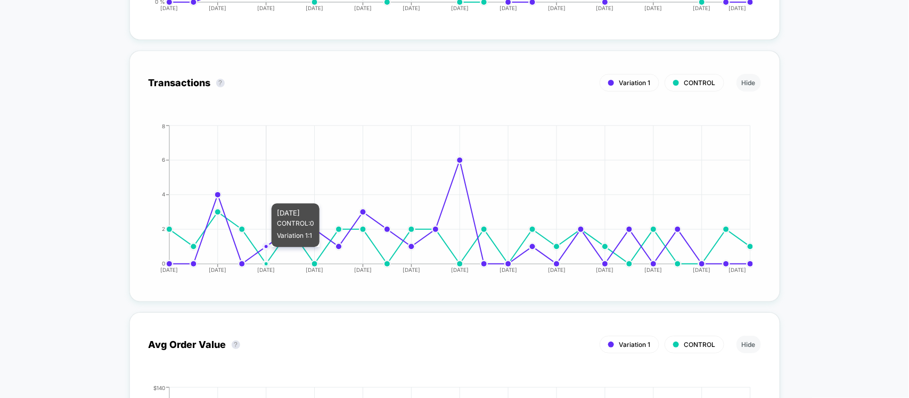
click at [271, 245] on icon "[DATE] [DATE] [DATE] [DATE] [DATE] [DATE] [DATE] [DATE] [DATE] [DATE] [DATE] [D…" at bounding box center [444, 203] width 618 height 160
click at [246, 240] on icon "[DATE] [DATE] [DATE] [DATE] [DATE] [DATE] [DATE] [DATE] [DATE] [DATE] [DATE] [D…" at bounding box center [444, 203] width 618 height 160
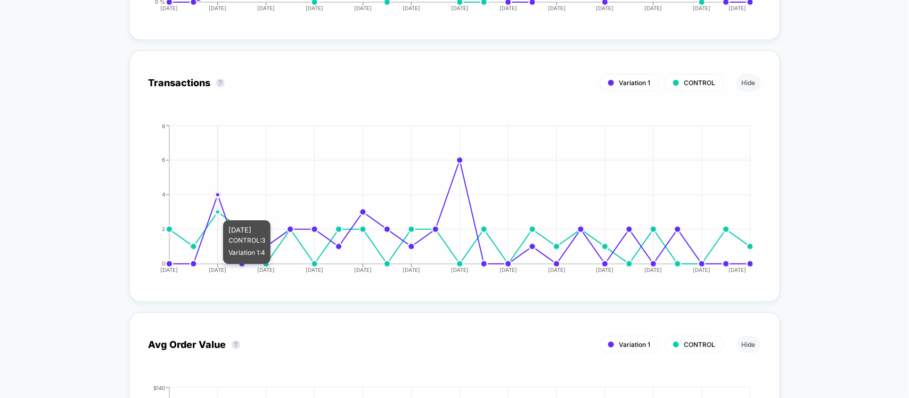
click at [222, 212] on icon at bounding box center [459, 238] width 581 height 52
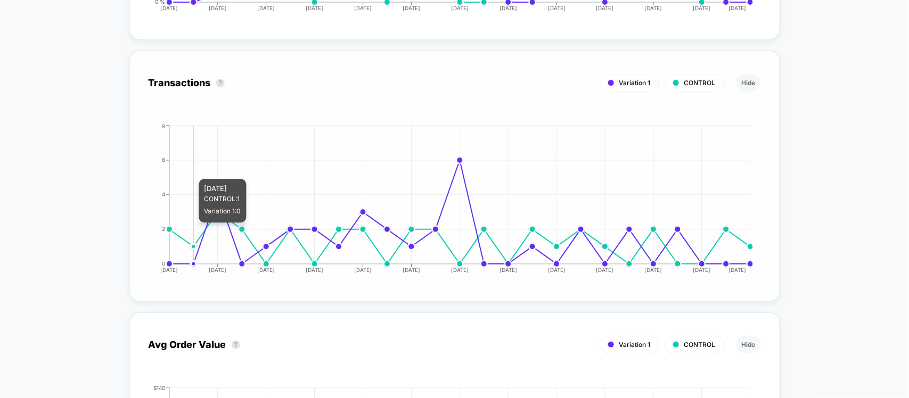
click at [189, 221] on icon "[DATE] [DATE] [DATE] [DATE] [DATE] [DATE] [DATE] [DATE] [DATE] [DATE] [DATE] [D…" at bounding box center [444, 203] width 618 height 160
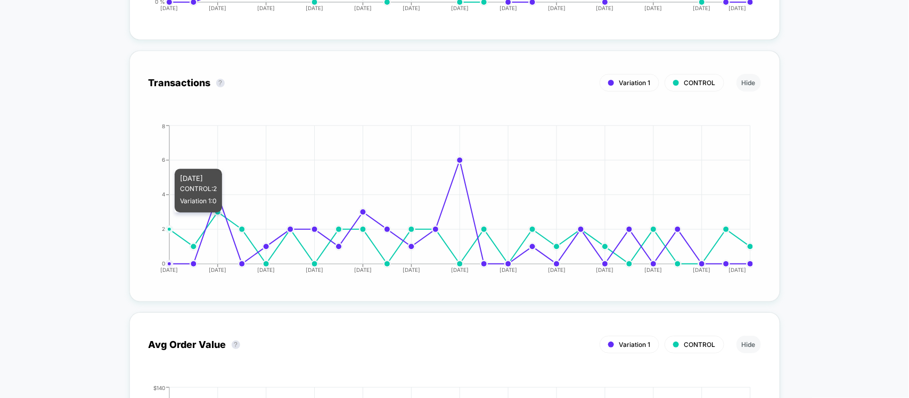
click at [179, 211] on icon "[DATE] [DATE] [DATE] [DATE] [DATE] [DATE] [DATE] [DATE] [DATE] [DATE] [DATE] [D…" at bounding box center [444, 203] width 618 height 160
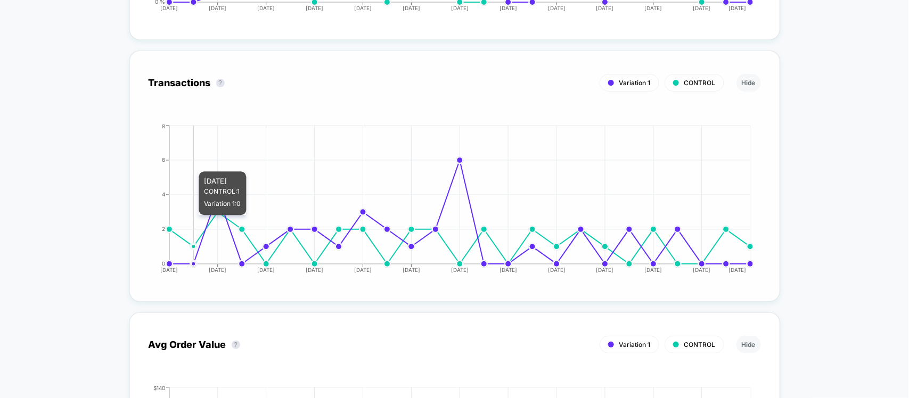
click at [193, 214] on icon "[DATE] [DATE] [DATE] [DATE] [DATE] [DATE] [DATE] [DATE] [DATE] [DATE] [DATE] [D…" at bounding box center [444, 203] width 618 height 160
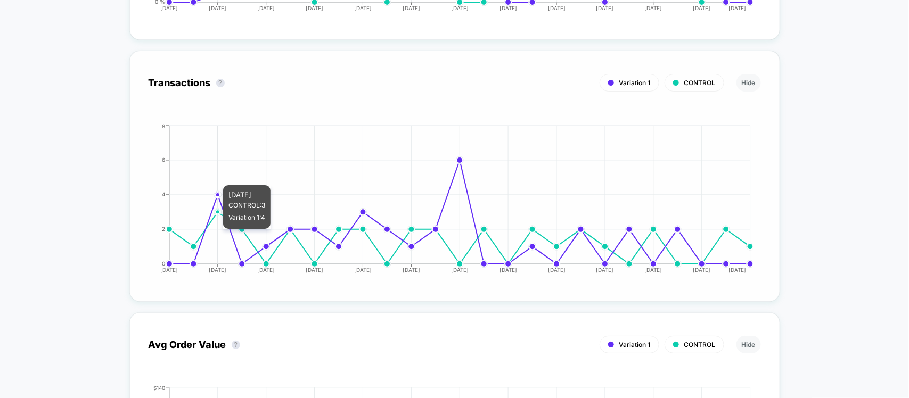
click at [219, 174] on icon "[DATE] [DATE] [DATE] [DATE] [DATE] [DATE] [DATE] [DATE] [DATE] [DATE] [DATE] [D…" at bounding box center [444, 203] width 618 height 160
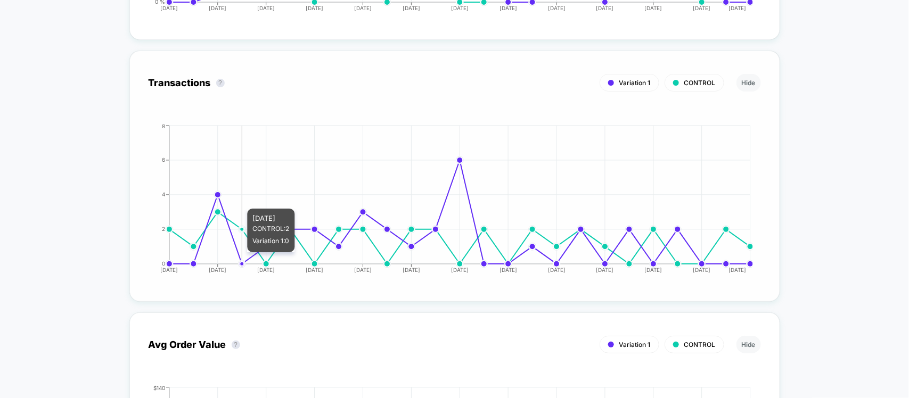
click at [252, 198] on icon "[DATE] [DATE] [DATE] [DATE] [DATE] [DATE] [DATE] [DATE] [DATE] [DATE] [DATE] [D…" at bounding box center [444, 203] width 618 height 160
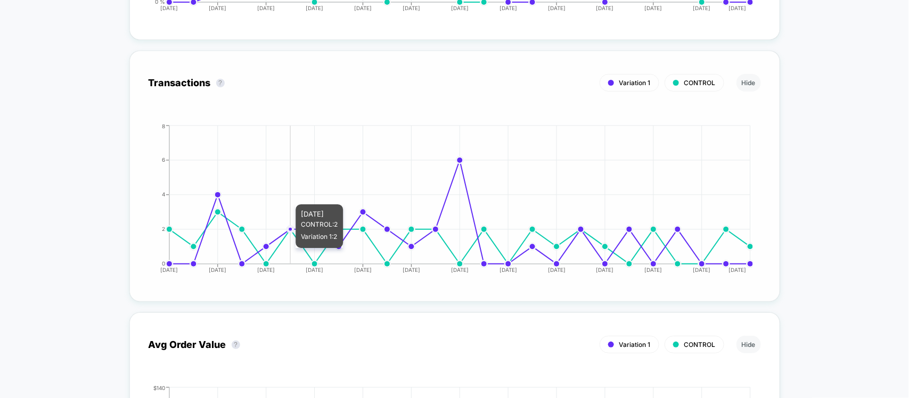
click at [283, 193] on icon "[DATE] [DATE] [DATE] [DATE] [DATE] [DATE] [DATE] [DATE] [DATE] [DATE] [DATE] [D…" at bounding box center [444, 203] width 618 height 160
click at [313, 190] on icon "[DATE] [DATE] [DATE] [DATE] [DATE] [DATE] [DATE] [DATE] [DATE] [DATE] [DATE] [D…" at bounding box center [444, 203] width 618 height 160
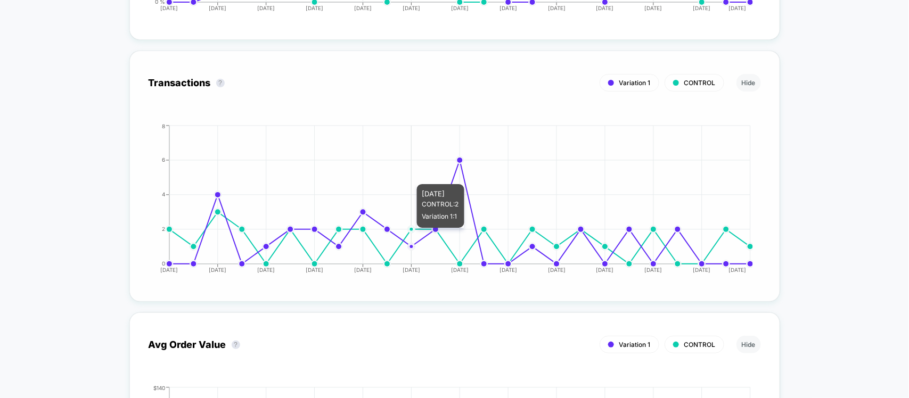
click at [410, 173] on icon "[DATE] [DATE] [DATE] [DATE] [DATE] [DATE] [DATE] [DATE] [DATE] [DATE] [DATE] [D…" at bounding box center [444, 203] width 618 height 160
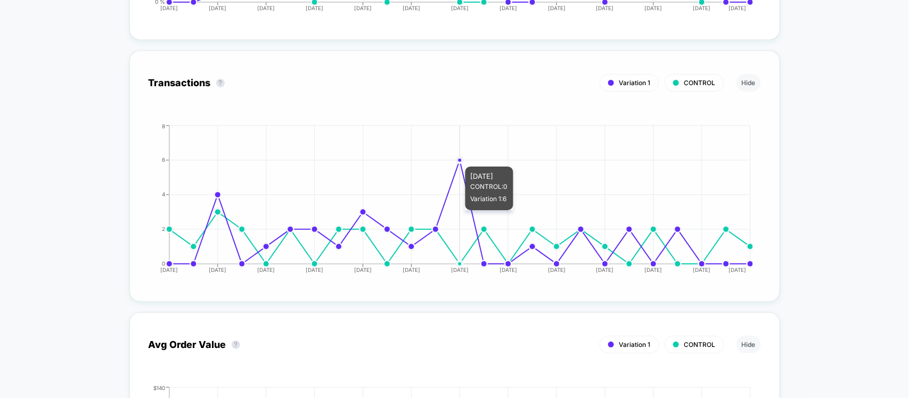
click at [463, 157] on circle at bounding box center [459, 160] width 7 height 7
click at [493, 155] on icon "[DATE] [DATE] [DATE] [DATE] [DATE] [DATE] [DATE] [DATE] [DATE] [DATE] [DATE] [D…" at bounding box center [444, 203] width 618 height 160
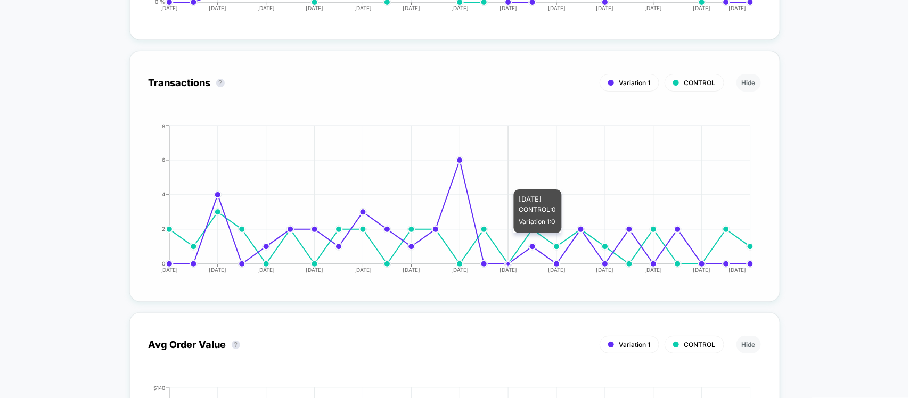
click at [520, 178] on icon "[DATE] [DATE] [DATE] [DATE] [DATE] [DATE] [DATE] [DATE] [DATE] [DATE] [DATE] [D…" at bounding box center [444, 203] width 618 height 160
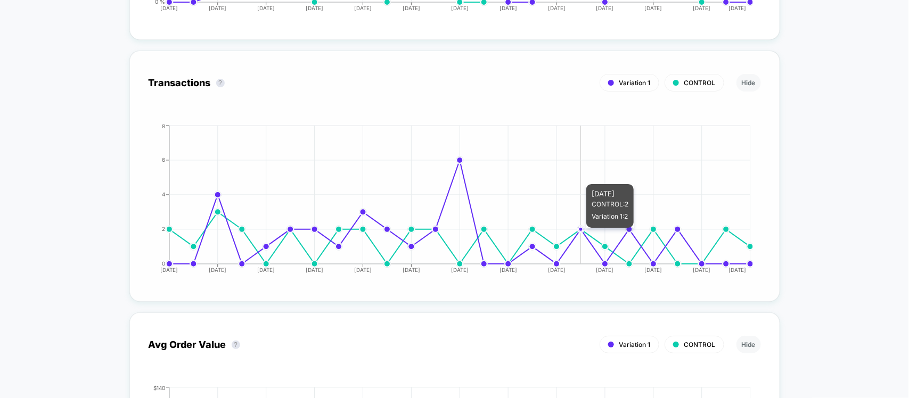
click at [603, 170] on icon "[DATE] [DATE] [DATE] [DATE] [DATE] [DATE] [DATE] [DATE] [DATE] [DATE] [DATE] [D…" at bounding box center [444, 203] width 618 height 160
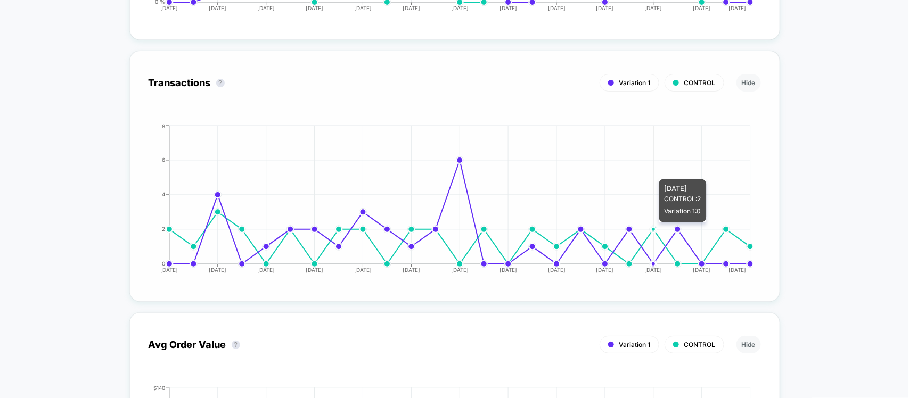
drag, startPoint x: 648, startPoint y: 168, endPoint x: 713, endPoint y: 166, distance: 65.0
click at [668, 168] on icon "[DATE] [DATE] [DATE] [DATE] [DATE] [DATE] [DATE] [DATE] [DATE] [DATE] [DATE] [D…" at bounding box center [444, 203] width 618 height 160
drag, startPoint x: 717, startPoint y: 166, endPoint x: 731, endPoint y: 171, distance: 14.7
click at [730, 170] on icon "[DATE] [DATE] [DATE] [DATE] [DATE] [DATE] [DATE] [DATE] [DATE] [DATE] [DATE] [D…" at bounding box center [444, 203] width 618 height 160
click at [752, 214] on icon "[DATE] [DATE] [DATE] [DATE] [DATE] [DATE] [DATE] [DATE] [DATE] [DATE] [DATE] [D…" at bounding box center [444, 203] width 618 height 160
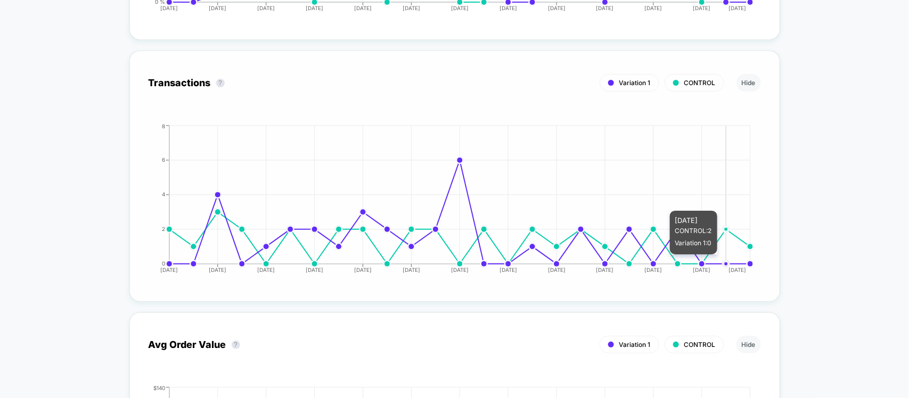
click at [728, 200] on icon "[DATE] [DATE] [DATE] [DATE] [DATE] [DATE] [DATE] [DATE] [DATE] [DATE] [DATE] [D…" at bounding box center [444, 203] width 618 height 160
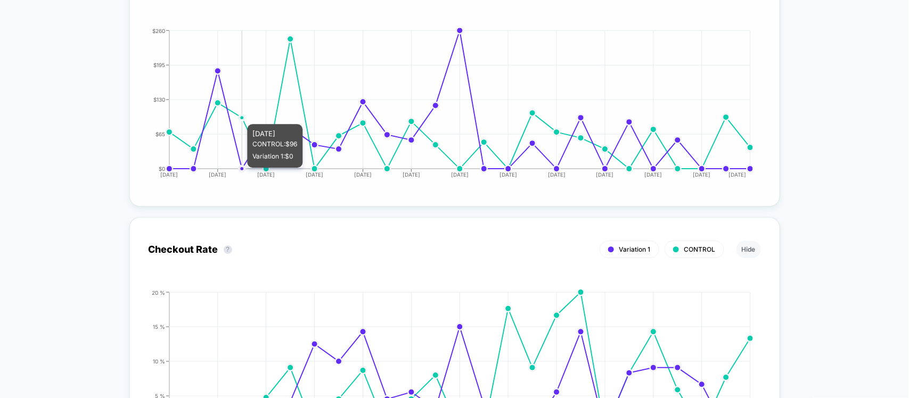
scroll to position [1153, 0]
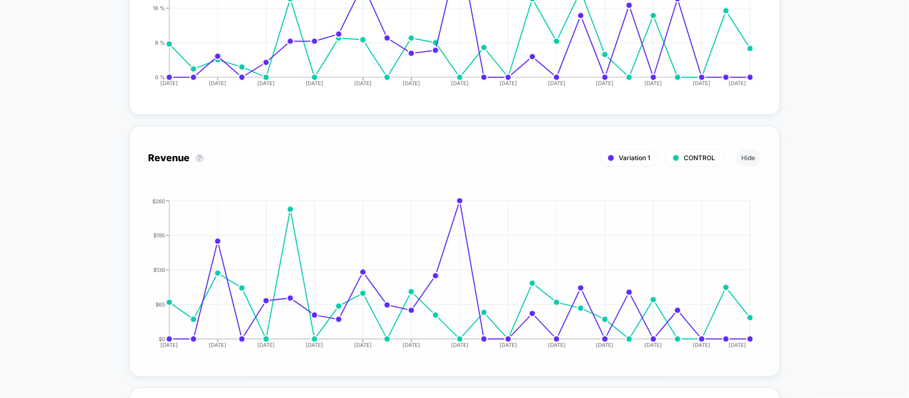
click at [265, 176] on div "Revenue ? Variation 1 CONTROL Hide [DATE] [DATE] [DATE] [DATE] [DATE] [DATE] [D…" at bounding box center [455, 251] width 612 height 213
click at [286, 201] on icon "[DATE] [DATE] [DATE] [DATE] [DATE] [DATE] [DATE] [DATE] [DATE] [DATE] [DATE] [D…" at bounding box center [444, 278] width 618 height 160
click at [400, 187] on div "Revenue ? Variation 1 CONTROL Hide [DATE] [DATE] [DATE] [DATE] [DATE] [DATE] [D…" at bounding box center [455, 251] width 612 height 213
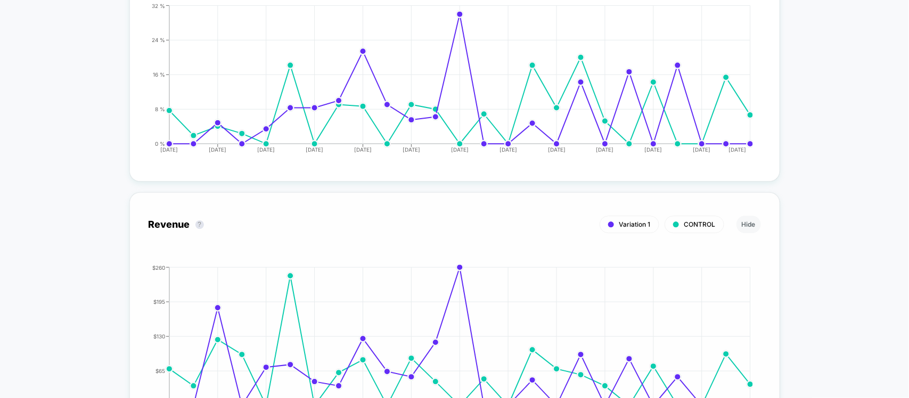
scroll to position [1220, 0]
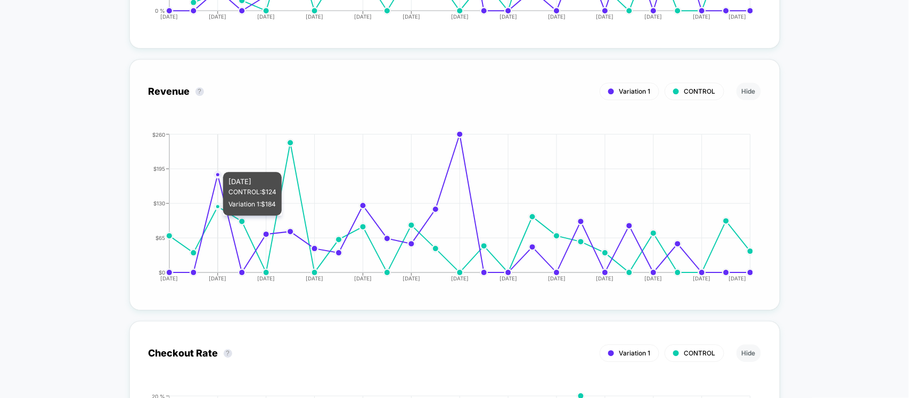
click at [224, 160] on icon "[DATE] [DATE] [DATE] [DATE] [DATE] [DATE] [DATE] [DATE] [DATE] [DATE] [DATE] [D…" at bounding box center [444, 212] width 618 height 160
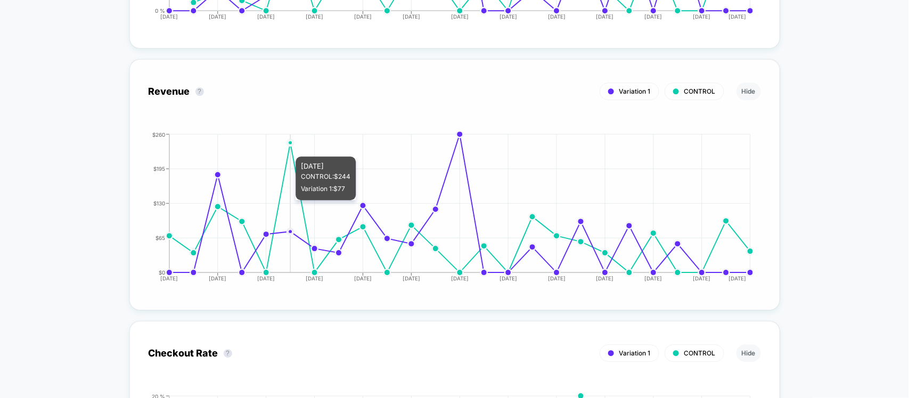
click at [286, 145] on icon "[DATE] [DATE] [DATE] [DATE] [DATE] [DATE] [DATE] [DATE] [DATE] [DATE] [DATE] [D…" at bounding box center [444, 212] width 618 height 160
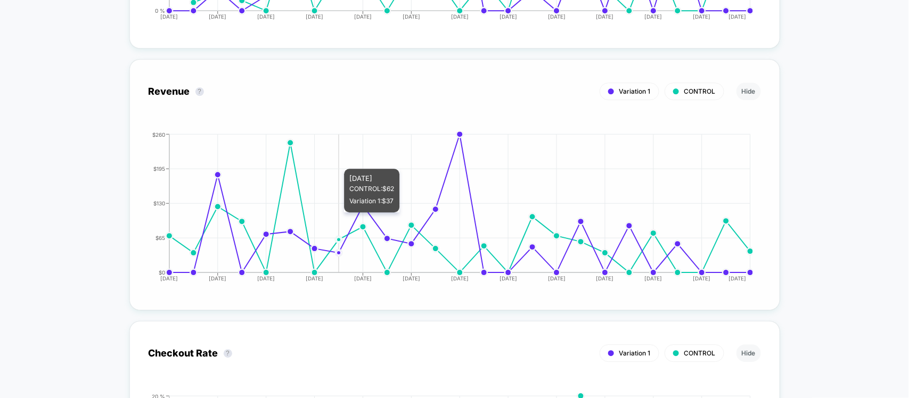
click at [345, 157] on icon "[DATE] [DATE] [DATE] [DATE] [DATE] [DATE] [DATE] [DATE] [DATE] [DATE] [DATE] [D…" at bounding box center [444, 212] width 618 height 160
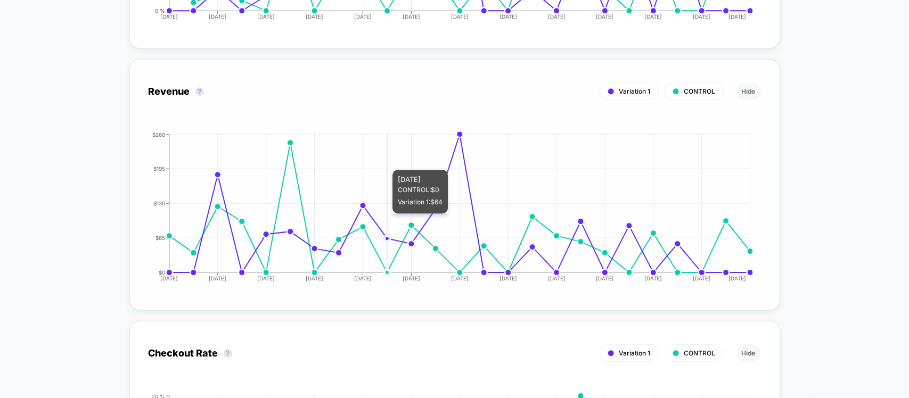
click at [397, 158] on icon "[DATE] [DATE] [DATE] [DATE] [DATE] [DATE] [DATE] [DATE] [DATE] [DATE] [DATE] [D…" at bounding box center [444, 212] width 618 height 160
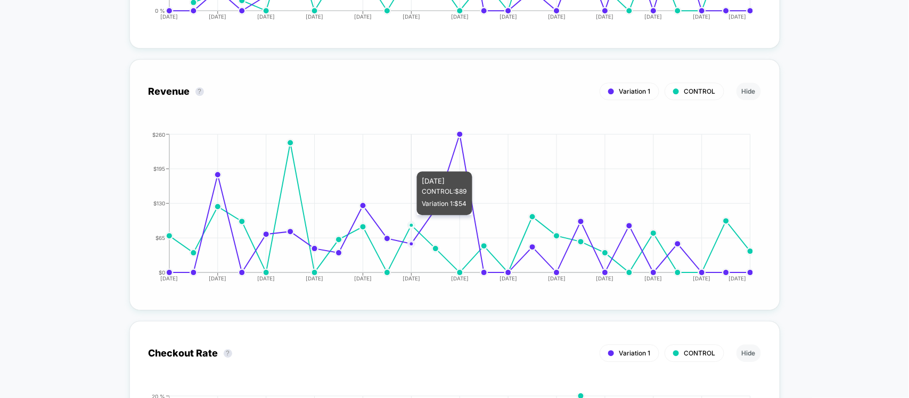
click at [418, 160] on icon "[DATE] [DATE] [DATE] [DATE] [DATE] [DATE] [DATE] [DATE] [DATE] [DATE] [DATE] [D…" at bounding box center [444, 212] width 618 height 160
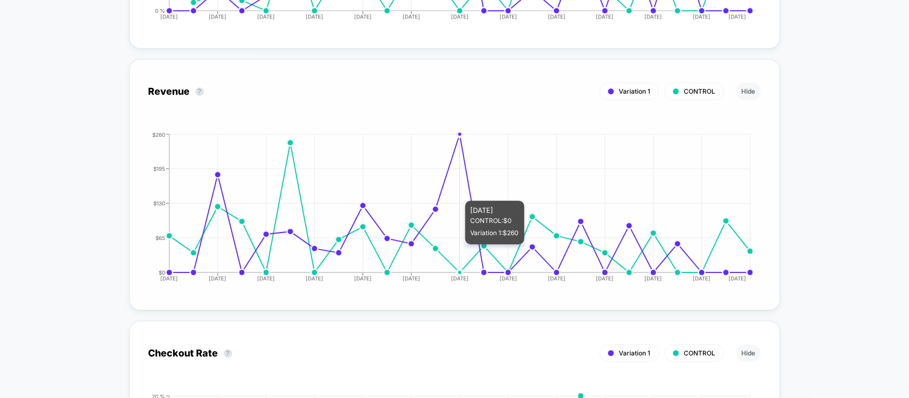
click at [461, 189] on icon "[DATE] [DATE] [DATE] [DATE] [DATE] [DATE] [DATE] [DATE] [DATE] [DATE] [DATE] [D…" at bounding box center [444, 212] width 618 height 160
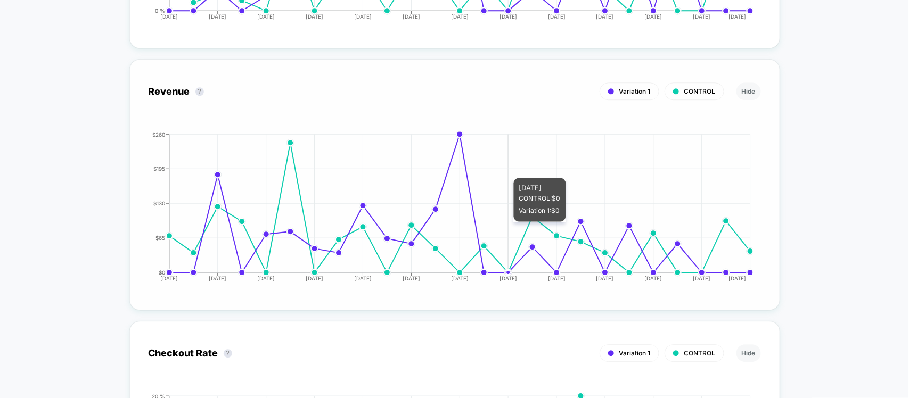
click at [520, 219] on icon "[DATE] [DATE] [DATE] [DATE] [DATE] [DATE] [DATE] [DATE] [DATE] [DATE] [DATE] [D…" at bounding box center [444, 212] width 618 height 160
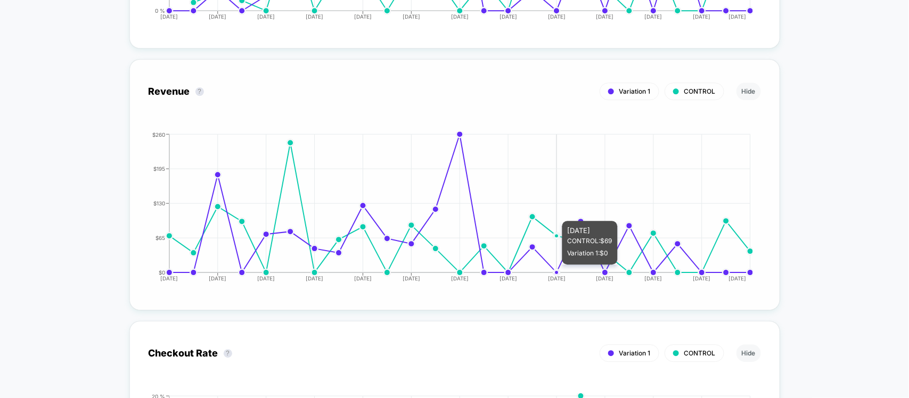
click at [552, 208] on icon "[DATE] [DATE] [DATE] [DATE] [DATE] [DATE] [DATE] [DATE] [DATE] [DATE] [DATE] [D…" at bounding box center [444, 212] width 618 height 160
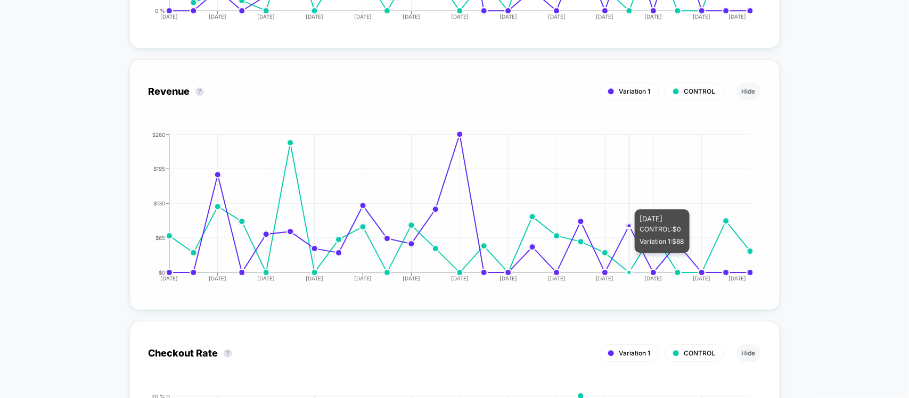
click at [640, 198] on icon "[DATE] [DATE] [DATE] [DATE] [DATE] [DATE] [DATE] [DATE] [DATE] [DATE] [DATE] [D…" at bounding box center [444, 212] width 618 height 160
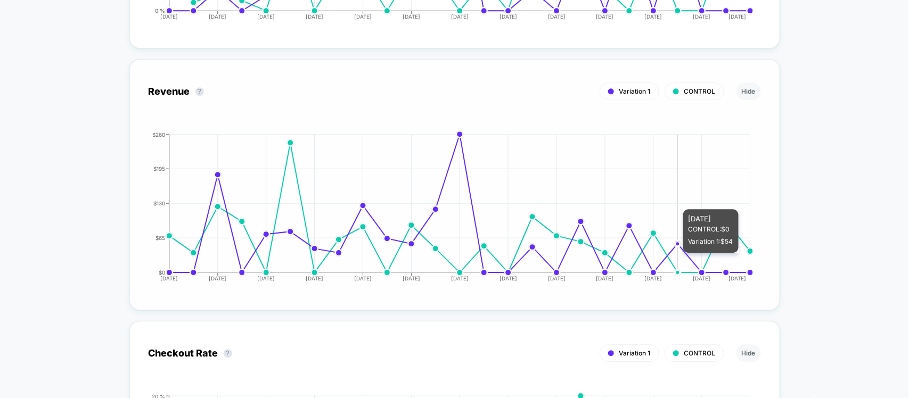
drag, startPoint x: 682, startPoint y: 198, endPoint x: 733, endPoint y: 197, distance: 51.1
click at [683, 198] on icon "[DATE] [DATE] [DATE] [DATE] [DATE] [DATE] [DATE] [DATE] [DATE] [DATE] [DATE] [D…" at bounding box center [444, 212] width 618 height 160
click at [747, 275] on tspan "[DATE]" at bounding box center [738, 278] width 18 height 6
click at [746, 259] on icon "[DATE] [DATE] [DATE] [DATE] [DATE] [DATE] [DATE] [DATE] [DATE] [DATE] [DATE] [D…" at bounding box center [444, 212] width 618 height 160
click at [728, 256] on icon "[DATE] [DATE] [DATE] [DATE] [DATE] [DATE] [DATE] [DATE] [DATE] [DATE] [DATE] [D…" at bounding box center [444, 212] width 618 height 160
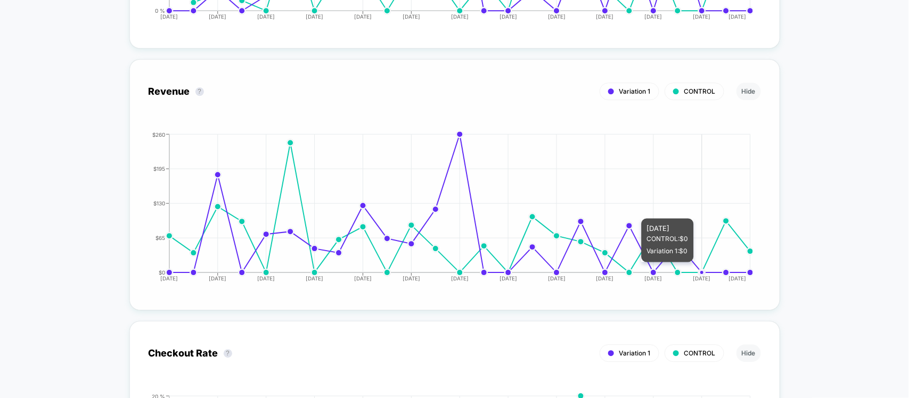
click at [706, 260] on icon at bounding box center [459, 208] width 581 height 130
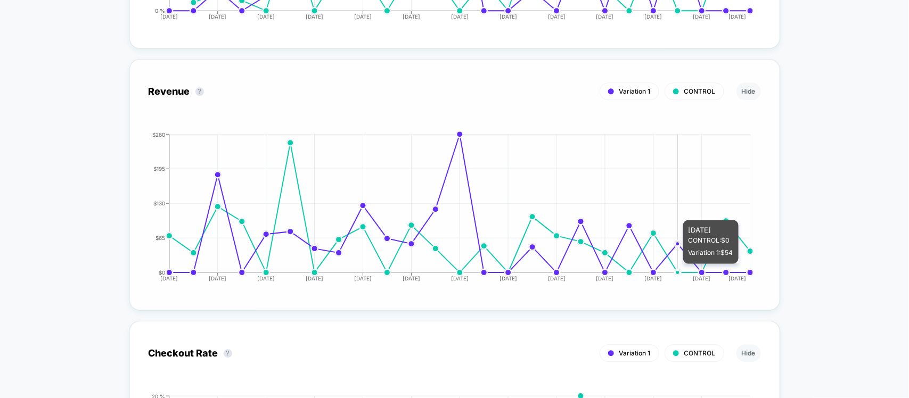
click at [684, 261] on icon "[DATE] [DATE] [DATE] [DATE] [DATE] [DATE] [DATE] [DATE] [DATE] [DATE] [DATE] [D…" at bounding box center [444, 212] width 618 height 160
click at [660, 262] on icon "[DATE] [DATE] [DATE] [DATE] [DATE] [DATE] [DATE] [DATE] [DATE] [DATE] [DATE] [D…" at bounding box center [444, 212] width 618 height 160
click at [644, 257] on icon "[DATE] [DATE] [DATE] [DATE] [DATE] [DATE] [DATE] [DATE] [DATE] [DATE] [DATE] [D…" at bounding box center [444, 212] width 618 height 160
click at [624, 268] on icon "[DATE] [DATE] [DATE] [DATE] [DATE] [DATE] [DATE] [DATE] [DATE] [DATE] [DATE] [D…" at bounding box center [444, 212] width 618 height 160
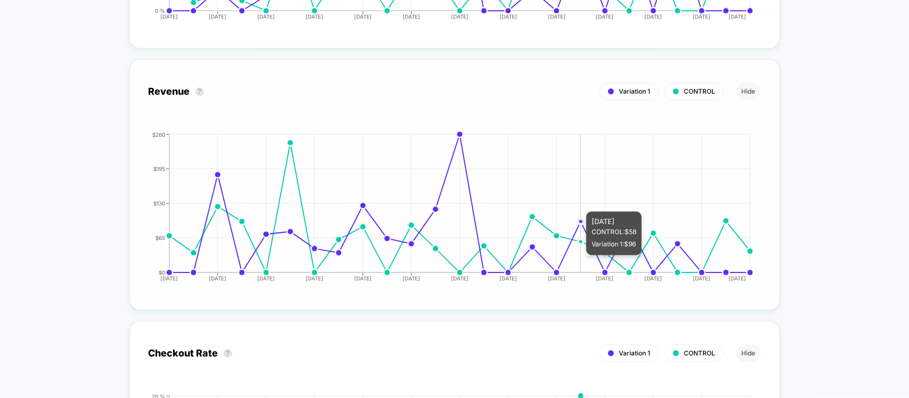
click at [569, 253] on icon "[DATE] [DATE] [DATE] [DATE] [DATE] [DATE] [DATE] [DATE] [DATE] [DATE] [DATE] [D…" at bounding box center [444, 212] width 618 height 160
click at [542, 249] on icon "[DATE] [DATE] [DATE] [DATE] [DATE] [DATE] [DATE] [DATE] [DATE] [DATE] [DATE] [D…" at bounding box center [444, 212] width 618 height 160
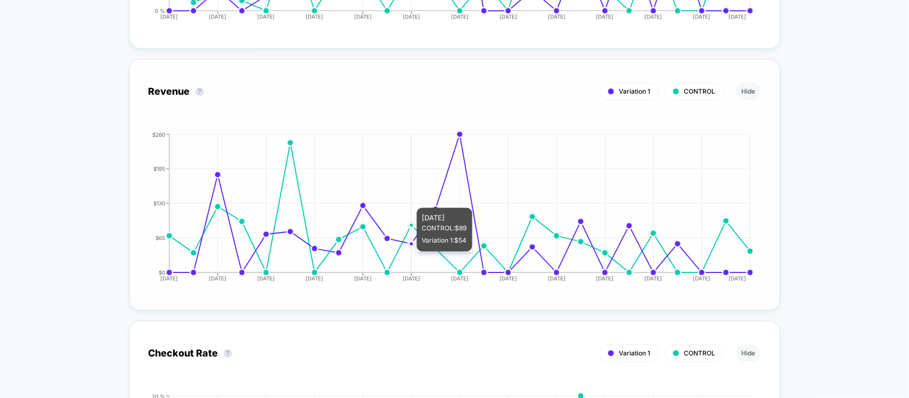
click at [409, 249] on icon "[DATE] [DATE] [DATE] [DATE] [DATE] [DATE] [DATE] [DATE] [DATE] [DATE] [DATE] [D…" at bounding box center [444, 212] width 618 height 160
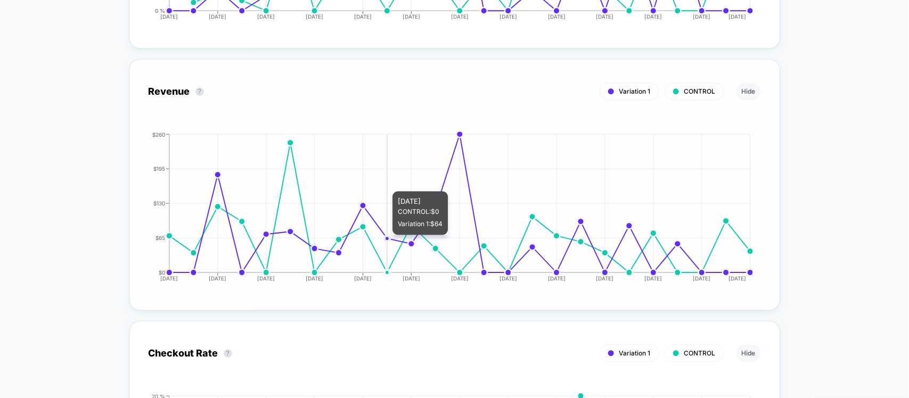
drag, startPoint x: 396, startPoint y: 230, endPoint x: 335, endPoint y: 230, distance: 60.2
click at [394, 230] on icon "[DATE] [DATE] [DATE] [DATE] [DATE] [DATE] [DATE] [DATE] [DATE] [DATE] [DATE] [D…" at bounding box center [444, 212] width 618 height 160
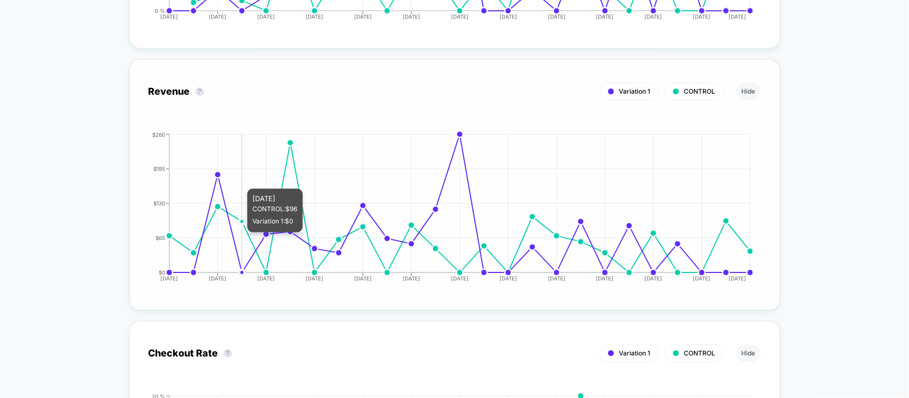
click at [246, 230] on icon "[DATE] [DATE] [DATE] [DATE] [DATE] [DATE] [DATE] [DATE] [DATE] [DATE] [DATE] [D…" at bounding box center [444, 212] width 618 height 160
click at [148, 225] on icon "[DATE] [DATE] [DATE] [DATE] [DATE] [DATE] [DATE] [DATE] [DATE] [DATE] [DATE] [D…" at bounding box center [444, 212] width 618 height 160
drag, startPoint x: 92, startPoint y: 214, endPoint x: 132, endPoint y: 185, distance: 50.0
click at [240, 134] on icon "[DATE] [DATE] [DATE] [DATE] [DATE] [DATE] [DATE] [DATE] [DATE] [DATE] [DATE] [D…" at bounding box center [444, 212] width 618 height 160
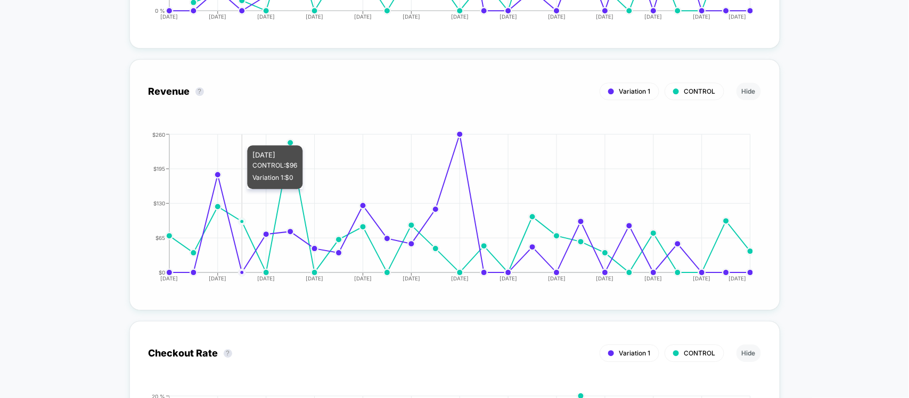
click at [270, 134] on icon "[DATE] [DATE] [DATE] [DATE] [DATE] [DATE] [DATE] [DATE] [DATE] [DATE] [DATE] [D…" at bounding box center [444, 212] width 618 height 160
drag, startPoint x: 466, startPoint y: 108, endPoint x: 526, endPoint y: 116, distance: 60.1
click at [472, 108] on div "Revenue ? Variation 1 CONTROL Hide [DATE] [DATE] [DATE] [DATE] [DATE] [DATE] [D…" at bounding box center [455, 184] width 612 height 213
drag, startPoint x: 526, startPoint y: 116, endPoint x: 607, endPoint y: 113, distance: 81.5
click at [536, 120] on div "Revenue ? Variation 1 CONTROL Hide [DATE] [DATE] [DATE] [DATE] [DATE] [DATE] [D…" at bounding box center [455, 184] width 612 height 213
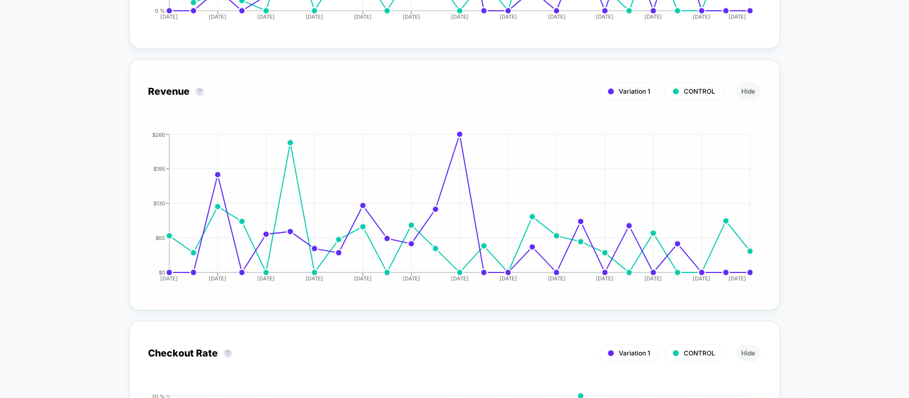
drag, startPoint x: 610, startPoint y: 113, endPoint x: 618, endPoint y: 118, distance: 8.6
click at [614, 116] on div "Revenue ? Variation 1 CONTROL Hide [DATE] [DATE] [DATE] [DATE] [DATE] [DATE] [D…" at bounding box center [455, 184] width 612 height 213
drag, startPoint x: 619, startPoint y: 124, endPoint x: 612, endPoint y: 138, distance: 16.0
click at [618, 132] on div "Revenue ? Variation 1 CONTROL Hide [DATE] [DATE] [DATE] [DATE] [DATE] [DATE] [D…" at bounding box center [455, 184] width 612 height 213
drag, startPoint x: 518, startPoint y: 166, endPoint x: 493, endPoint y: 166, distance: 24.5
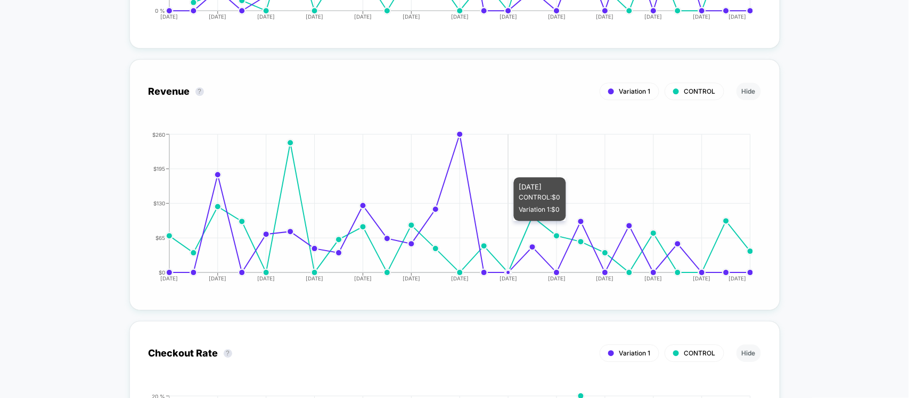
click at [513, 166] on icon "[DATE] [DATE] [DATE] [DATE] [DATE] [DATE] [DATE] [DATE] [DATE] [DATE] [DATE] [D…" at bounding box center [444, 212] width 618 height 160
drag, startPoint x: 493, startPoint y: 166, endPoint x: 486, endPoint y: 166, distance: 7.5
click at [492, 166] on icon "[DATE] [DATE] [DATE] [DATE] [DATE] [DATE] [DATE] [DATE] [DATE] [DATE] [DATE] [D…" at bounding box center [444, 212] width 618 height 160
drag, startPoint x: 486, startPoint y: 166, endPoint x: 475, endPoint y: 168, distance: 10.9
click at [475, 168] on icon "[DATE] [DATE] [DATE] [DATE] [DATE] [DATE] [DATE] [DATE] [DATE] [DATE] [DATE] [D…" at bounding box center [444, 212] width 618 height 160
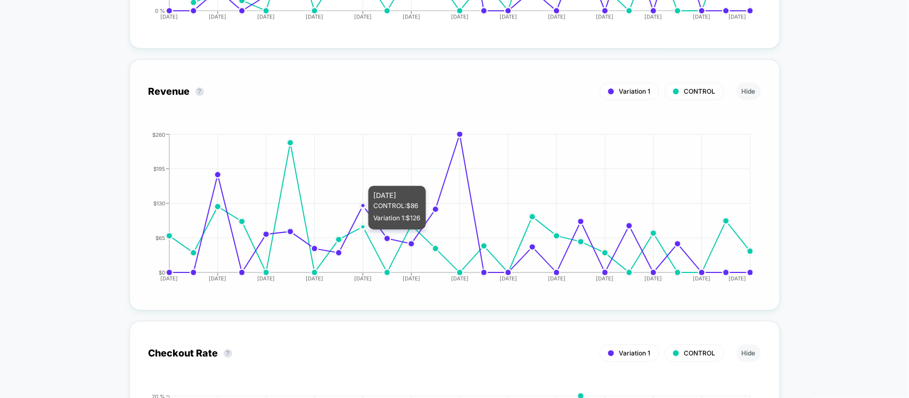
click at [370, 174] on icon "[DATE] [DATE] [DATE] [DATE] [DATE] [DATE] [DATE] [DATE] [DATE] [DATE] [DATE] [D…" at bounding box center [444, 212] width 618 height 160
drag, startPoint x: 373, startPoint y: 177, endPoint x: 542, endPoint y: 170, distance: 168.4
click at [398, 179] on icon "[DATE] [DATE] [DATE] [DATE] [DATE] [DATE] [DATE] [DATE] [DATE] [DATE] [DATE] [D…" at bounding box center [444, 212] width 618 height 160
drag, startPoint x: 542, startPoint y: 170, endPoint x: 548, endPoint y: 169, distance: 7.0
click at [544, 170] on icon "[DATE] [DATE] [DATE] [DATE] [DATE] [DATE] [DATE] [DATE] [DATE] [DATE] [DATE] [D…" at bounding box center [444, 212] width 618 height 160
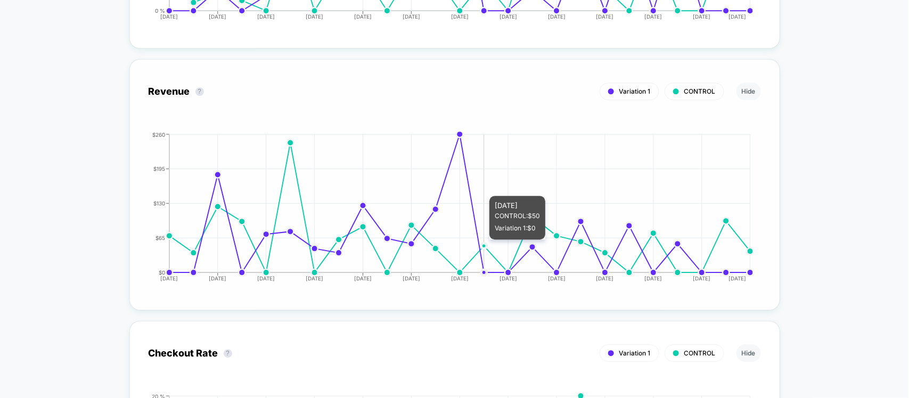
drag, startPoint x: 613, startPoint y: 157, endPoint x: 378, endPoint y: 198, distance: 238.3
click at [380, 198] on icon "[DATE] [DATE] [DATE] [DATE] [DATE] [DATE] [DATE] [DATE] [DATE] [DATE] [DATE] [D…" at bounding box center [444, 212] width 618 height 160
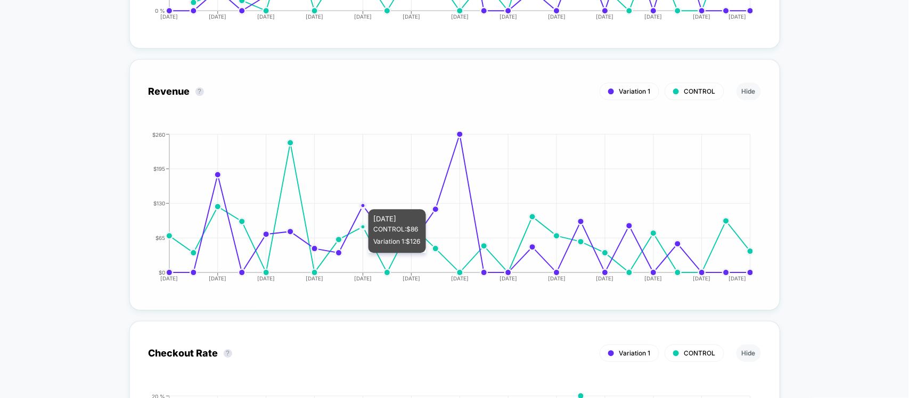
click at [361, 203] on circle at bounding box center [363, 205] width 4 height 4
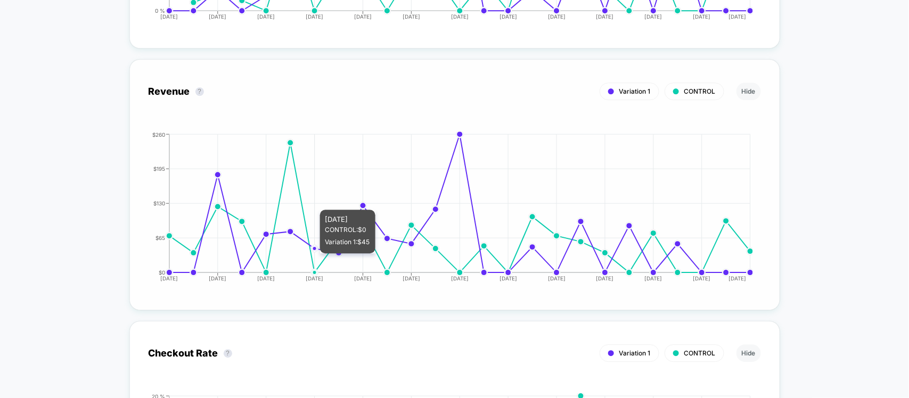
click at [318, 198] on icon "[DATE] [DATE] [DATE] [DATE] [DATE] [DATE] [DATE] [DATE] [DATE] [DATE] [DATE] [D…" at bounding box center [444, 212] width 618 height 160
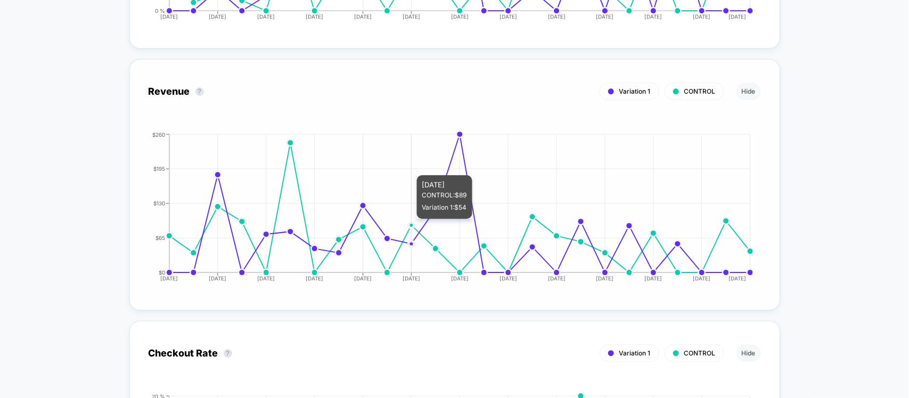
drag, startPoint x: 427, startPoint y: 158, endPoint x: 477, endPoint y: 161, distance: 50.7
click at [438, 157] on icon "[DATE] [DATE] [DATE] [DATE] [DATE] [DATE] [DATE] [DATE] [DATE] [DATE] [DATE] [D…" at bounding box center [444, 212] width 618 height 160
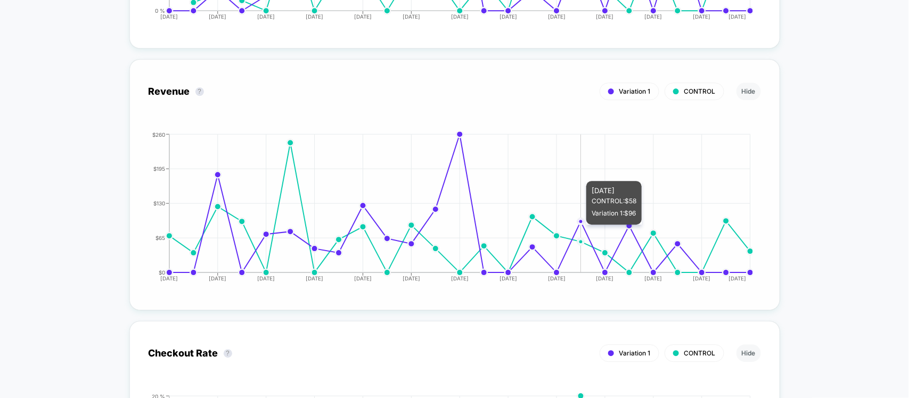
drag, startPoint x: 576, startPoint y: 169, endPoint x: 603, endPoint y: 167, distance: 26.8
click at [585, 169] on icon "[DATE] [DATE] [DATE] [DATE] [DATE] [DATE] [DATE] [DATE] [DATE] [DATE] [DATE] [D…" at bounding box center [444, 212] width 618 height 160
drag, startPoint x: 603, startPoint y: 167, endPoint x: 610, endPoint y: 167, distance: 7.5
click at [603, 167] on icon "[DATE] [DATE] [DATE] [DATE] [DATE] [DATE] [DATE] [DATE] [DATE] [DATE] [DATE] [D…" at bounding box center [444, 212] width 618 height 160
drag, startPoint x: 610, startPoint y: 167, endPoint x: 439, endPoint y: 190, distance: 172.5
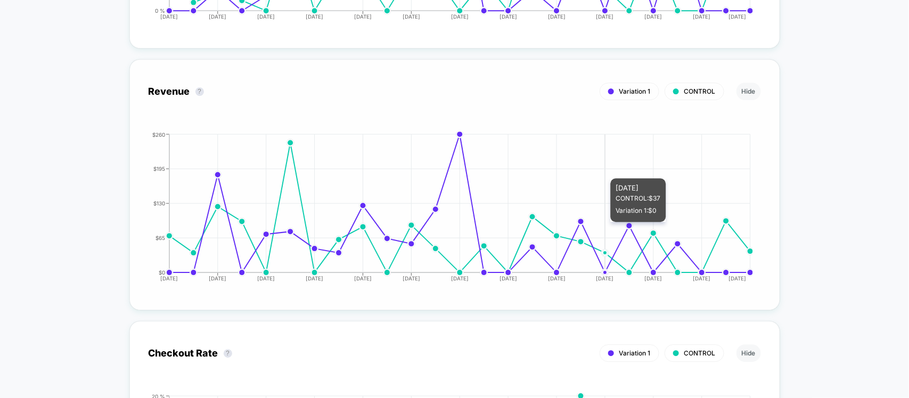
click at [609, 168] on icon "[DATE] [DATE] [DATE] [DATE] [DATE] [DATE] [DATE] [DATE] [DATE] [DATE] [DATE] [D…" at bounding box center [444, 212] width 618 height 160
drag, startPoint x: 439, startPoint y: 190, endPoint x: 371, endPoint y: 190, distance: 68.2
click at [405, 190] on icon "[DATE] [DATE] [DATE] [DATE] [DATE] [DATE] [DATE] [DATE] [DATE] [DATE] [DATE] [D…" at bounding box center [444, 212] width 618 height 160
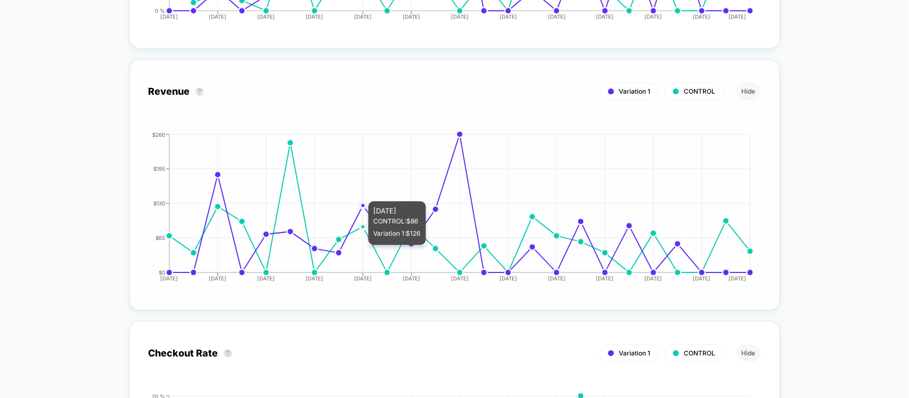
drag, startPoint x: 362, startPoint y: 190, endPoint x: 337, endPoint y: 185, distance: 25.4
click at [345, 187] on icon "[DATE] [DATE] [DATE] [DATE] [DATE] [DATE] [DATE] [DATE] [DATE] [DATE] [DATE] [D…" at bounding box center [444, 212] width 618 height 160
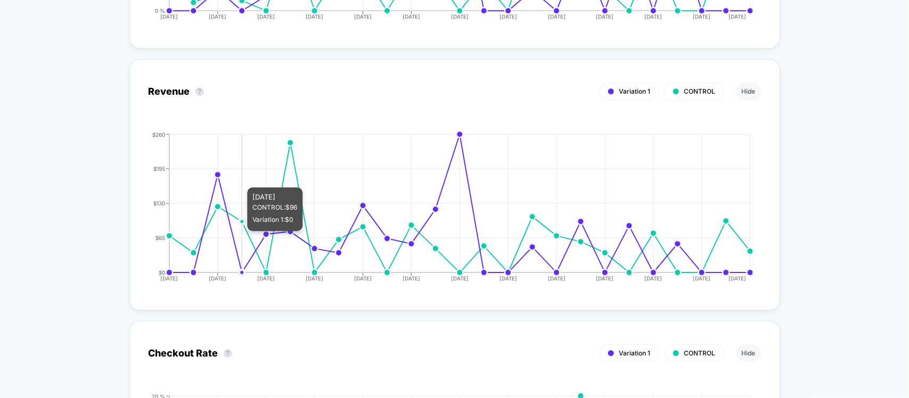
drag, startPoint x: 239, startPoint y: 176, endPoint x: 163, endPoint y: 190, distance: 76.4
click at [230, 176] on icon "[DATE] [DATE] [DATE] [DATE] [DATE] [DATE] [DATE] [DATE] [DATE] [DATE] [DATE] [D…" at bounding box center [444, 212] width 618 height 160
drag, startPoint x: 163, startPoint y: 190, endPoint x: 285, endPoint y: 176, distance: 122.7
click at [165, 190] on icon "[DATE] [DATE] [DATE] [DATE] [DATE] [DATE] [DATE] [DATE] [DATE] [DATE] [DATE] [D…" at bounding box center [444, 212] width 618 height 160
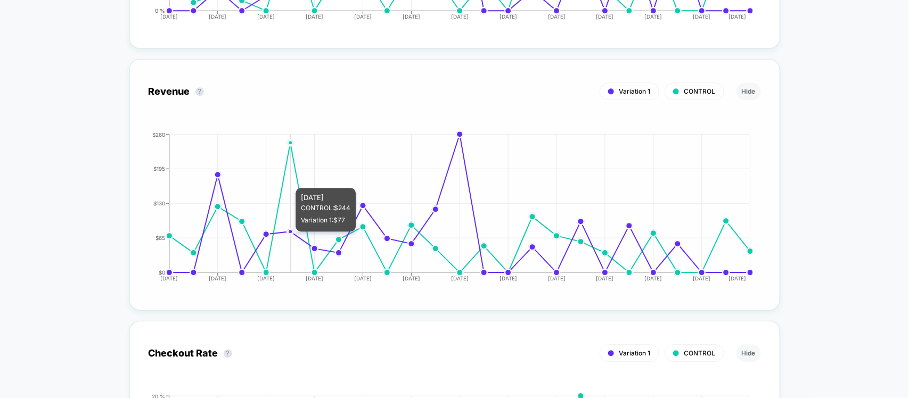
drag, startPoint x: 285, startPoint y: 176, endPoint x: 387, endPoint y: 163, distance: 102.5
click at [298, 176] on icon "[DATE] [DATE] [DATE] [DATE] [DATE] [DATE] [DATE] [DATE] [DATE] [DATE] [DATE] [D…" at bounding box center [444, 212] width 618 height 160
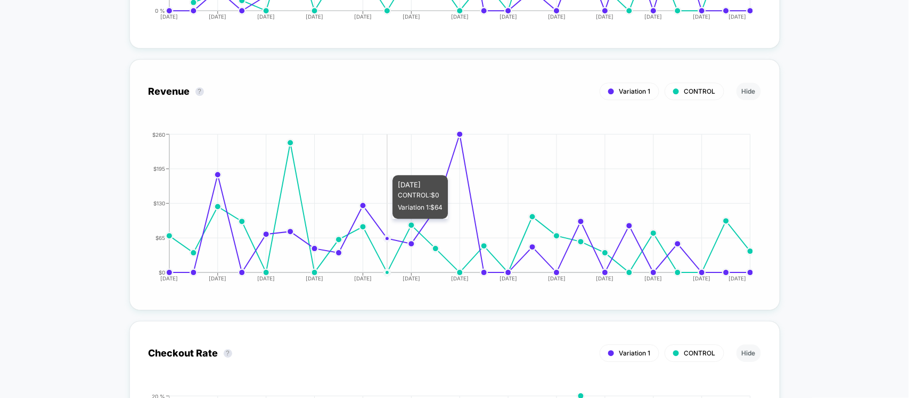
drag, startPoint x: 387, startPoint y: 163, endPoint x: 522, endPoint y: 137, distance: 137.3
click at [392, 163] on icon "[DATE] [DATE] [DATE] [DATE] [DATE] [DATE] [DATE] [DATE] [DATE] [DATE] [DATE] [D…" at bounding box center [444, 212] width 618 height 160
drag, startPoint x: 561, startPoint y: 124, endPoint x: 578, endPoint y: 124, distance: 17.6
click at [562, 124] on div "Revenue ? Variation 1 CONTROL Hide [DATE] [DATE] [DATE] [DATE] [DATE] [DATE] [D…" at bounding box center [455, 184] width 612 height 213
click at [602, 132] on icon "[DATE] [DATE] [DATE] [DATE] [DATE] [DATE] [DATE] [DATE] [DATE] [DATE] [DATE] [D…" at bounding box center [444, 212] width 618 height 160
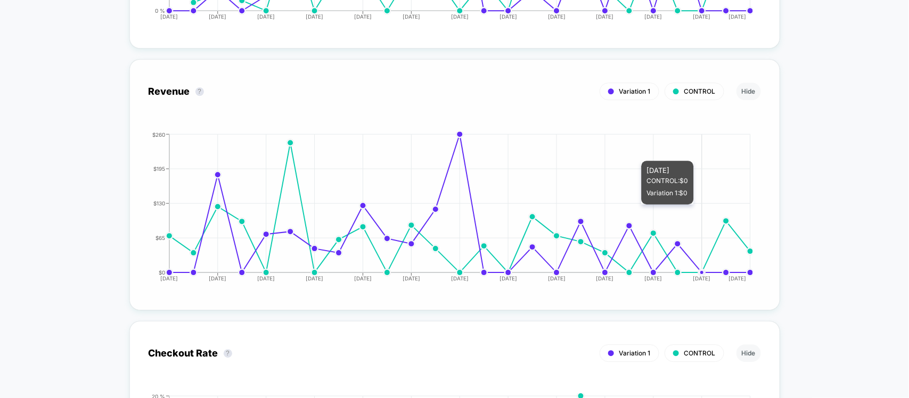
click at [733, 145] on icon "[DATE] [DATE] [DATE] [DATE] [DATE] [DATE] [DATE] [DATE] [DATE] [DATE] [DATE] [D…" at bounding box center [444, 212] width 618 height 160
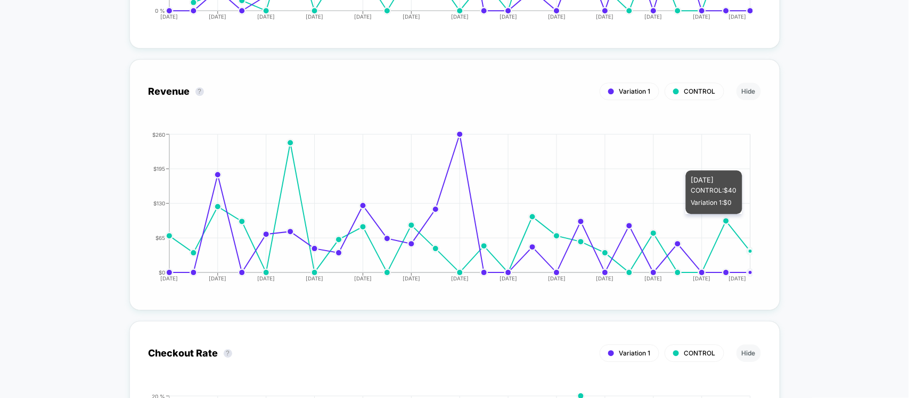
click at [757, 209] on div "Revenue ? Variation 1 CONTROL Hide [DATE] [DATE] [DATE] [DATE] [DATE] [DATE] [D…" at bounding box center [455, 184] width 612 height 213
drag, startPoint x: 680, startPoint y: 216, endPoint x: 668, endPoint y: 214, distance: 11.8
click at [678, 216] on icon "[DATE] [DATE] [DATE] [DATE] [DATE] [DATE] [DATE] [DATE] [DATE] [DATE] [DATE] [D…" at bounding box center [444, 212] width 618 height 160
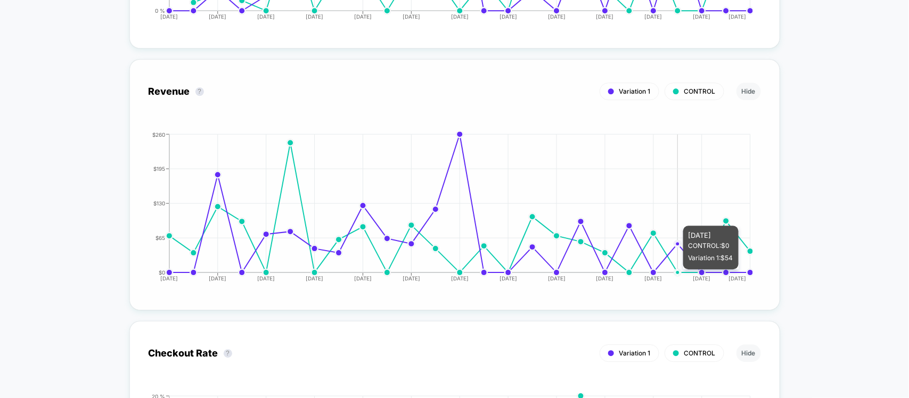
drag, startPoint x: 648, startPoint y: 214, endPoint x: 592, endPoint y: 221, distance: 55.8
click at [645, 214] on icon "[DATE] [DATE] [DATE] [DATE] [DATE] [DATE] [DATE] [DATE] [DATE] [DATE] [DATE] [D…" at bounding box center [444, 212] width 618 height 160
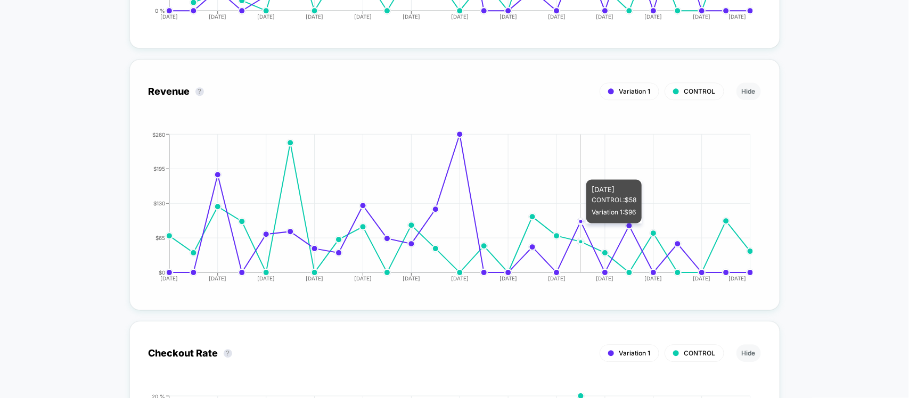
drag, startPoint x: 591, startPoint y: 221, endPoint x: 552, endPoint y: 208, distance: 40.9
click at [588, 220] on icon "[DATE] [DATE] [DATE] [DATE] [DATE] [DATE] [DATE] [DATE] [DATE] [DATE] [DATE] [D…" at bounding box center [444, 212] width 618 height 160
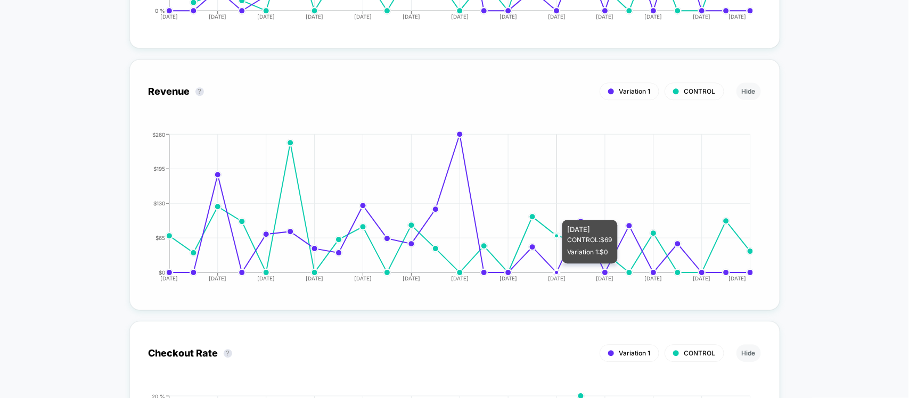
drag, startPoint x: 552, startPoint y: 208, endPoint x: 488, endPoint y: 208, distance: 64.4
click at [539, 208] on icon "[DATE] [DATE] [DATE] [DATE] [DATE] [DATE] [DATE] [DATE] [DATE] [DATE] [DATE] [D…" at bounding box center [444, 212] width 618 height 160
click at [487, 208] on icon "[DATE] [DATE] [DATE] [DATE] [DATE] [DATE] [DATE] [DATE] [DATE] [DATE] [DATE] [D…" at bounding box center [444, 212] width 618 height 160
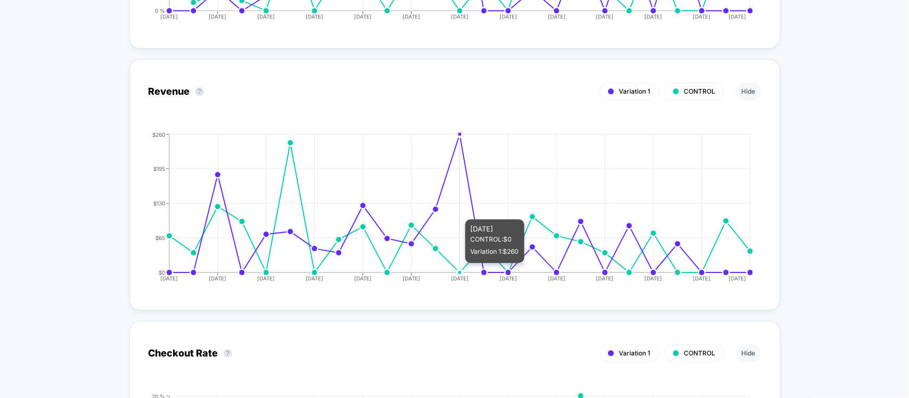
click at [458, 208] on icon "[DATE] [DATE] [DATE] [DATE] [DATE] [DATE] [DATE] [DATE] [DATE] [DATE] [DATE] [D…" at bounding box center [444, 212] width 618 height 160
click at [445, 208] on icon "[DATE] [DATE] [DATE] [DATE] [DATE] [DATE] [DATE] [DATE] [DATE] [DATE] [DATE] [D…" at bounding box center [444, 212] width 618 height 160
click at [396, 219] on icon "[DATE] [DATE] [DATE] [DATE] [DATE] [DATE] [DATE] [DATE] [DATE] [DATE] [DATE] [D…" at bounding box center [444, 212] width 618 height 160
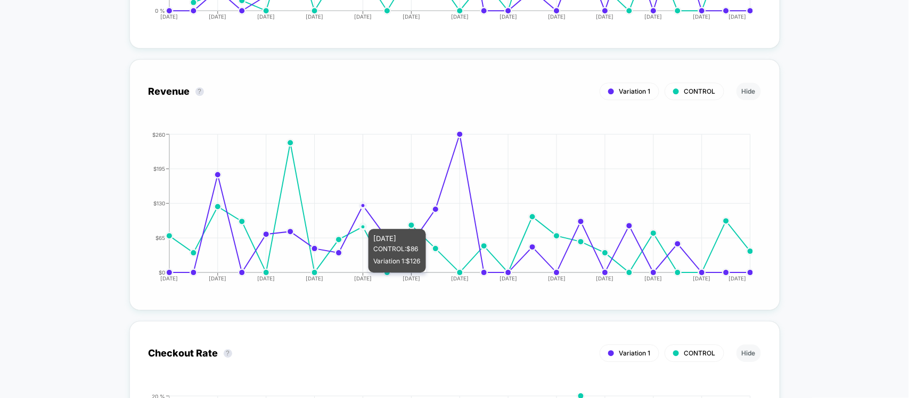
click at [361, 219] on icon "[DATE] [DATE] [DATE] [DATE] [DATE] [DATE] [DATE] [DATE] [DATE] [DATE] [DATE] [D…" at bounding box center [444, 212] width 618 height 160
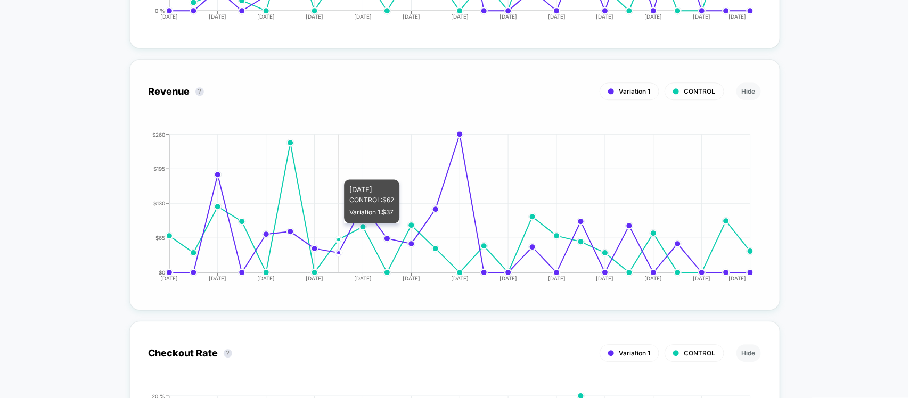
click at [334, 221] on icon "[DATE] [DATE] [DATE] [DATE] [DATE] [DATE] [DATE] [DATE] [DATE] [DATE] [DATE] [D…" at bounding box center [444, 212] width 618 height 160
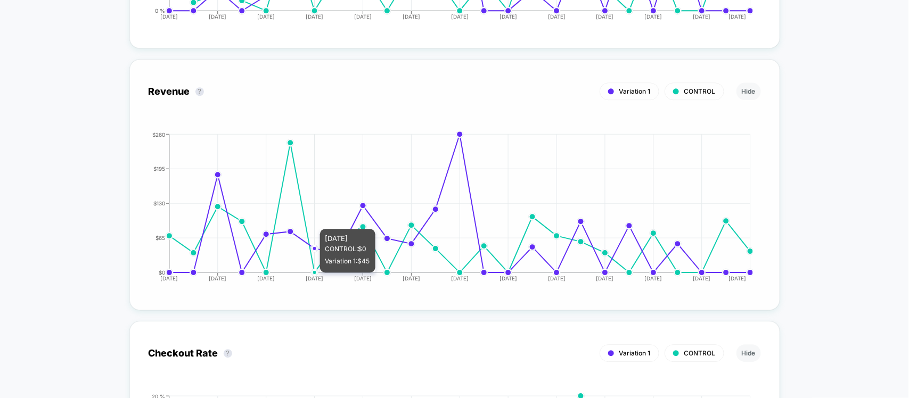
click at [317, 217] on icon "[DATE] [DATE] [DATE] [DATE] [DATE] [DATE] [DATE] [DATE] [DATE] [DATE] [DATE] [D…" at bounding box center [444, 212] width 618 height 160
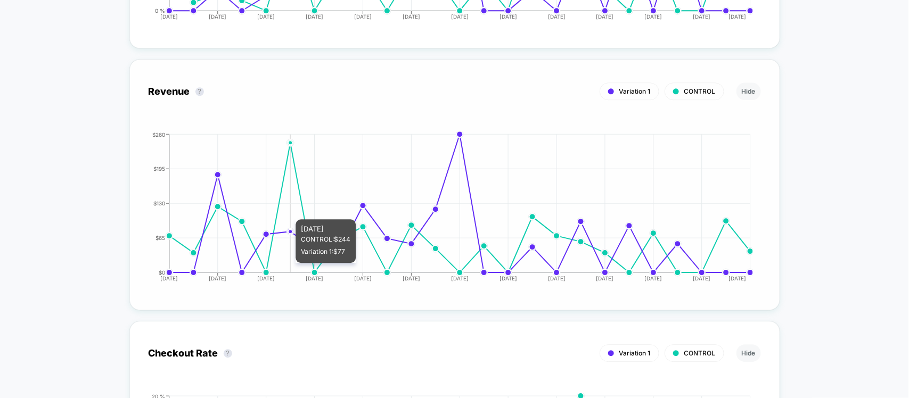
click at [298, 208] on icon "[DATE] [DATE] [DATE] [DATE] [DATE] [DATE] [DATE] [DATE] [DATE] [DATE] [DATE] [D…" at bounding box center [444, 212] width 618 height 160
click at [284, 202] on icon "[DATE] [DATE] [DATE] [DATE] [DATE] [DATE] [DATE] [DATE] [DATE] [DATE] [DATE] [D…" at bounding box center [444, 212] width 618 height 160
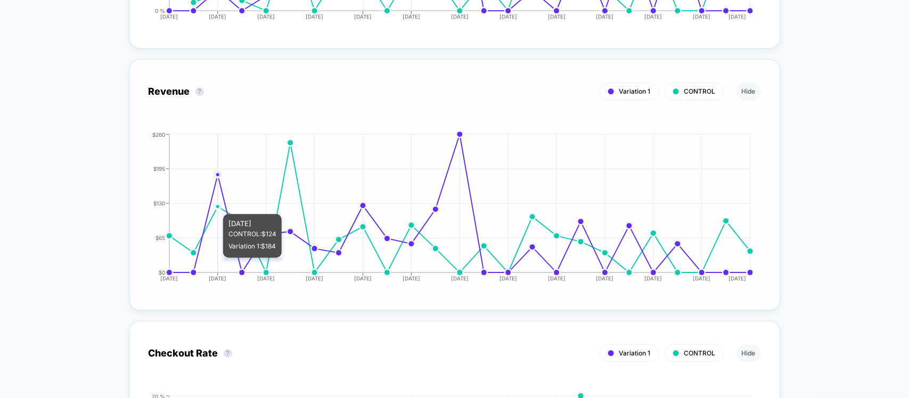
click at [219, 203] on icon "[DATE] [DATE] [DATE] [DATE] [DATE] [DATE] [DATE] [DATE] [DATE] [DATE] [DATE] [D…" at bounding box center [444, 212] width 618 height 160
click at [155, 212] on icon "[DATE] [DATE] [DATE] [DATE] [DATE] [DATE] [DATE] [DATE] [DATE] [DATE] [DATE] [D…" at bounding box center [444, 212] width 618 height 160
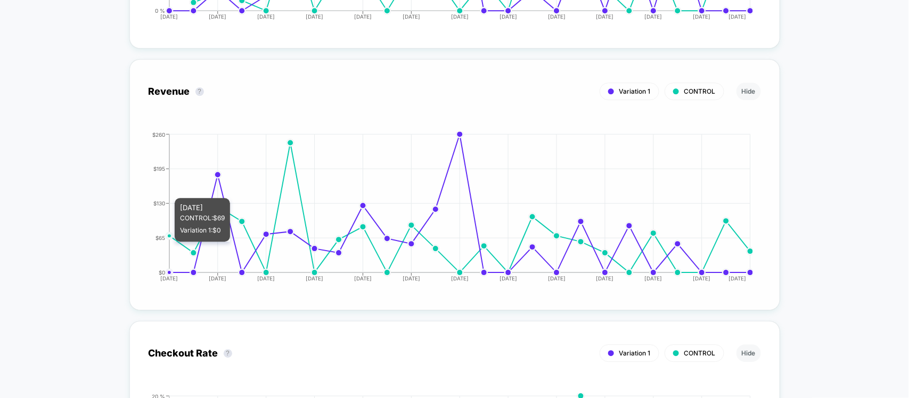
click at [176, 184] on icon "[DATE] [DATE] [DATE] [DATE] [DATE] [DATE] [DATE] [DATE] [DATE] [DATE] [DATE] [D…" at bounding box center [444, 212] width 618 height 160
click at [178, 184] on icon "[DATE] [DATE] [DATE] [DATE] [DATE] [DATE] [DATE] [DATE] [DATE] [DATE] [DATE] [D…" at bounding box center [444, 212] width 618 height 160
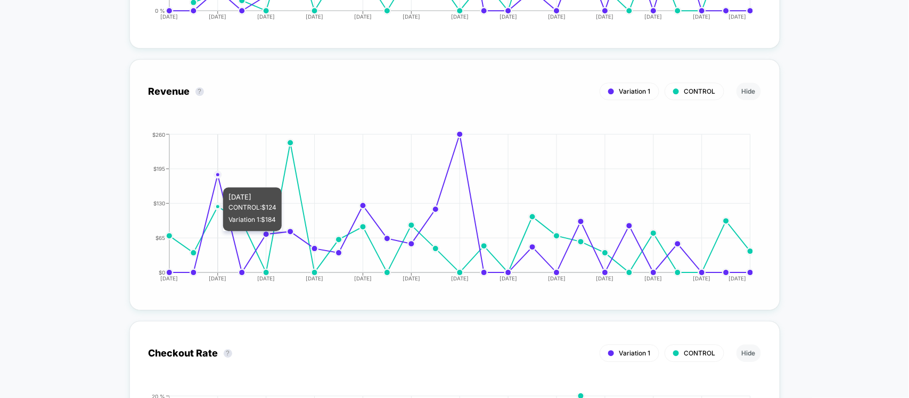
click at [218, 176] on icon "[DATE] [DATE] [DATE] [DATE] [DATE] [DATE] [DATE] [DATE] [DATE] [DATE] [DATE] [D…" at bounding box center [444, 212] width 618 height 160
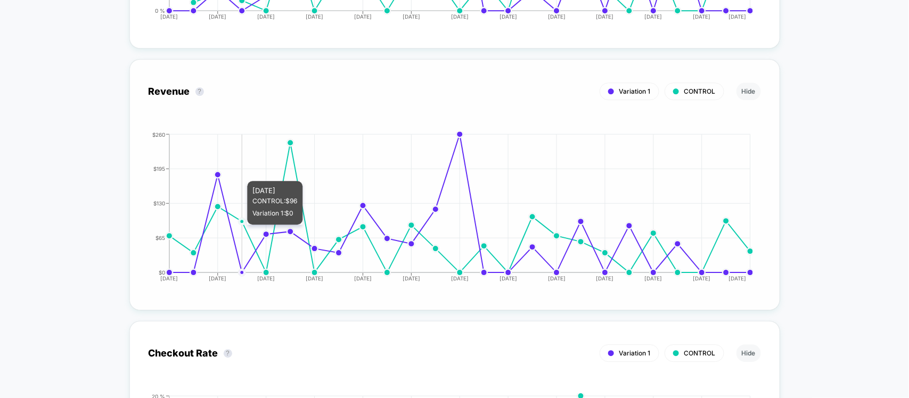
click at [251, 169] on icon "[DATE] [DATE] [DATE] [DATE] [DATE] [DATE] [DATE] [DATE] [DATE] [DATE] [DATE] [D…" at bounding box center [444, 212] width 618 height 160
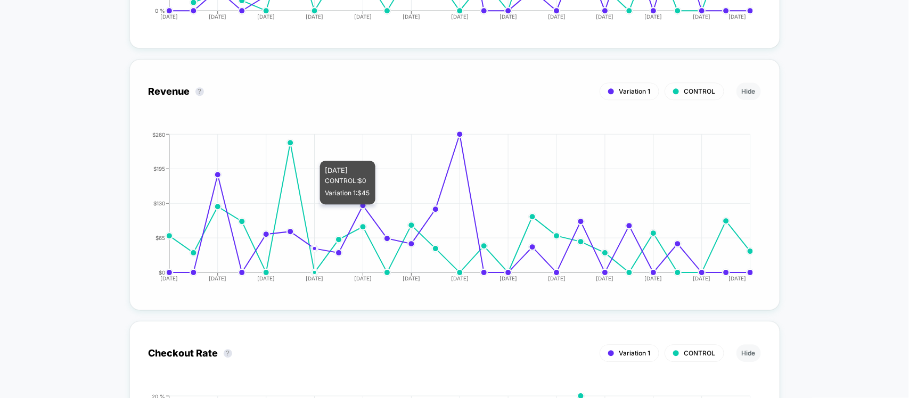
click at [306, 149] on icon "[DATE] [DATE] [DATE] [DATE] [DATE] [DATE] [DATE] [DATE] [DATE] [DATE] [DATE] [D…" at bounding box center [444, 212] width 618 height 160
click at [398, 152] on icon "[DATE] [DATE] [DATE] [DATE] [DATE] [DATE] [DATE] [DATE] [DATE] [DATE] [DATE] [D…" at bounding box center [444, 212] width 618 height 160
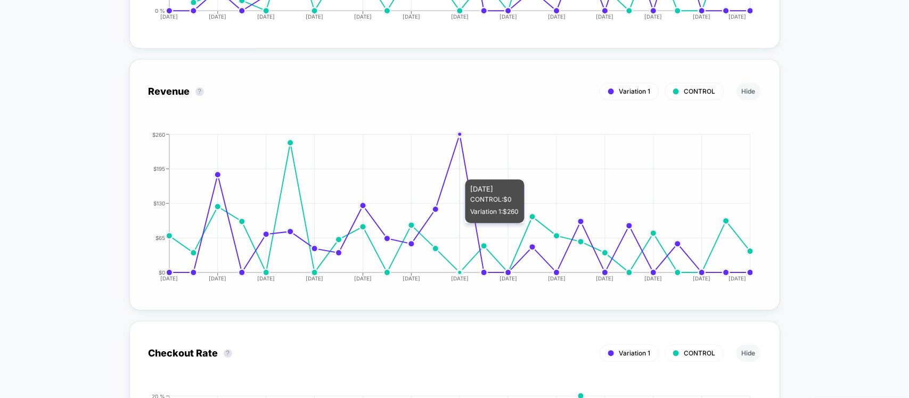
click at [458, 168] on icon "[DATE] [DATE] [DATE] [DATE] [DATE] [DATE] [DATE] [DATE] [DATE] [DATE] [DATE] [D…" at bounding box center [444, 212] width 618 height 160
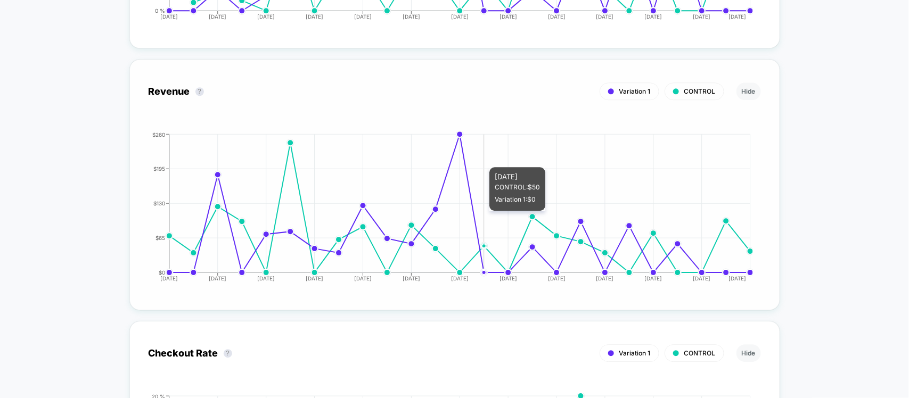
click at [483, 155] on icon "[DATE] [DATE] [DATE] [DATE] [DATE] [DATE] [DATE] [DATE] [DATE] [DATE] [DATE] [D…" at bounding box center [444, 212] width 618 height 160
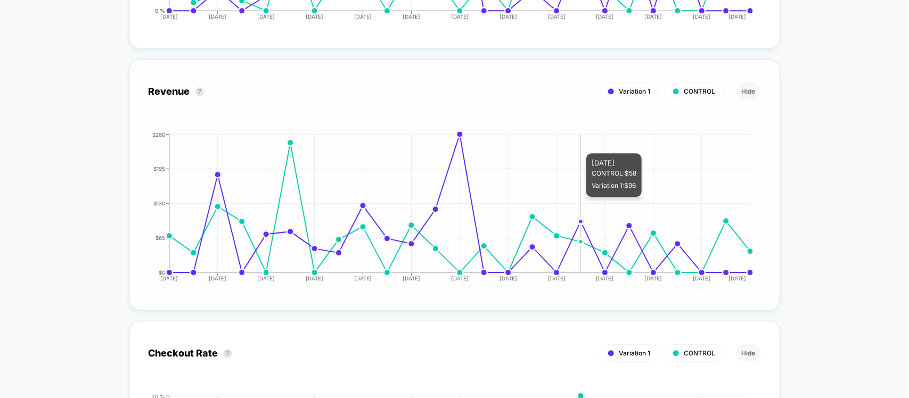
click at [579, 142] on icon "[DATE] [DATE] [DATE] [DATE] [DATE] [DATE] [DATE] [DATE] [DATE] [DATE] [DATE] [D…" at bounding box center [444, 212] width 618 height 160
click at [615, 142] on icon "[DATE] [DATE] [DATE] [DATE] [DATE] [DATE] [DATE] [DATE] [DATE] [DATE] [DATE] [D…" at bounding box center [444, 212] width 618 height 160
click at [619, 144] on icon "[DATE] [DATE] [DATE] [DATE] [DATE] [DATE] [DATE] [DATE] [DATE] [DATE] [DATE] [D…" at bounding box center [444, 212] width 618 height 160
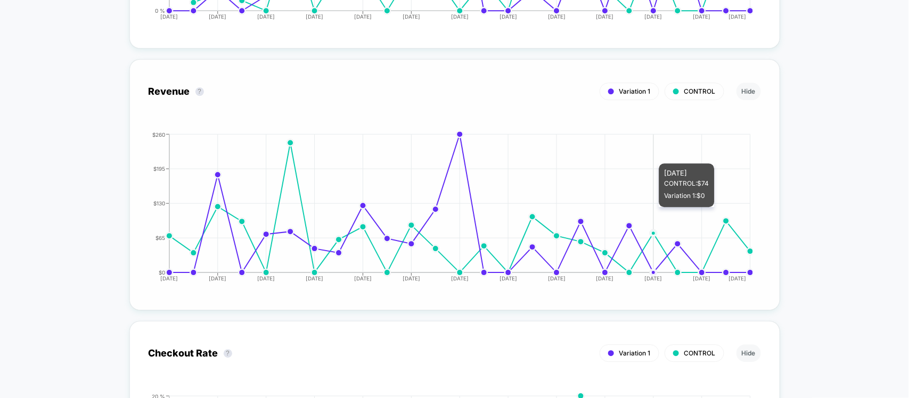
click at [678, 156] on icon "[DATE] [DATE] [DATE] [DATE] [DATE] [DATE] [DATE] [DATE] [DATE] [DATE] [DATE] [D…" at bounding box center [444, 212] width 618 height 160
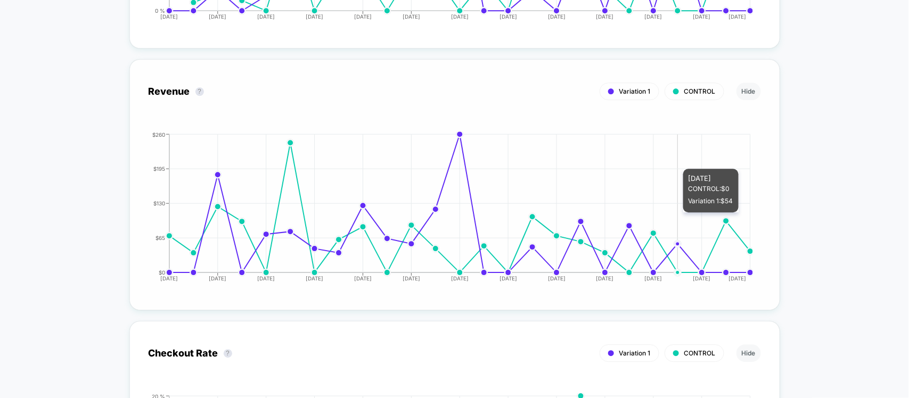
click at [686, 161] on icon "[DATE] [DATE] [DATE] [DATE] [DATE] [DATE] [DATE] [DATE] [DATE] [DATE] [DATE] [D…" at bounding box center [444, 212] width 618 height 160
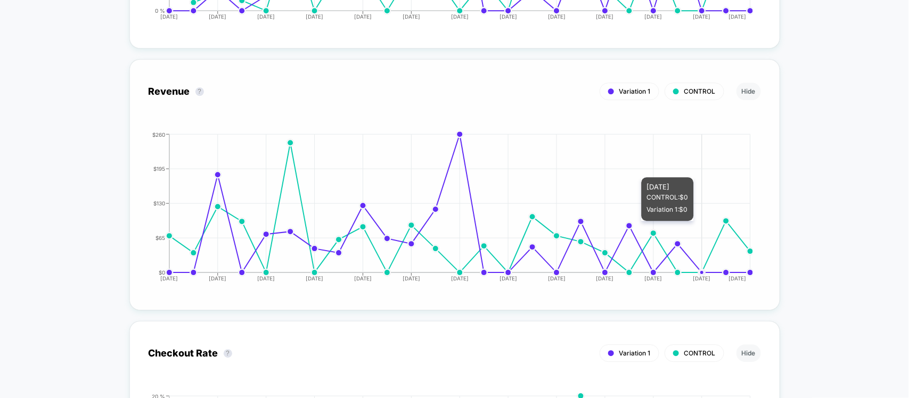
click at [706, 176] on icon "[DATE] [DATE] [DATE] [DATE] [DATE] [DATE] [DATE] [DATE] [DATE] [DATE] [DATE] [D…" at bounding box center [444, 212] width 618 height 160
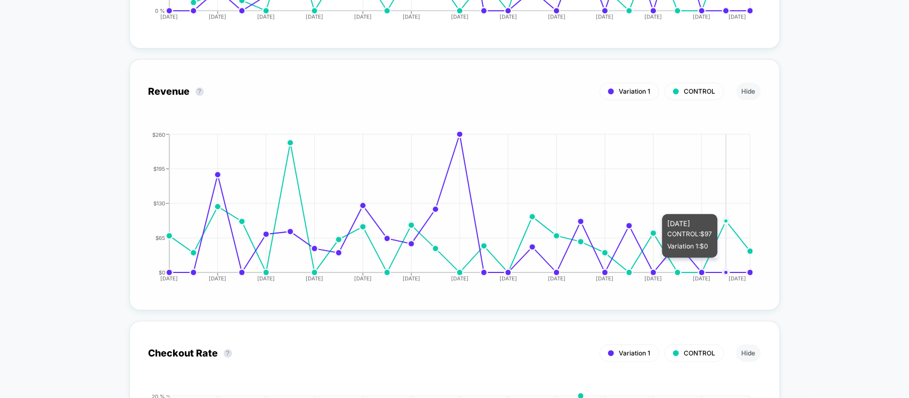
click at [728, 204] on icon "[DATE] [DATE] [DATE] [DATE] [DATE] [DATE] [DATE] [DATE] [DATE] [DATE] [DATE] [D…" at bounding box center [444, 212] width 618 height 160
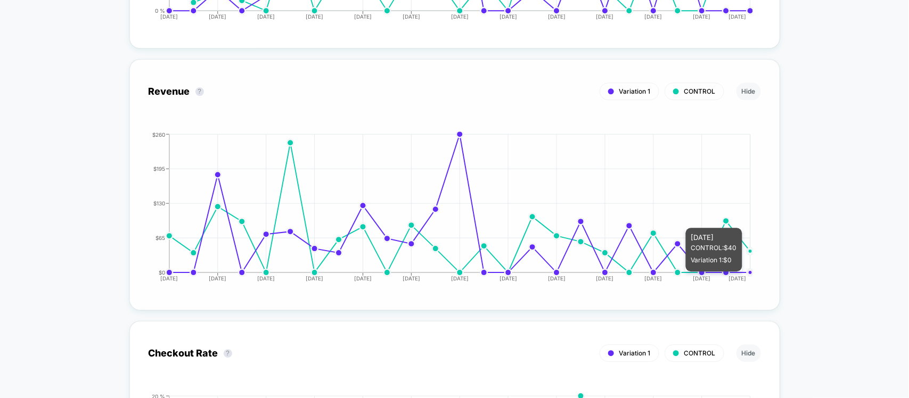
click at [740, 218] on icon "[DATE] [DATE] [DATE] [DATE] [DATE] [DATE] [DATE] [DATE] [DATE] [DATE] [DATE] [D…" at bounding box center [444, 212] width 618 height 160
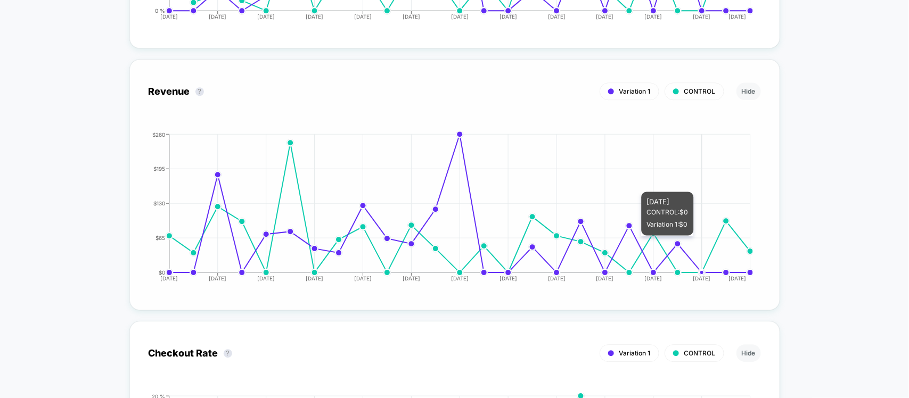
click at [695, 239] on icon "[DATE] [DATE] [DATE] [DATE] [DATE] [DATE] [DATE] [DATE] [DATE] [DATE] [DATE] [D…" at bounding box center [444, 212] width 618 height 160
click at [652, 243] on icon "[DATE] [DATE] [DATE] [DATE] [DATE] [DATE] [DATE] [DATE] [DATE] [DATE] [DATE] [D…" at bounding box center [444, 212] width 618 height 160
click at [637, 243] on icon "[DATE] [DATE] [DATE] [DATE] [DATE] [DATE] [DATE] [DATE] [DATE] [DATE] [DATE] [D…" at bounding box center [444, 212] width 618 height 160
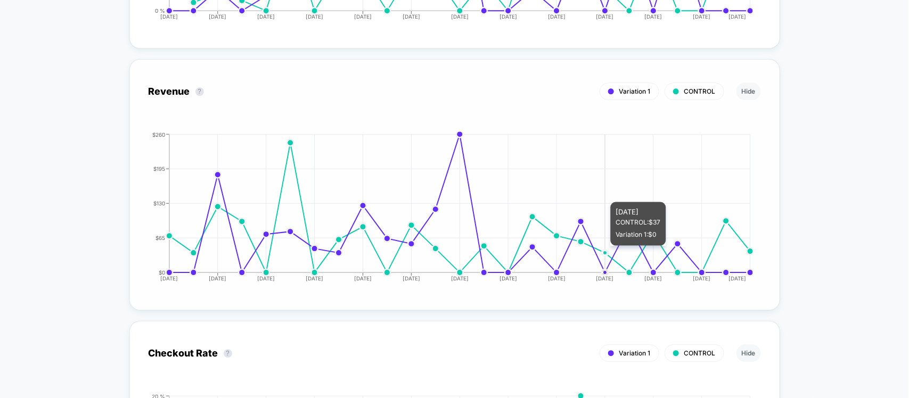
click at [552, 243] on icon "[DATE] [DATE] [DATE] [DATE] [DATE] [DATE] [DATE] [DATE] [DATE] [DATE] [DATE] [D…" at bounding box center [444, 212] width 618 height 160
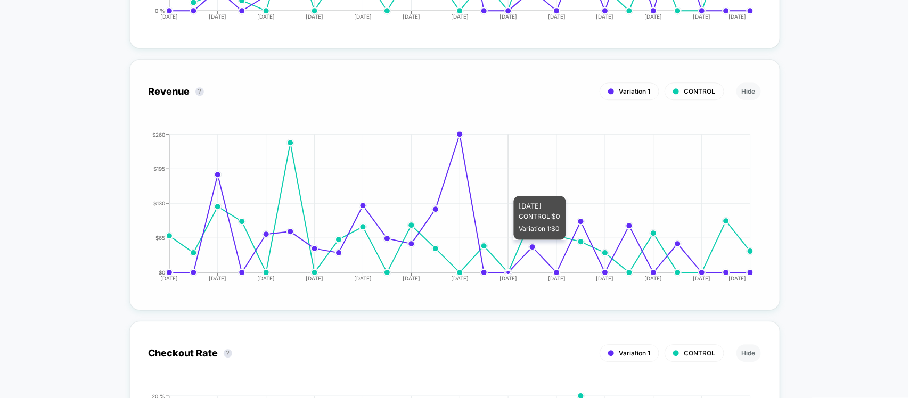
click at [503, 238] on icon "[DATE] [DATE] [DATE] [DATE] [DATE] [DATE] [DATE] [DATE] [DATE] [DATE] [DATE] [D…" at bounding box center [444, 212] width 618 height 160
click at [486, 236] on icon "[DATE] [DATE] [DATE] [DATE] [DATE] [DATE] [DATE] [DATE] [DATE] [DATE] [DATE] [D…" at bounding box center [444, 212] width 618 height 160
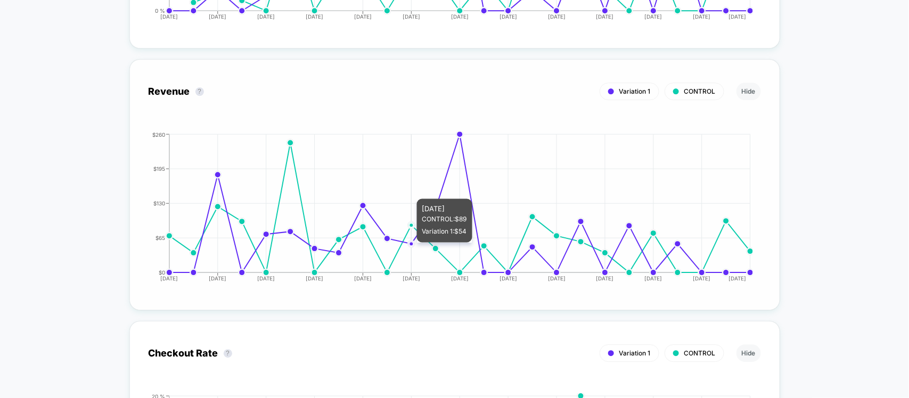
click at [422, 241] on icon "[DATE] [DATE] [DATE] [DATE] [DATE] [DATE] [DATE] [DATE] [DATE] [DATE] [DATE] [D…" at bounding box center [444, 212] width 618 height 160
click at [383, 249] on icon "[DATE] [DATE] [DATE] [DATE] [DATE] [DATE] [DATE] [DATE] [DATE] [DATE] [DATE] [D…" at bounding box center [444, 212] width 618 height 160
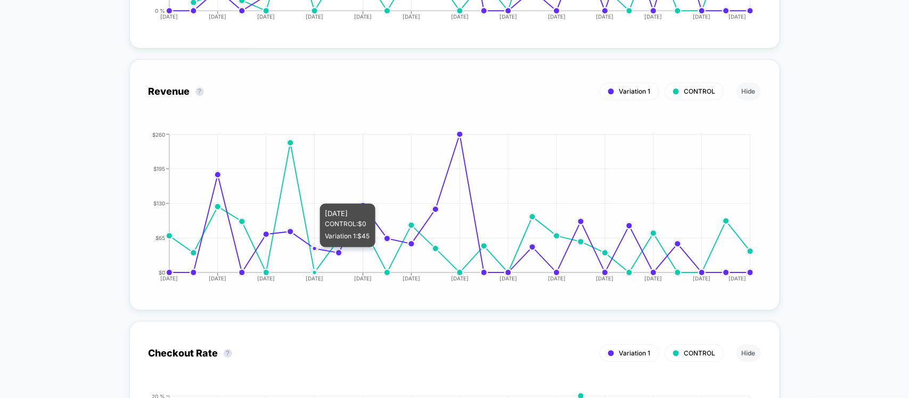
click at [291, 237] on icon "[DATE] [DATE] [DATE] [DATE] [DATE] [DATE] [DATE] [DATE] [DATE] [DATE] [DATE] [D…" at bounding box center [444, 212] width 618 height 160
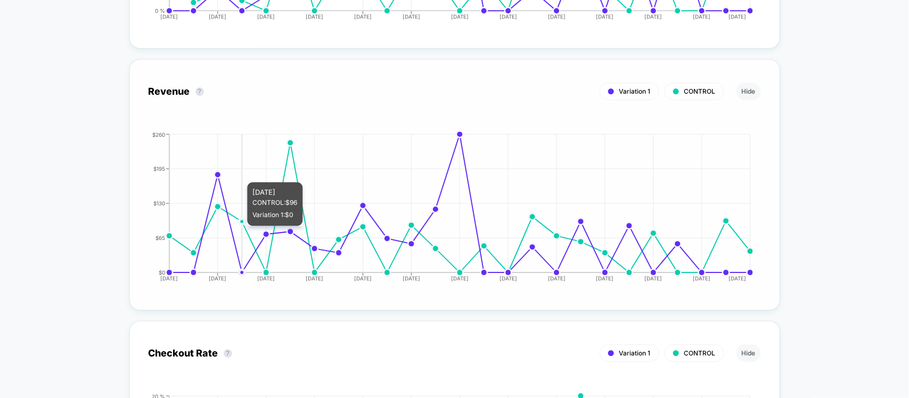
click at [245, 224] on icon "[DATE] [DATE] [DATE] [DATE] [DATE] [DATE] [DATE] [DATE] [DATE] [DATE] [DATE] [D…" at bounding box center [444, 212] width 618 height 160
click at [229, 224] on icon "[DATE] [DATE] [DATE] [DATE] [DATE] [DATE] [DATE] [DATE] [DATE] [DATE] [DATE] [D…" at bounding box center [444, 212] width 618 height 160
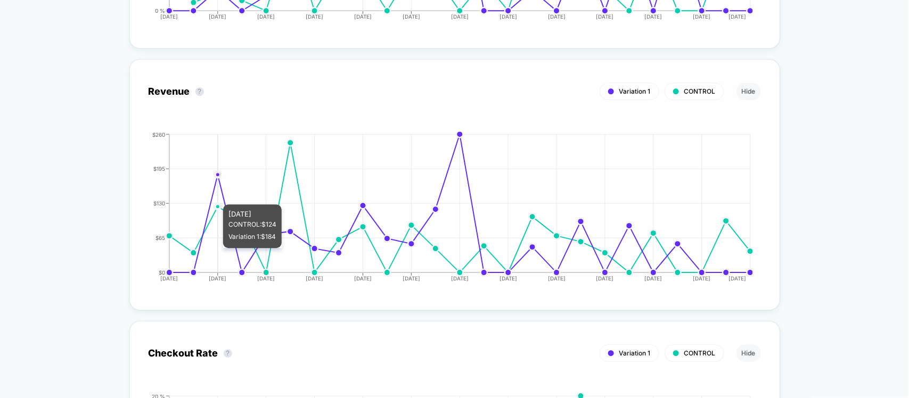
click at [190, 183] on icon "[DATE] [DATE] [DATE] [DATE] [DATE] [DATE] [DATE] [DATE] [DATE] [DATE] [DATE] [D…" at bounding box center [444, 212] width 618 height 160
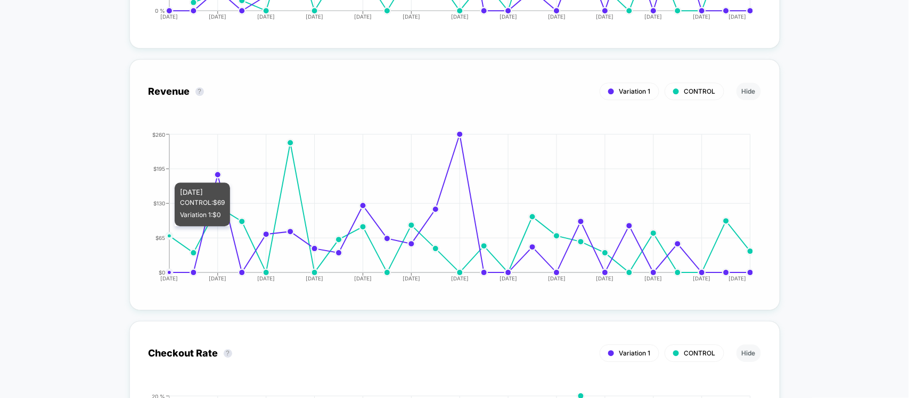
click at [169, 170] on icon "[DATE] [DATE] [DATE] [DATE] [DATE] [DATE] [DATE] [DATE] [DATE] [DATE] [DATE] [D…" at bounding box center [444, 212] width 618 height 160
click at [191, 150] on icon "[DATE] [DATE] [DATE] [DATE] [DATE] [DATE] [DATE] [DATE] [DATE] [DATE] [DATE] [D…" at bounding box center [444, 212] width 618 height 160
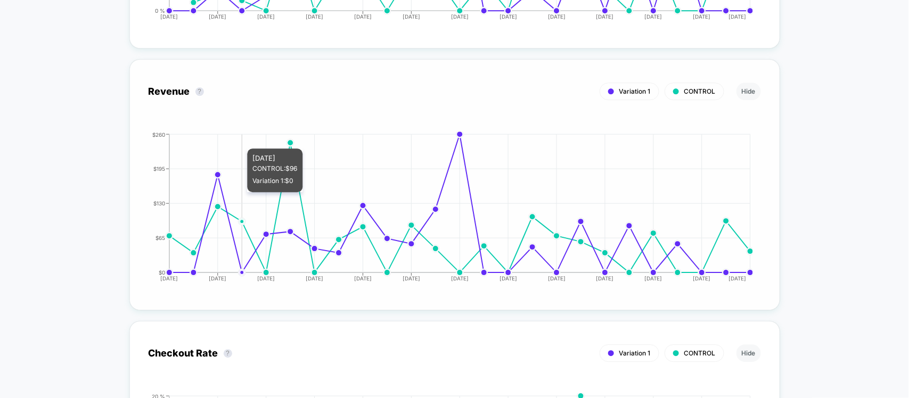
click at [260, 135] on icon "[DATE] [DATE] [DATE] [DATE] [DATE] [DATE] [DATE] [DATE] [DATE] [DATE] [DATE] [D…" at bounding box center [444, 212] width 618 height 160
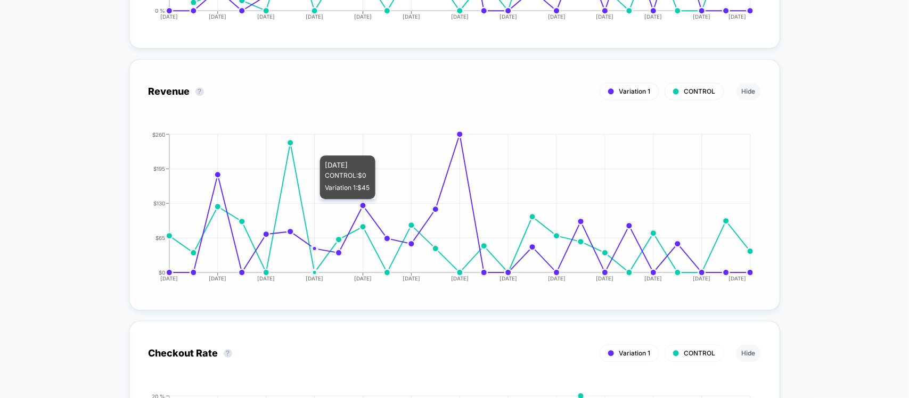
click at [325, 145] on icon "[DATE] [DATE] [DATE] [DATE] [DATE] [DATE] [DATE] [DATE] [DATE] [DATE] [DATE] [D…" at bounding box center [444, 212] width 618 height 160
click at [417, 134] on icon "[DATE] [DATE] [DATE] [DATE] [DATE] [DATE] [DATE] [DATE] [DATE] [DATE] [DATE] [D…" at bounding box center [444, 212] width 618 height 160
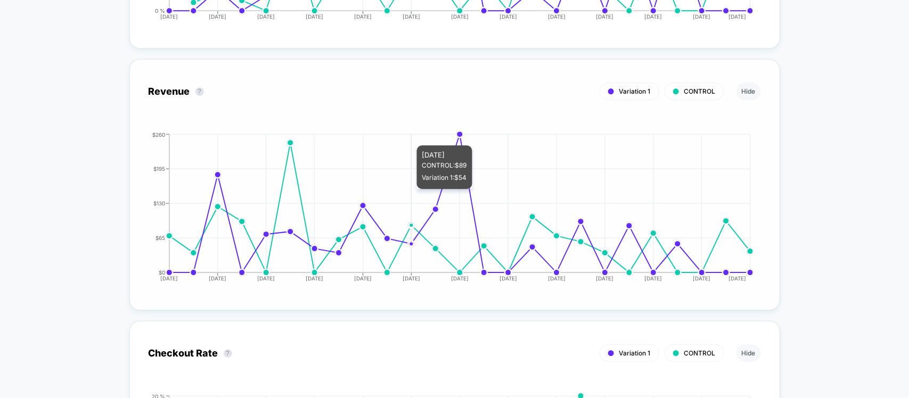
click at [462, 132] on icon "[DATE] [DATE] [DATE] [DATE] [DATE] [DATE] [DATE] [DATE] [DATE] [DATE] [DATE] [D…" at bounding box center [444, 212] width 618 height 160
click at [590, 109] on div "Revenue ? Variation 1 CONTROL Hide [DATE] [DATE] [DATE] [DATE] [DATE] [DATE] [D…" at bounding box center [455, 184] width 612 height 213
click at [638, 123] on div "Revenue ? Variation 1 CONTROL Hide [DATE] [DATE] [DATE] [DATE] [DATE] [DATE] [D…" at bounding box center [455, 184] width 612 height 213
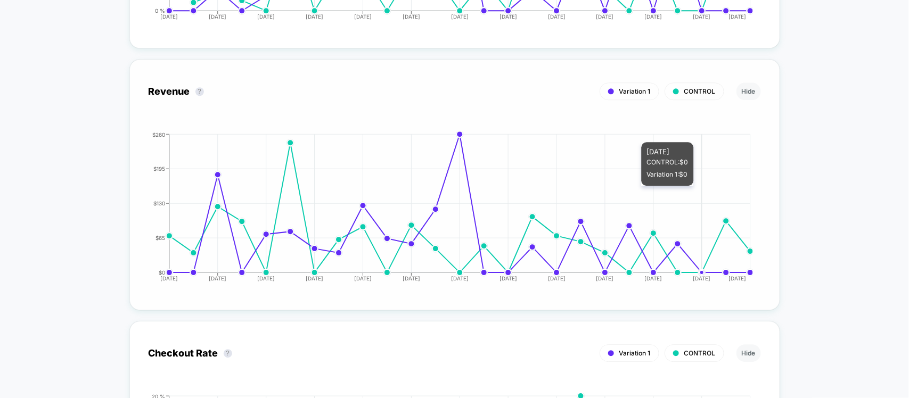
click at [754, 121] on div "Revenue ? Variation 1 CONTROL Hide [DATE] [DATE] [DATE] [DATE] [DATE] [DATE] [D…" at bounding box center [455, 184] width 612 height 213
click at [754, 188] on div "Revenue ? Variation 1 CONTROL Hide [DATE] [DATE] [DATE] [DATE] [DATE] [DATE] [D…" at bounding box center [455, 184] width 612 height 213
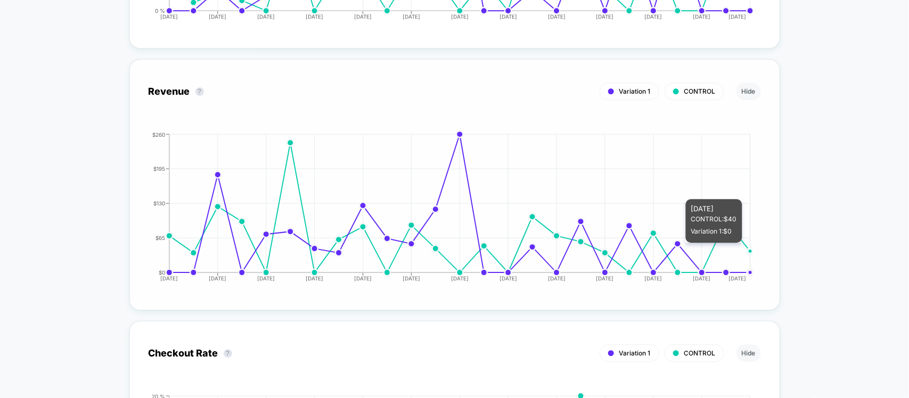
click at [735, 185] on icon "[DATE] [DATE] [DATE] [DATE] [DATE] [DATE] [DATE] [DATE] [DATE] [DATE] [DATE] [D…" at bounding box center [444, 212] width 618 height 160
click at [643, 189] on icon "[DATE] [DATE] [DATE] [DATE] [DATE] [DATE] [DATE] [DATE] [DATE] [DATE] [DATE] [D…" at bounding box center [444, 212] width 618 height 160
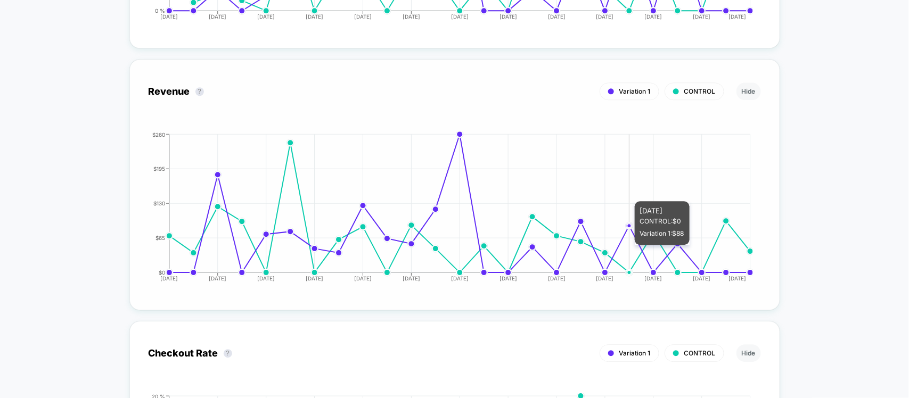
click at [624, 190] on icon "[DATE] [DATE] [DATE] [DATE] [DATE] [DATE] [DATE] [DATE] [DATE] [DATE] [DATE] [D…" at bounding box center [444, 212] width 618 height 160
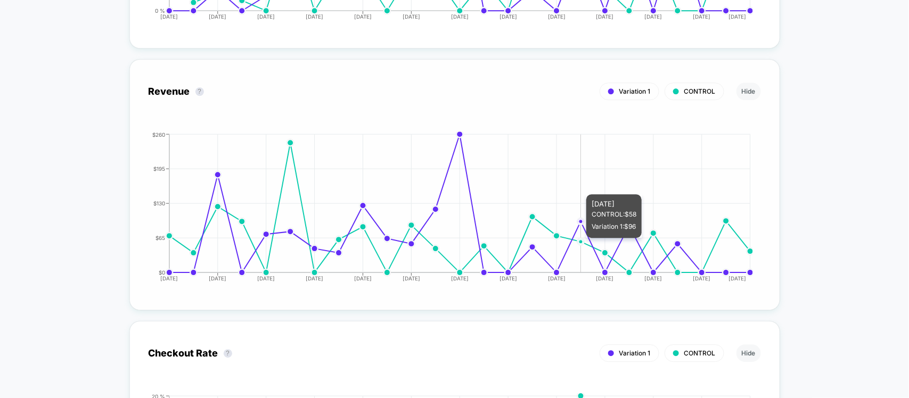
click at [523, 192] on icon "[DATE] [DATE] [DATE] [DATE] [DATE] [DATE] [DATE] [DATE] [DATE] [DATE] [DATE] [D…" at bounding box center [444, 212] width 618 height 160
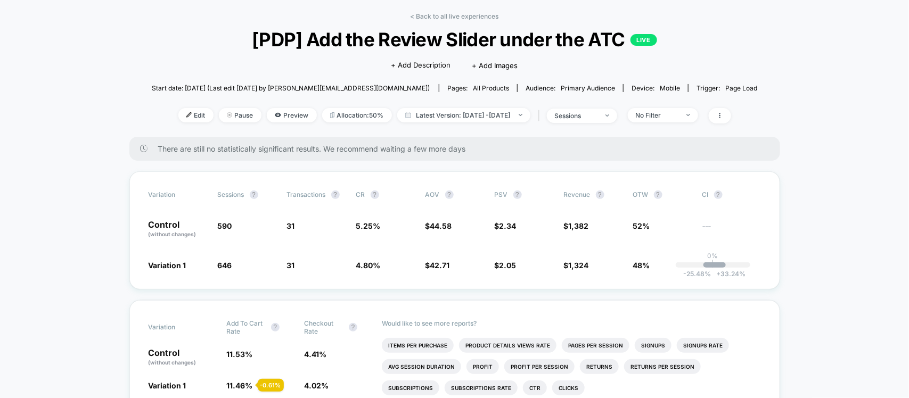
scroll to position [0, 0]
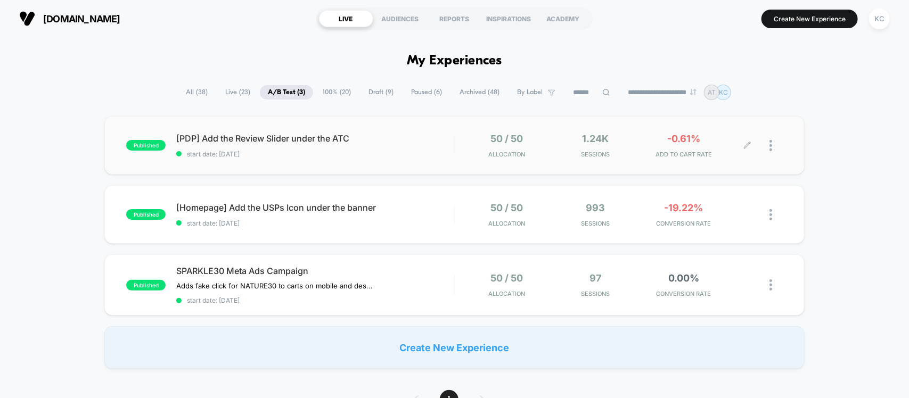
click at [653, 134] on div "-0.61% ADD TO CART RATE" at bounding box center [683, 145] width 83 height 25
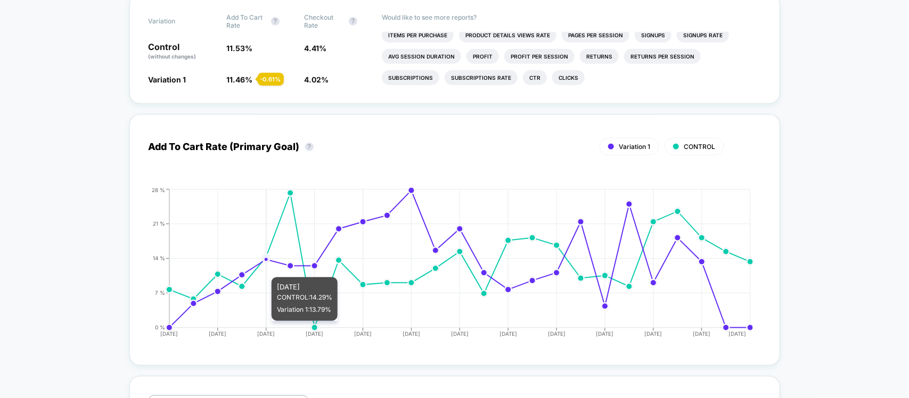
scroll to position [399, 0]
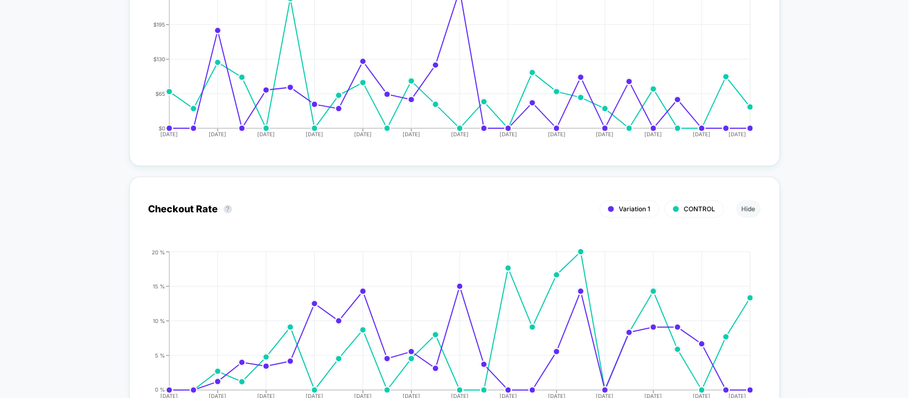
scroll to position [1464, 0]
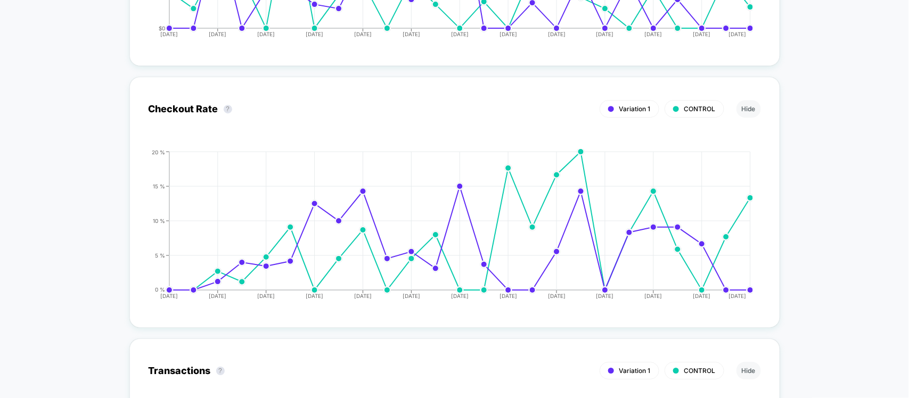
click at [864, 247] on div "< Back to all live experiences [PDP] Add the Review Slider under the ATC LIVE C…" at bounding box center [454, 265] width 909 height 3385
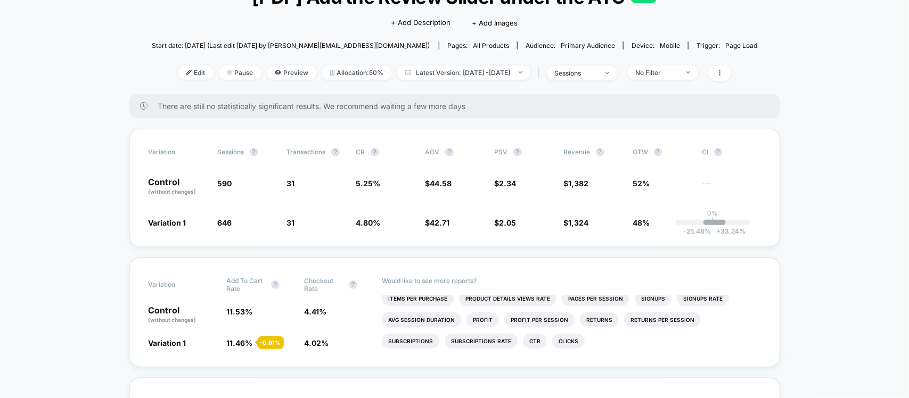
scroll to position [88, 0]
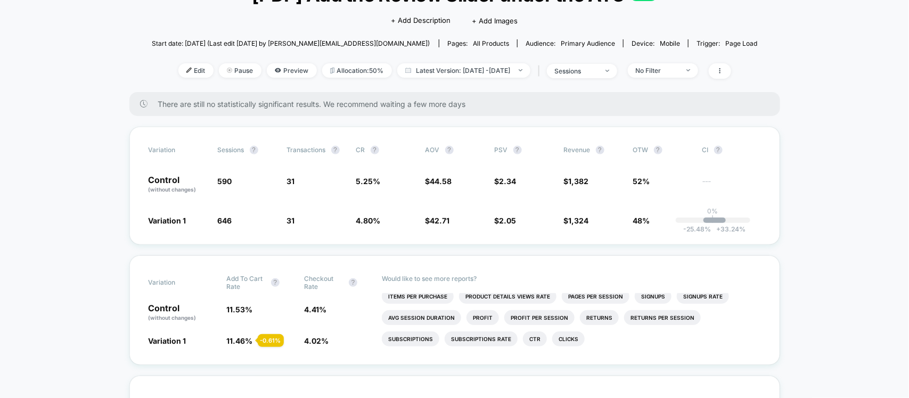
drag, startPoint x: 448, startPoint y: 44, endPoint x: 489, endPoint y: 46, distance: 41.1
click at [462, 48] on div "Start date: [DATE] (Last edit [DATE] by [EMAIL_ADDRESS][DOMAIN_NAME]) Pages: al…" at bounding box center [455, 43] width 606 height 19
click at [565, 12] on div "Click to edit experience details + Add Description + Add Images" at bounding box center [455, 20] width 364 height 28
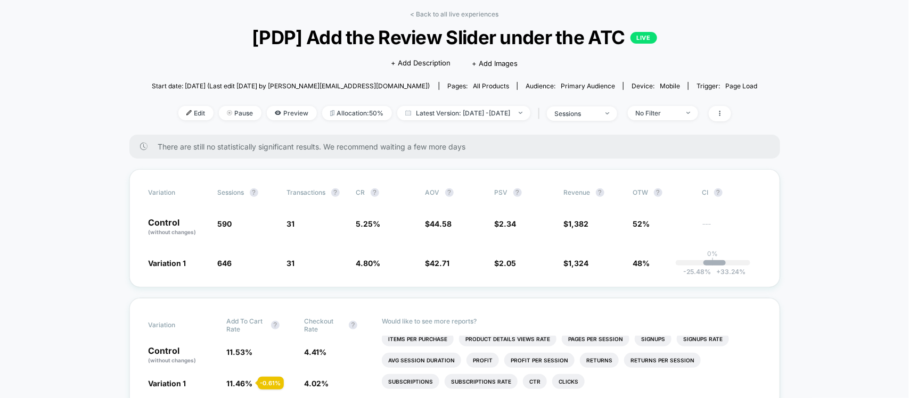
scroll to position [48, 0]
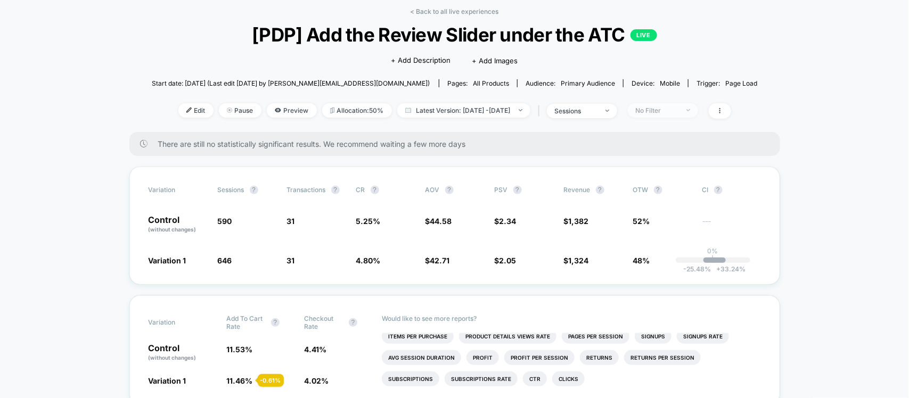
click at [678, 108] on div "No Filter" at bounding box center [657, 111] width 43 height 8
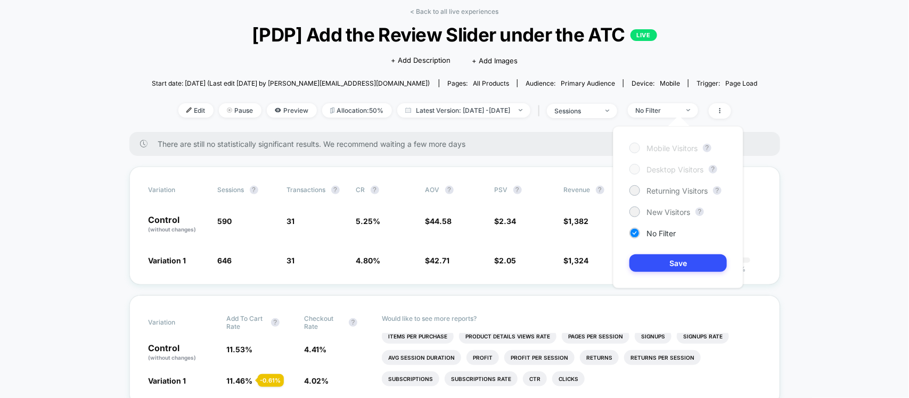
click at [635, 148] on div at bounding box center [634, 148] width 8 height 8
click at [637, 216] on div at bounding box center [634, 212] width 11 height 11
click at [635, 195] on div at bounding box center [634, 190] width 11 height 11
click at [632, 173] on div at bounding box center [634, 169] width 11 height 11
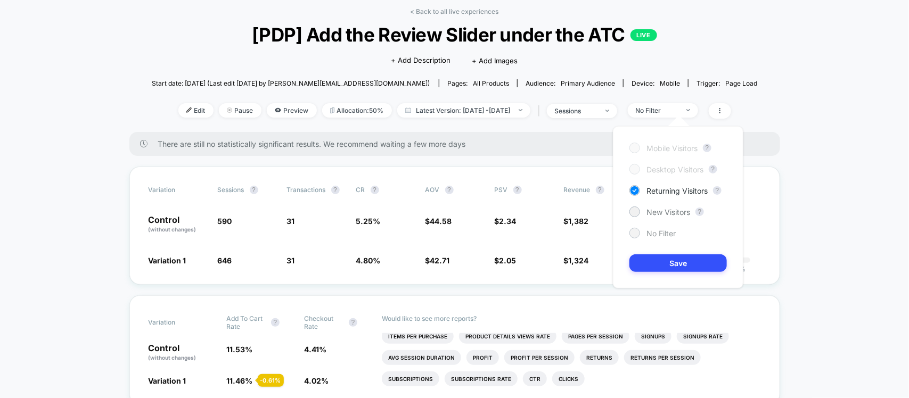
drag, startPoint x: 634, startPoint y: 235, endPoint x: 640, endPoint y: 234, distance: 5.9
click at [635, 234] on div at bounding box center [634, 233] width 8 height 8
click at [692, 264] on button "Save" at bounding box center [677, 264] width 97 height 18
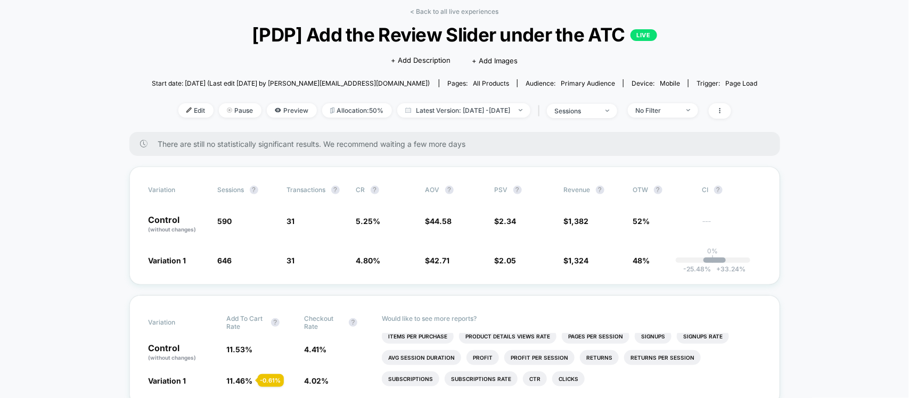
click at [597, 113] on div "sessions" at bounding box center [576, 111] width 43 height 8
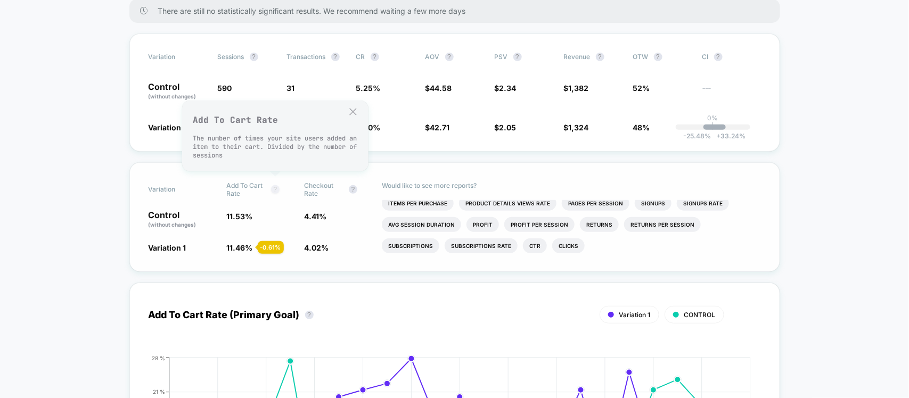
scroll to position [314, 0]
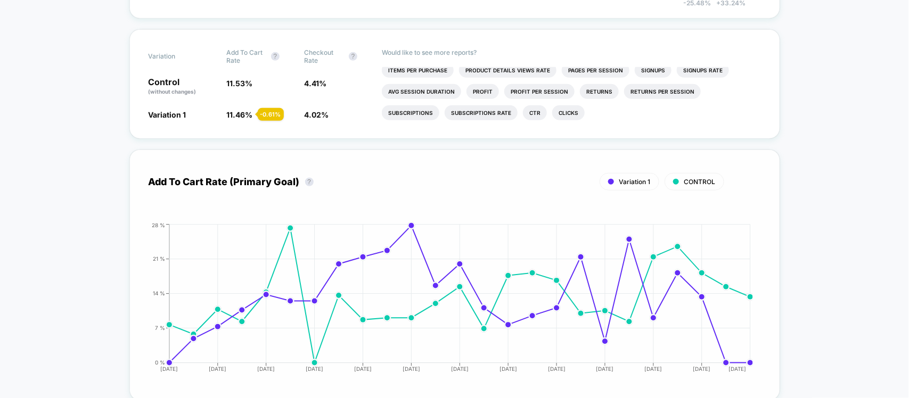
click at [424, 150] on div "Add To Cart Rate (Primary Goal) ? Variation 1 CONTROL Hide [DATE] [DATE] [DATE]…" at bounding box center [454, 275] width 651 height 251
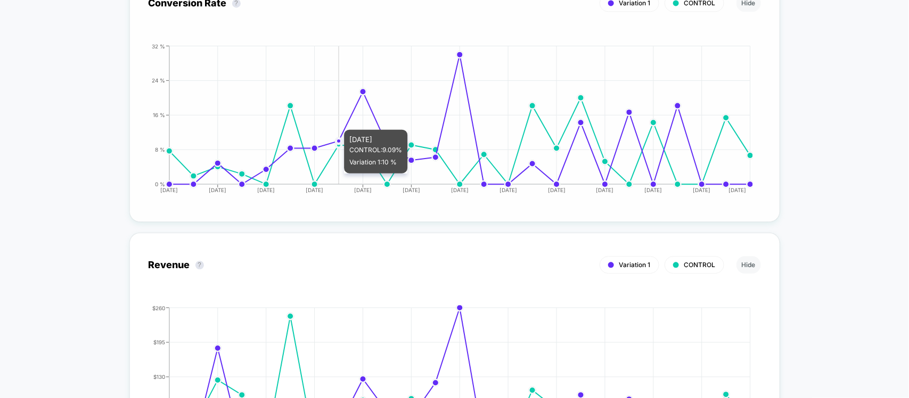
scroll to position [980, 0]
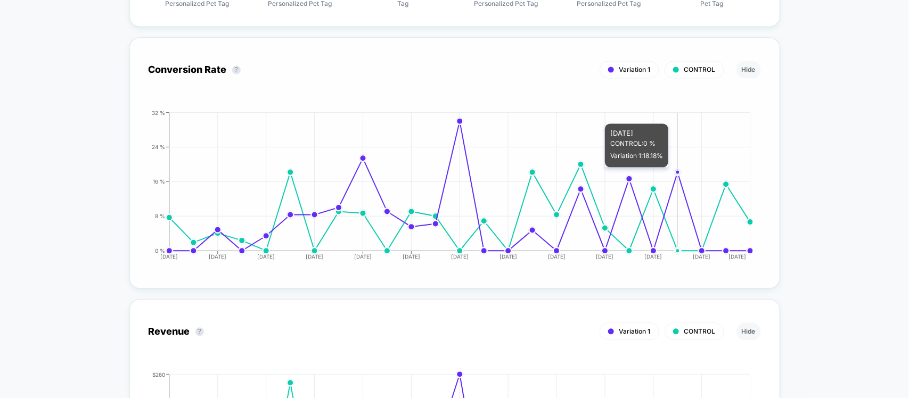
click at [667, 112] on icon "[DATE] [DATE] [DATE] [DATE] [DATE] [DATE] [DATE] [DATE] [DATE] [DATE] [DATE] [D…" at bounding box center [444, 190] width 618 height 160
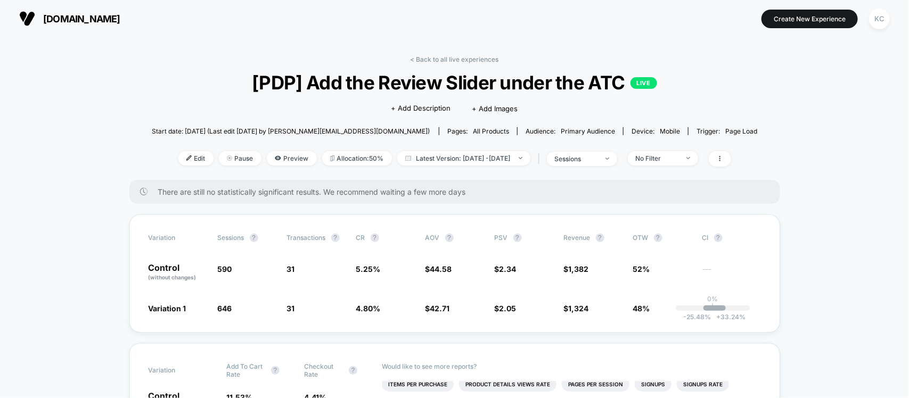
scroll to position [200, 0]
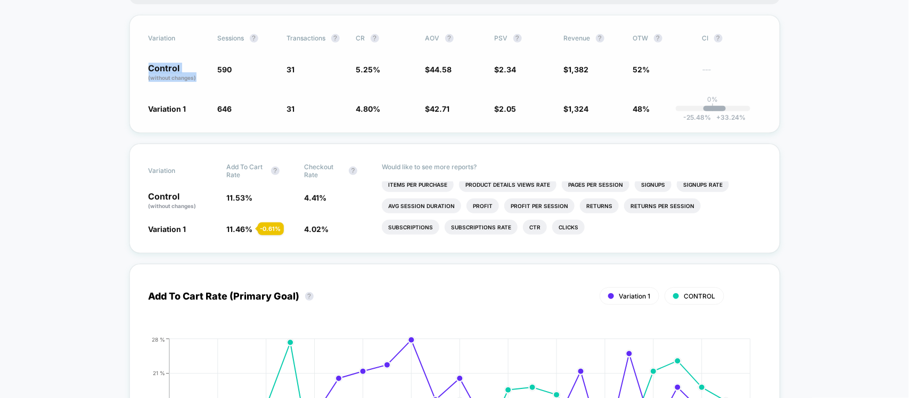
drag, startPoint x: 140, startPoint y: 61, endPoint x: 196, endPoint y: 78, distance: 59.0
click at [196, 78] on div "Variation Sessions ? Transactions ? CR ? AOV ? PSV ? Revenue ? OTW ? CI ? Contr…" at bounding box center [454, 74] width 651 height 118
click at [196, 78] on p "Control (without changes)" at bounding box center [178, 73] width 59 height 18
drag, startPoint x: 210, startPoint y: 68, endPoint x: 245, endPoint y: 64, distance: 35.3
click at [245, 64] on div "Control (without changes) 590 31 5.25 % $ 44.58 $ 2.34 $ 1,382 52% ---" at bounding box center [455, 73] width 612 height 18
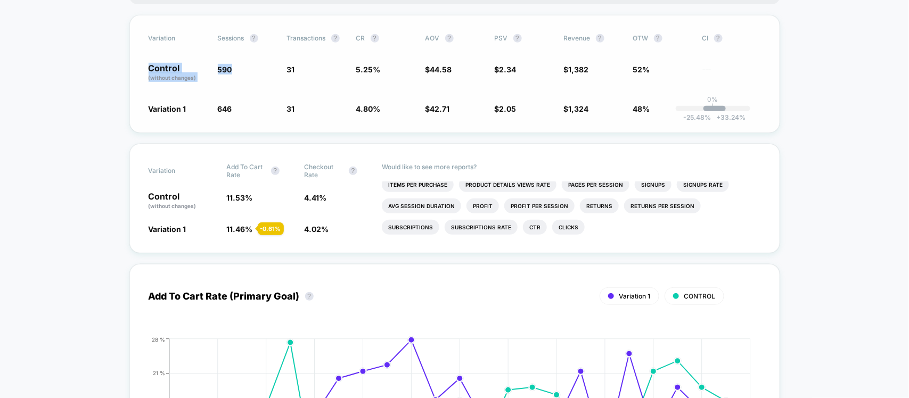
click at [245, 64] on span "590" at bounding box center [247, 73] width 59 height 18
drag, startPoint x: 301, startPoint y: 69, endPoint x: 314, endPoint y: 71, distance: 13.4
click at [314, 71] on div "Control (without changes) 590 31 5.25 % $ 44.58 $ 2.34 $ 1,382 52% ---" at bounding box center [455, 73] width 612 height 18
click at [315, 72] on span "31" at bounding box center [316, 73] width 59 height 18
drag, startPoint x: 355, startPoint y: 64, endPoint x: 424, endPoint y: 62, distance: 68.7
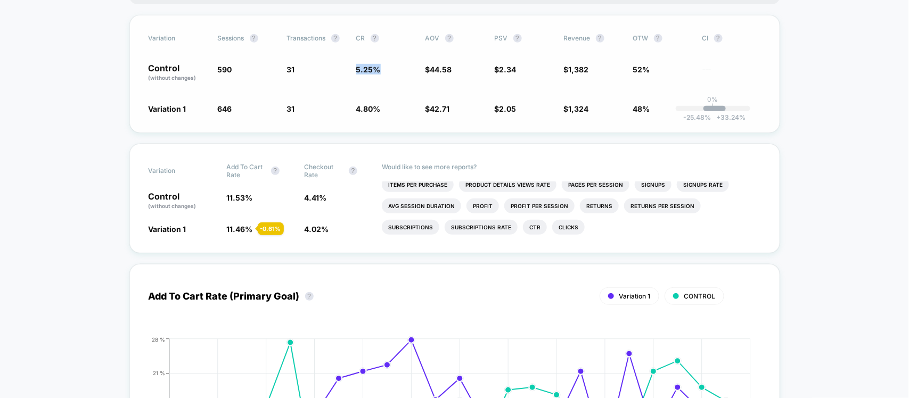
click at [424, 64] on div "Control (without changes) 590 31 5.25 % $ 44.58 $ 2.34 $ 1,382 52% ---" at bounding box center [455, 73] width 612 height 18
click at [394, 71] on span "5.25 %" at bounding box center [385, 73] width 59 height 18
drag, startPoint x: 419, startPoint y: 65, endPoint x: 486, endPoint y: 67, distance: 67.1
click at [486, 67] on div "Control (without changes) 590 31 5.25 % $ 44.58 $ 2.34 $ 1,382 52% ---" at bounding box center [455, 73] width 612 height 18
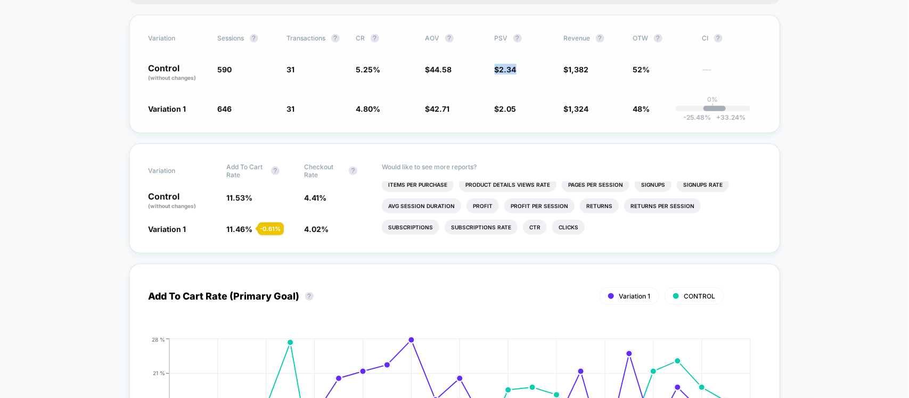
drag, startPoint x: 486, startPoint y: 67, endPoint x: 539, endPoint y: 71, distance: 53.4
click at [544, 68] on div "Control (without changes) 590 31 5.25 % $ 44.58 $ 2.34 $ 1,382 52% ---" at bounding box center [455, 73] width 612 height 18
click at [538, 72] on span "$ 2.34" at bounding box center [524, 73] width 59 height 18
drag, startPoint x: 600, startPoint y: 58, endPoint x: 616, endPoint y: 58, distance: 16.0
click at [616, 58] on div "Variation Sessions ? Transactions ? CR ? AOV ? PSV ? Revenue ? OTW ? CI ? Contr…" at bounding box center [454, 74] width 651 height 118
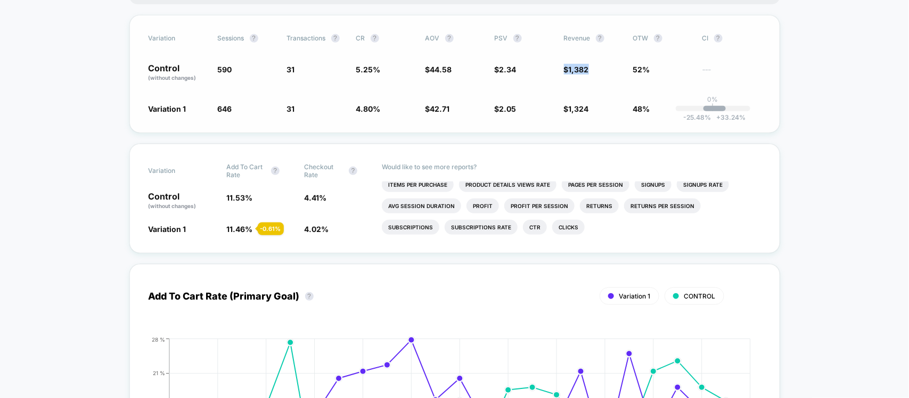
click at [613, 65] on span "$ 1,382" at bounding box center [593, 73] width 59 height 18
drag, startPoint x: 643, startPoint y: 67, endPoint x: 665, endPoint y: 67, distance: 21.8
click at [665, 67] on span "52%" at bounding box center [662, 73] width 59 height 18
click at [659, 78] on span "52%" at bounding box center [662, 73] width 59 height 18
drag, startPoint x: 656, startPoint y: 112, endPoint x: 607, endPoint y: 111, distance: 48.5
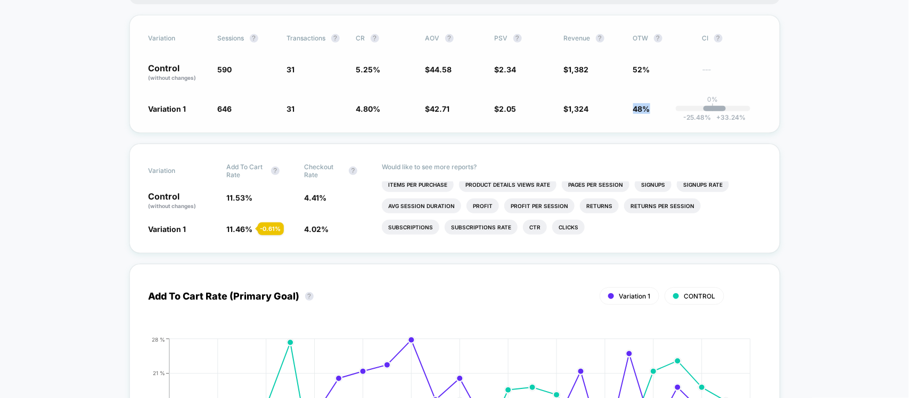
click at [607, 111] on div "Variation Sessions ? Transactions ? CR ? AOV ? PSV ? Revenue ? OTW ? CI ? Contr…" at bounding box center [454, 74] width 651 height 118
click at [602, 110] on span "$ 1,324 - 12.5 %" at bounding box center [593, 108] width 59 height 11
drag, startPoint x: 591, startPoint y: 107, endPoint x: 625, endPoint y: 103, distance: 33.8
click at [593, 107] on span "$ 1,324 - 12.5 %" at bounding box center [593, 108] width 59 height 11
click at [643, 105] on span "48%" at bounding box center [641, 108] width 17 height 9
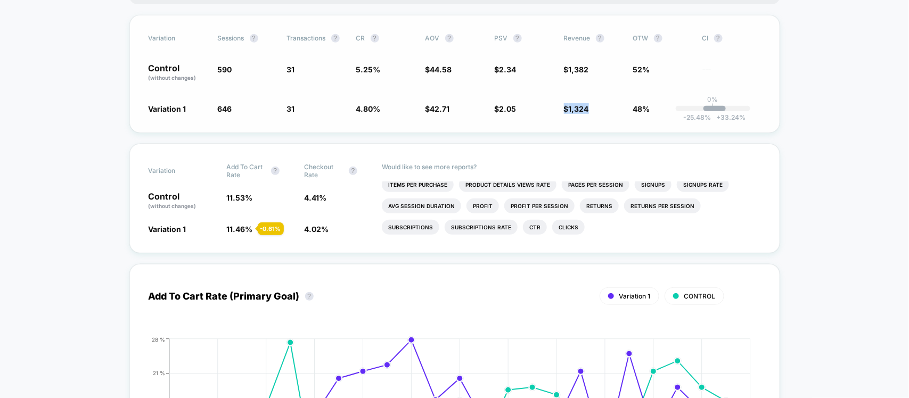
drag, startPoint x: 589, startPoint y: 102, endPoint x: 561, endPoint y: 115, distance: 31.2
click at [561, 115] on div "Variation Sessions ? Transactions ? CR ? AOV ? PSV ? Revenue ? OTW ? CI ? Contr…" at bounding box center [454, 74] width 651 height 118
click at [554, 113] on div "Variation Sessions ? Transactions ? CR ? AOV ? PSV ? Revenue ? OTW ? CI ? Contr…" at bounding box center [454, 74] width 651 height 118
drag, startPoint x: 523, startPoint y: 100, endPoint x: 495, endPoint y: 115, distance: 31.9
click at [495, 115] on div "Variation Sessions ? Transactions ? CR ? AOV ? PSV ? Revenue ? OTW ? CI ? Contr…" at bounding box center [454, 74] width 651 height 118
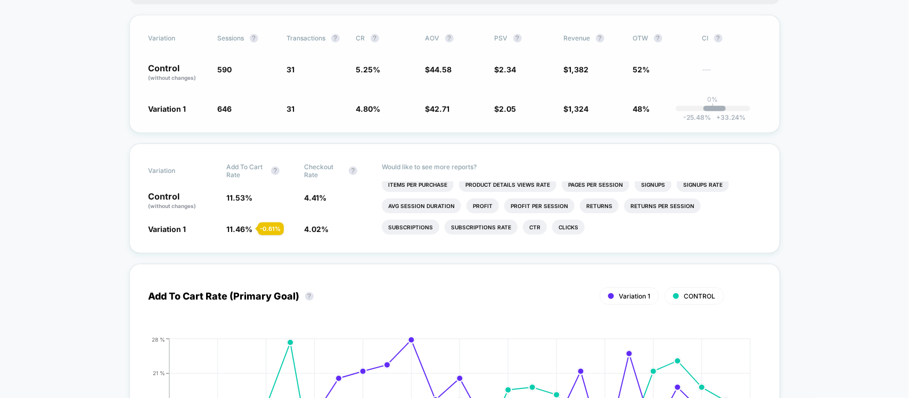
click at [487, 118] on div "Variation Sessions ? Transactions ? CR ? AOV ? PSV ? Revenue ? OTW ? CI ? Contr…" at bounding box center [454, 74] width 651 height 118
drag, startPoint x: 453, startPoint y: 102, endPoint x: 421, endPoint y: 120, distance: 36.7
click at [424, 118] on div "Variation Sessions ? Transactions ? CR ? AOV ? PSV ? Revenue ? OTW ? CI ? Contr…" at bounding box center [454, 74] width 651 height 118
click at [421, 120] on div "Variation Sessions ? Transactions ? CR ? AOV ? PSV ? Revenue ? OTW ? CI ? Contr…" at bounding box center [454, 74] width 651 height 118
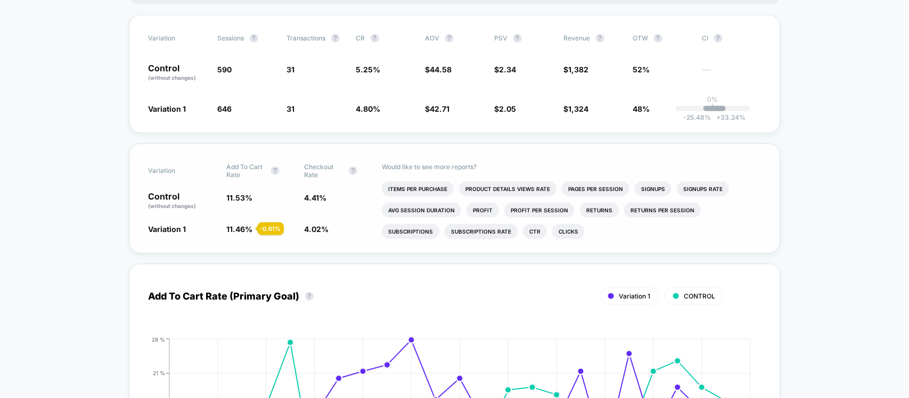
click at [293, 202] on span "11.53 %" at bounding box center [259, 201] width 67 height 18
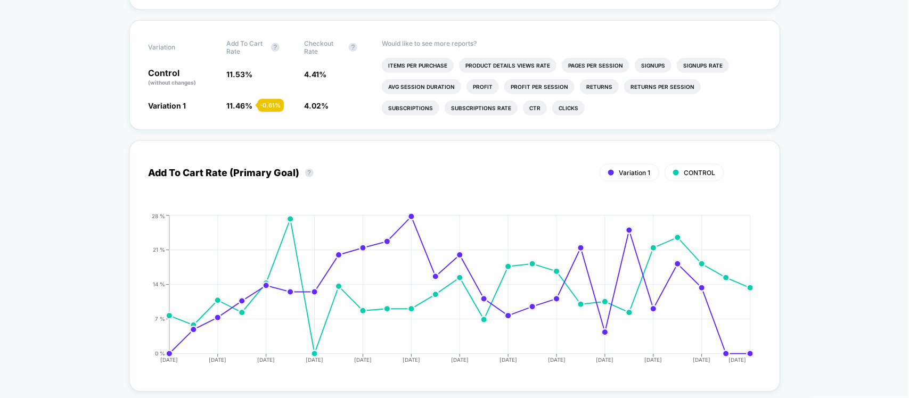
scroll to position [333, 0]
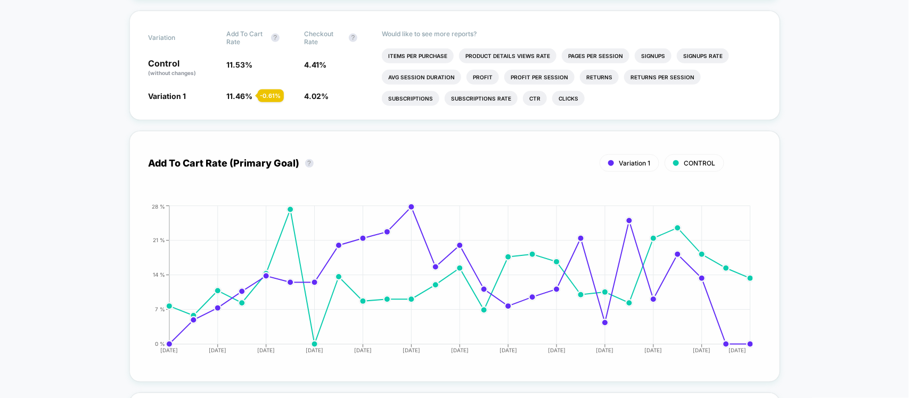
click at [637, 161] on span "Variation 1" at bounding box center [634, 163] width 31 height 8
click at [687, 160] on span "CONTROL" at bounding box center [699, 163] width 31 height 8
click at [697, 161] on span "CONTROL" at bounding box center [699, 163] width 31 height 8
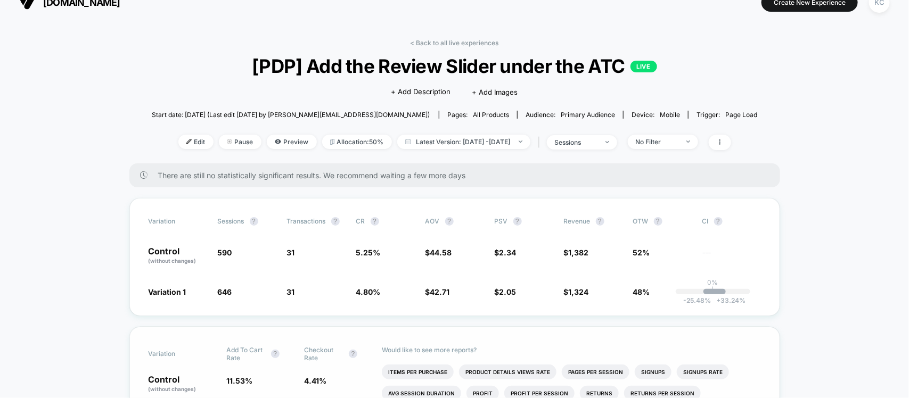
scroll to position [0, 0]
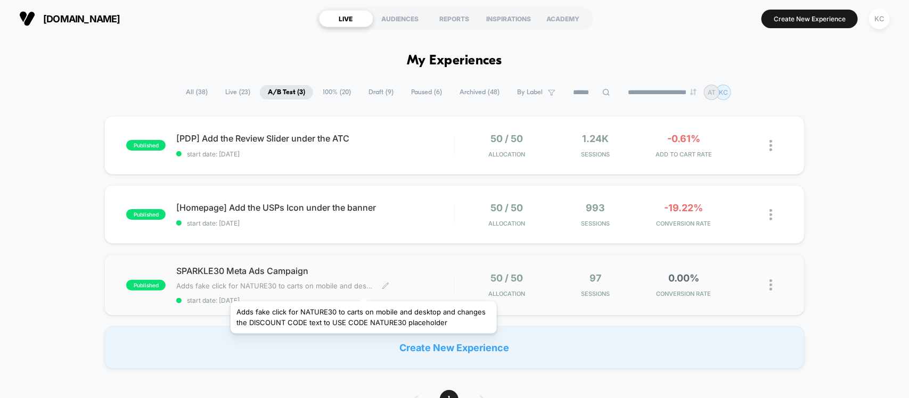
click at [363, 288] on span "Adds fake click for NATURE30 to carts on mobile and desktop and changes the DIS…" at bounding box center [275, 286] width 198 height 9
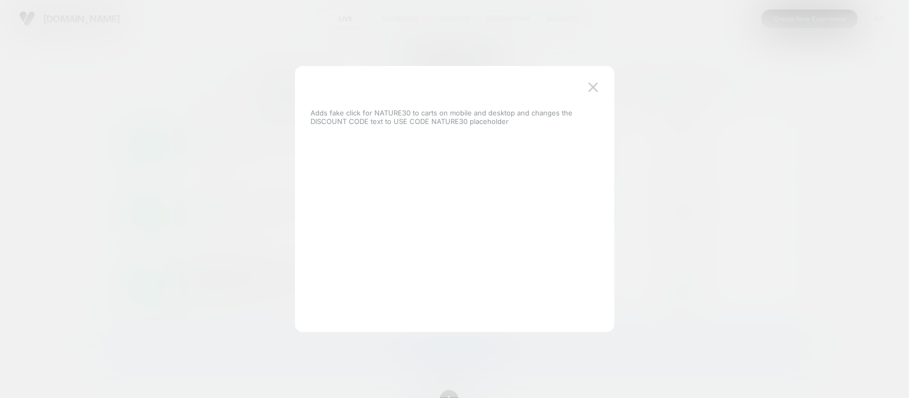
click at [0, 215] on div at bounding box center [454, 199] width 909 height 398
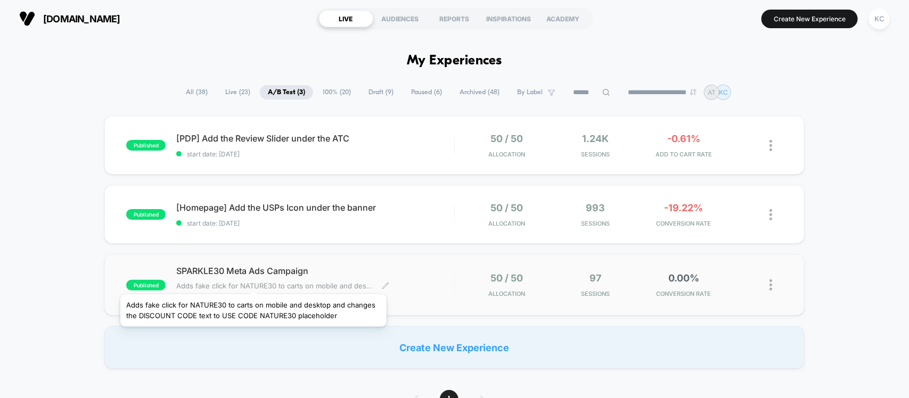
click at [253, 282] on span "Adds fake click for NATURE30 to carts on mobile and desktop and changes the DIS…" at bounding box center [275, 286] width 198 height 9
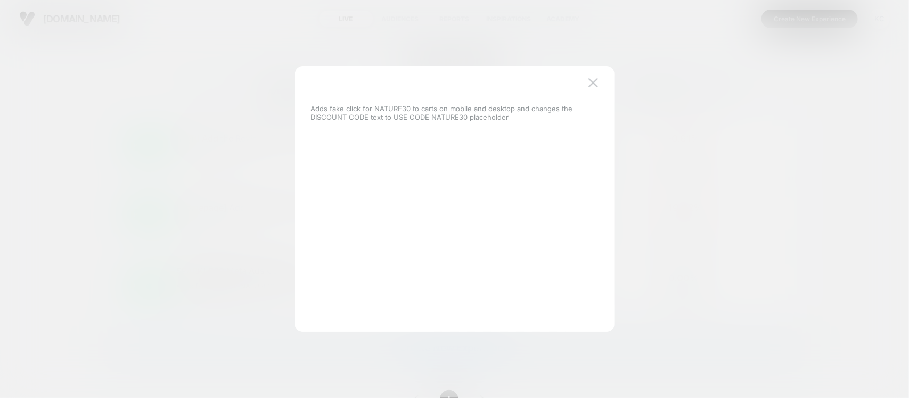
click at [249, 273] on div at bounding box center [454, 199] width 909 height 398
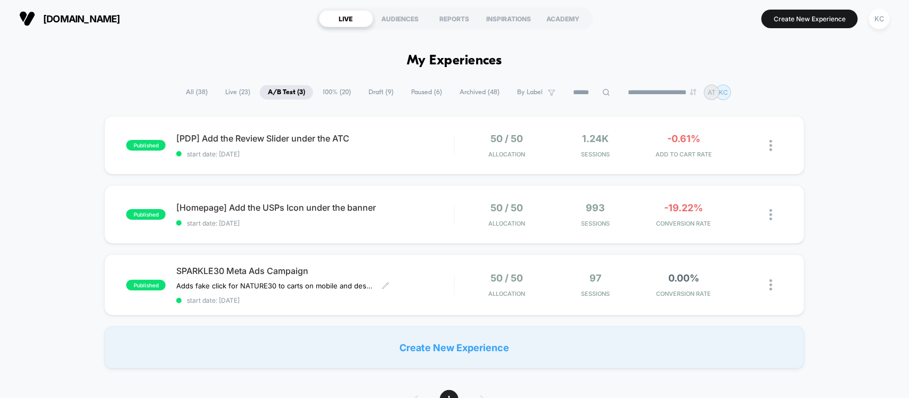
click at [249, 273] on span "SPARKLE30 Meta Ads Campaign" at bounding box center [314, 271] width 277 height 11
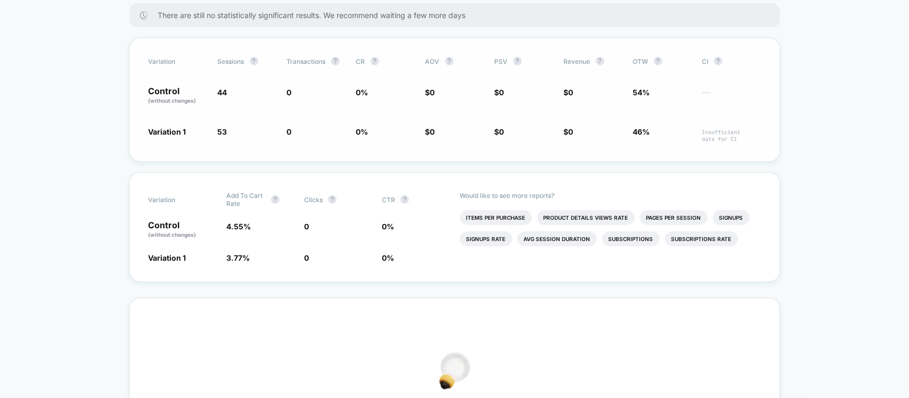
scroll to position [67, 0]
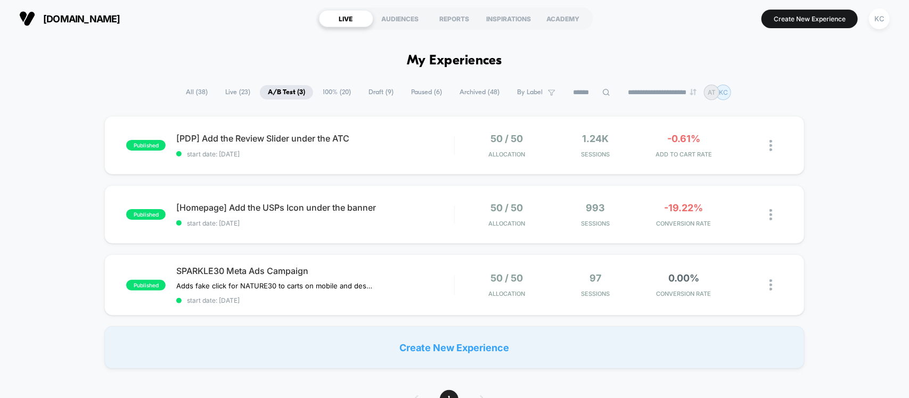
click at [183, 93] on span "All ( 38 )" at bounding box center [197, 92] width 38 height 14
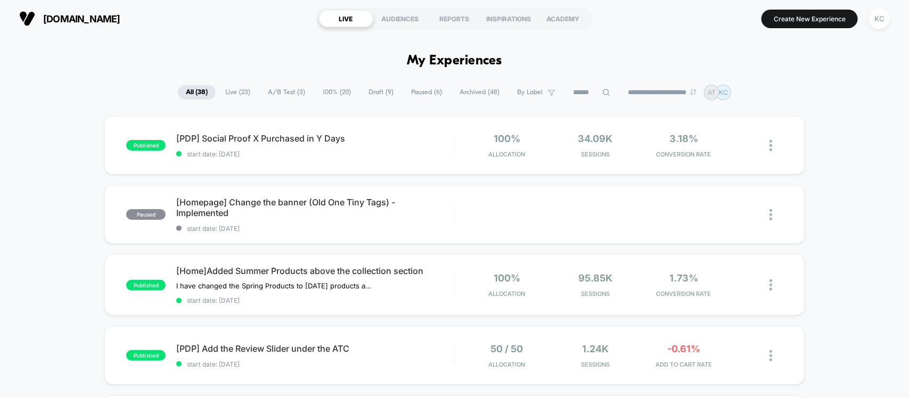
click at [294, 91] on span "A/B Test ( 3 )" at bounding box center [286, 92] width 53 height 14
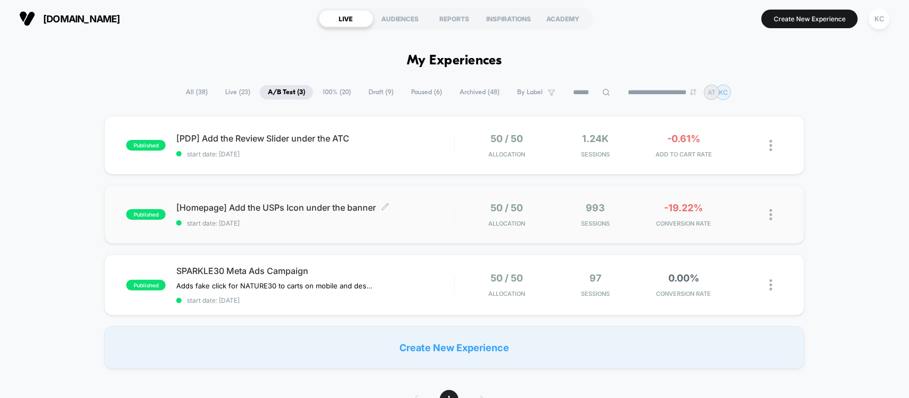
click at [251, 206] on span "[Homepage] Add the USPs Icon under the banner Click to edit experience details" at bounding box center [314, 207] width 277 height 11
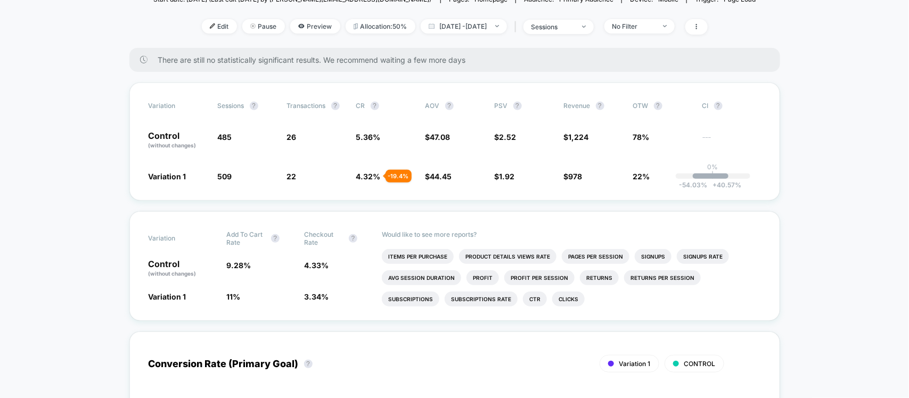
scroll to position [133, 0]
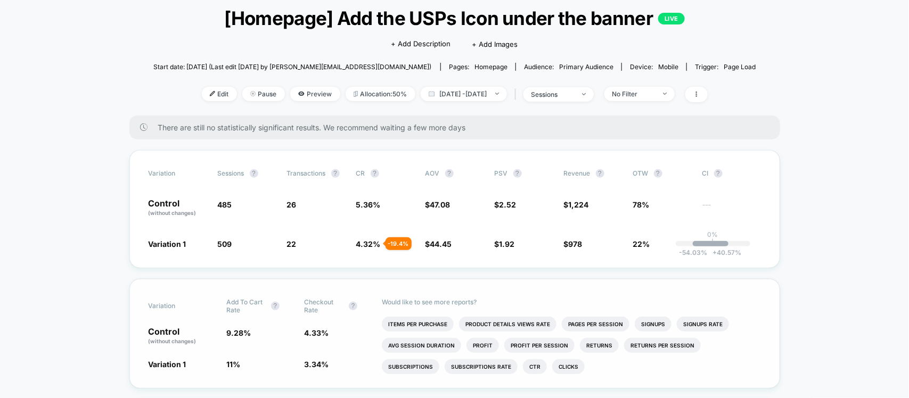
scroll to position [0, 0]
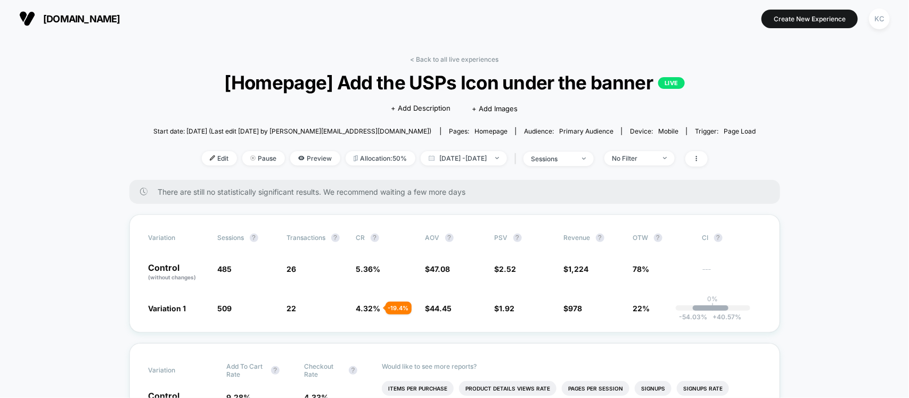
drag, startPoint x: 830, startPoint y: 202, endPoint x: 822, endPoint y: 200, distance: 8.4
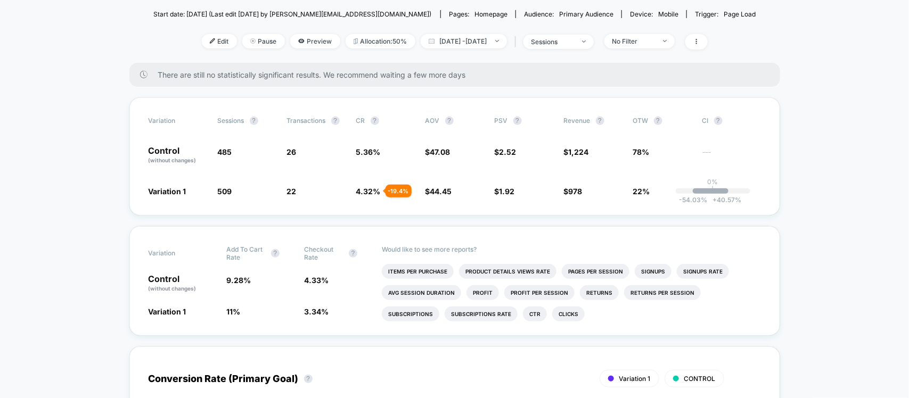
scroll to position [133, 0]
